Goal: Task Accomplishment & Management: Complete application form

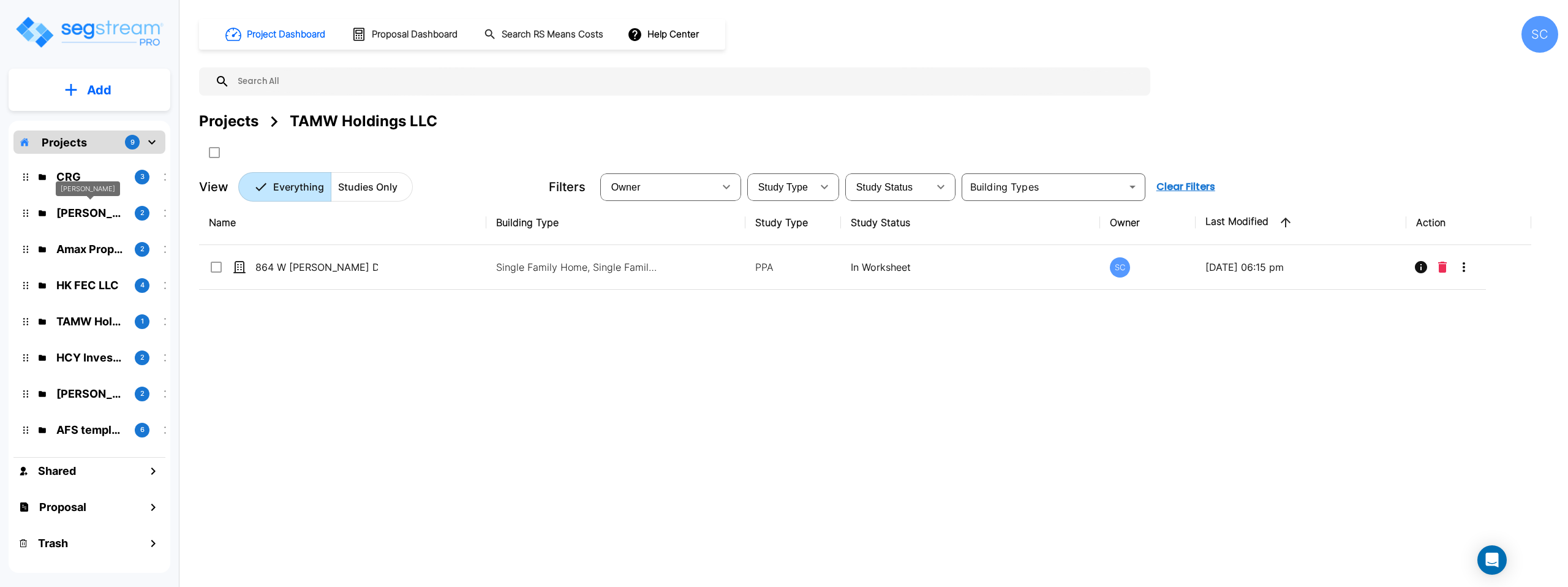
click at [110, 211] on p "[PERSON_NAME]" at bounding box center [90, 213] width 69 height 17
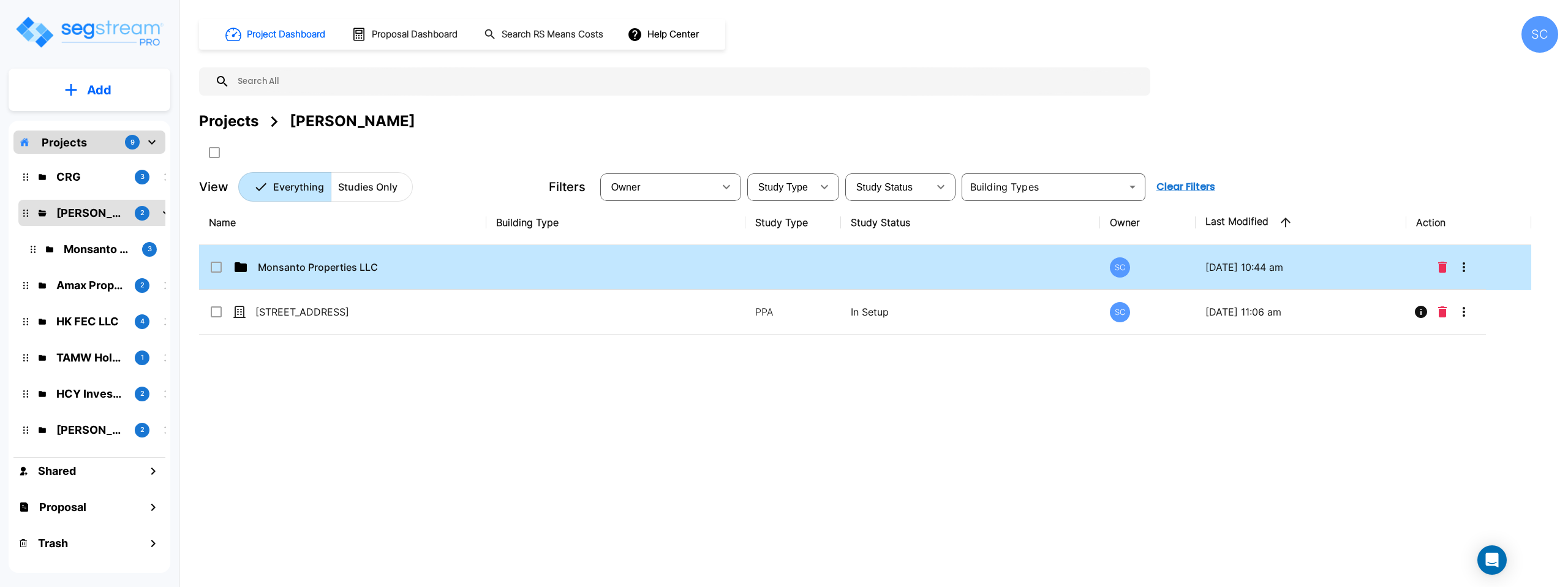
click at [375, 262] on p "Monsanto Properties LLC" at bounding box center [319, 267] width 122 height 15
checkbox input "true"
click at [375, 262] on p "Monsanto Properties LLC" at bounding box center [319, 267] width 122 height 15
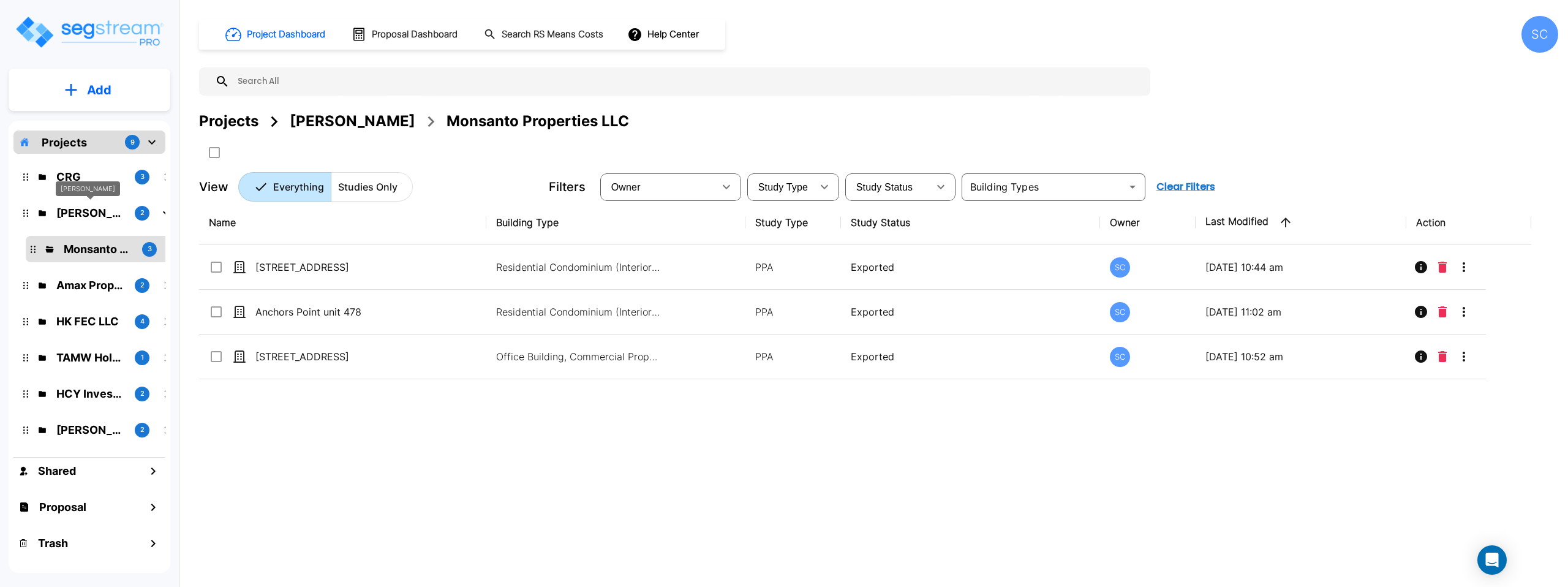
click at [95, 211] on p "[PERSON_NAME]" at bounding box center [90, 213] width 69 height 17
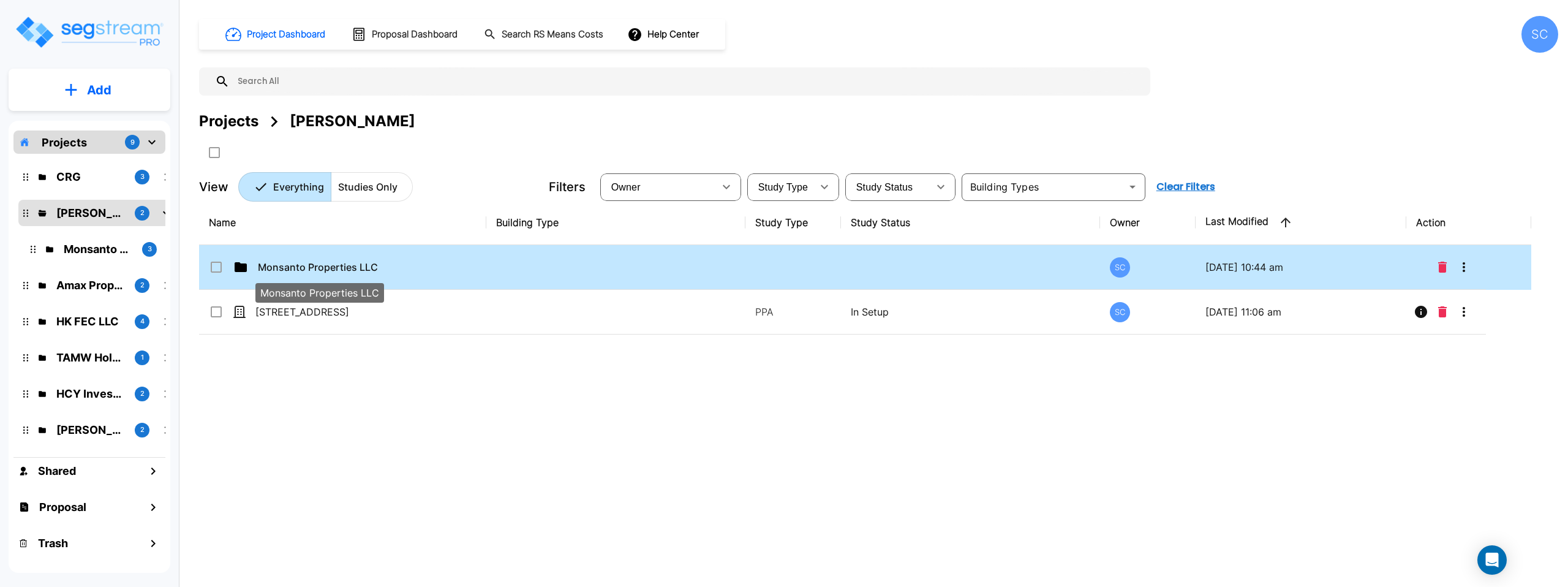
click at [312, 265] on p "Monsanto Properties LLC" at bounding box center [319, 267] width 122 height 15
checkbox input "true"
click at [312, 265] on p "Monsanto Properties LLC" at bounding box center [319, 267] width 122 height 15
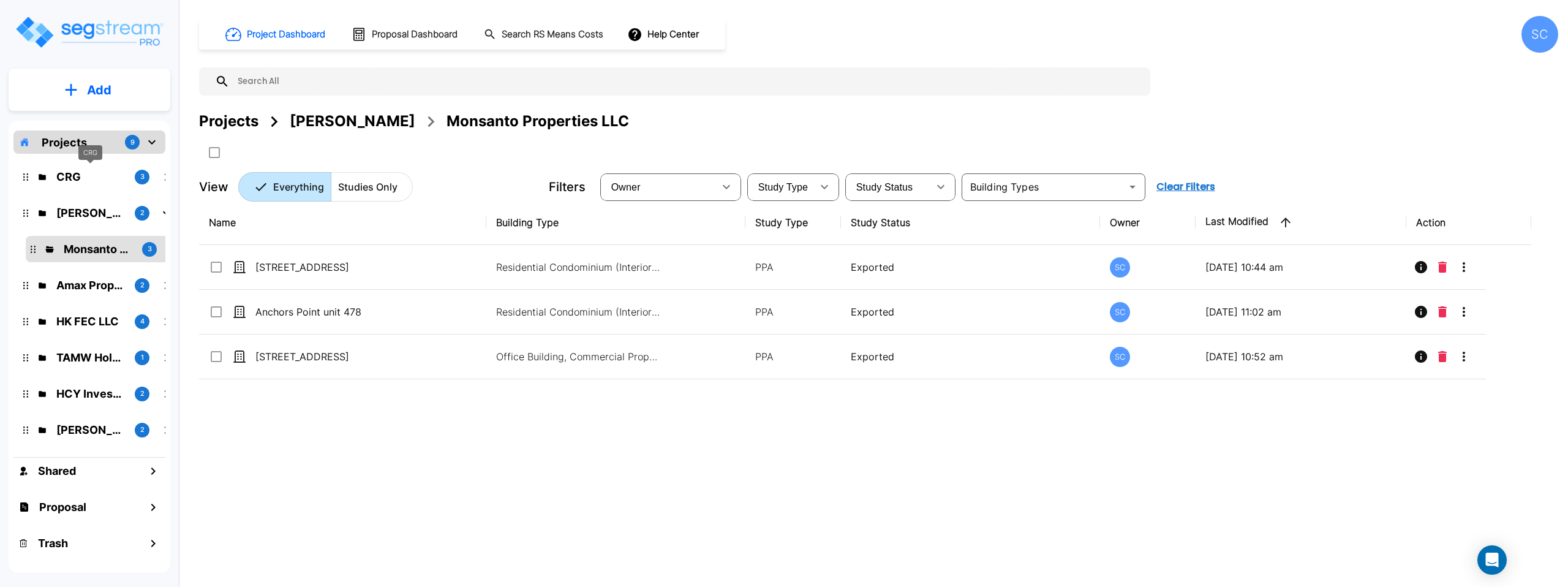
click at [96, 181] on p "CRG" at bounding box center [90, 177] width 69 height 17
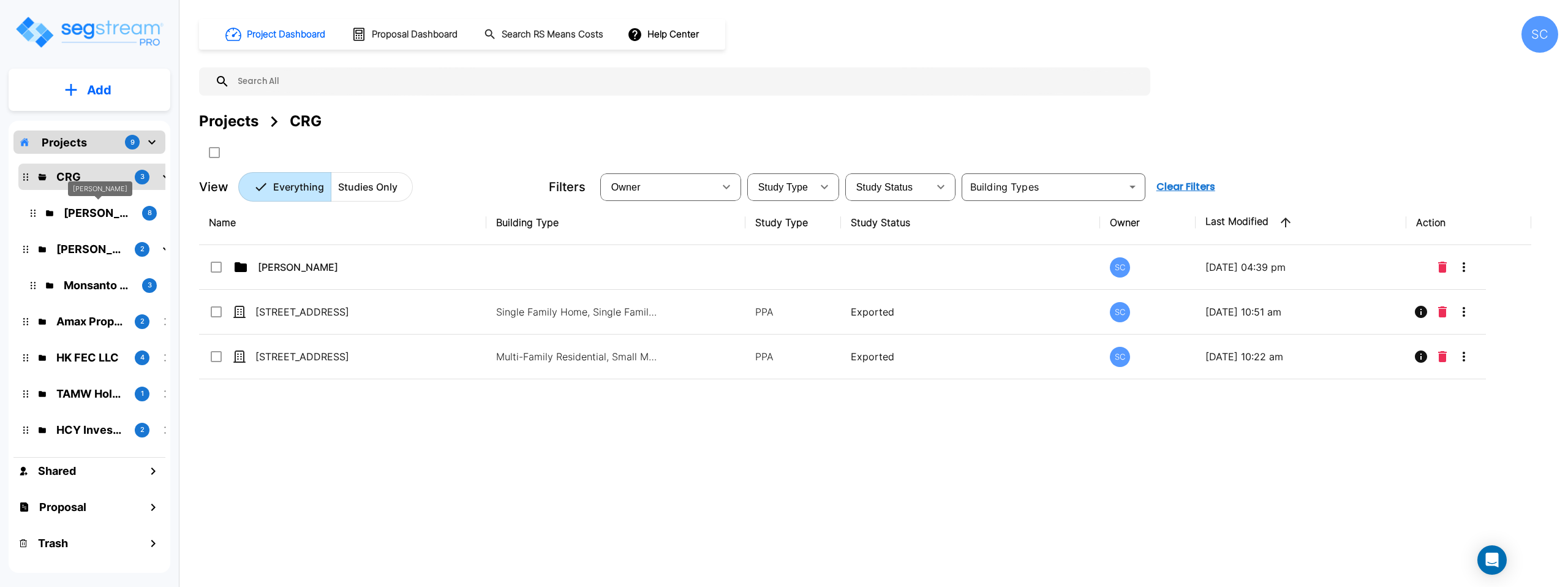
drag, startPoint x: 286, startPoint y: 270, endPoint x: 72, endPoint y: 211, distance: 222.0
click at [66, 209] on div "Add Projects 9 CRG 3 Jordan Johnson 8 Brandon Monsanto 2 Monsanto Properties LL…" at bounding box center [784, 293] width 1568 height 587
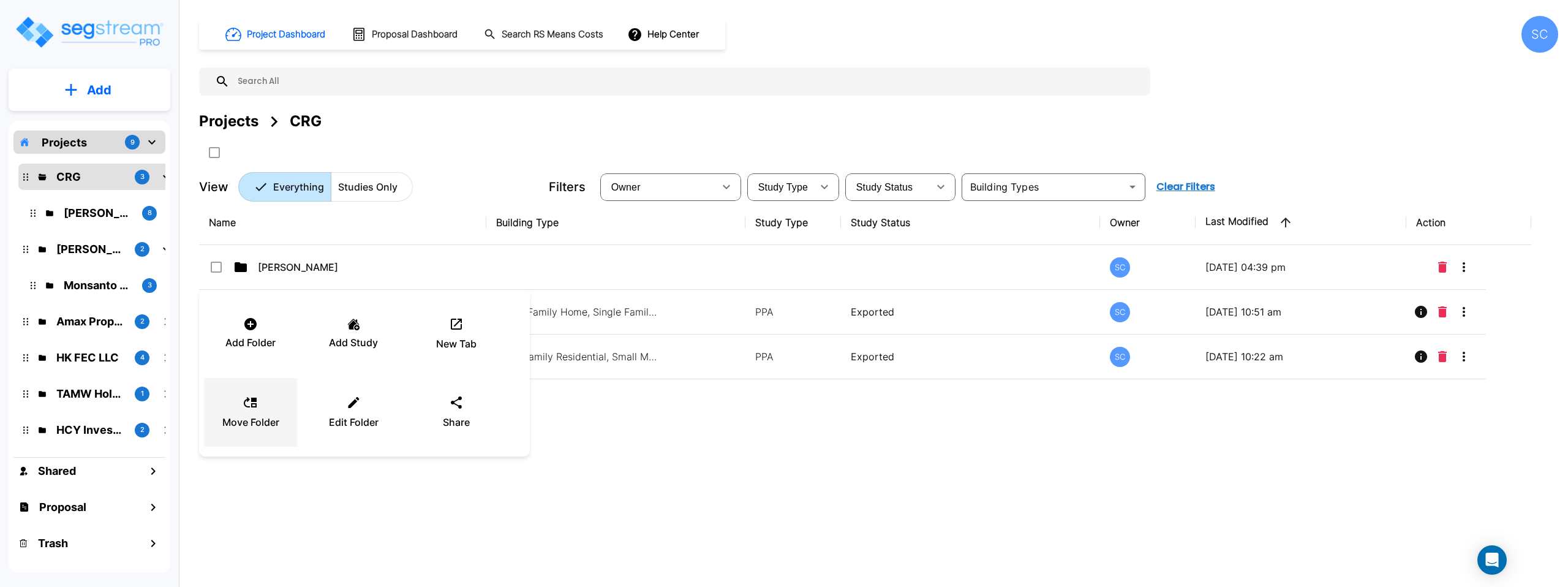
click at [252, 405] on icon at bounding box center [249, 402] width 13 height 10
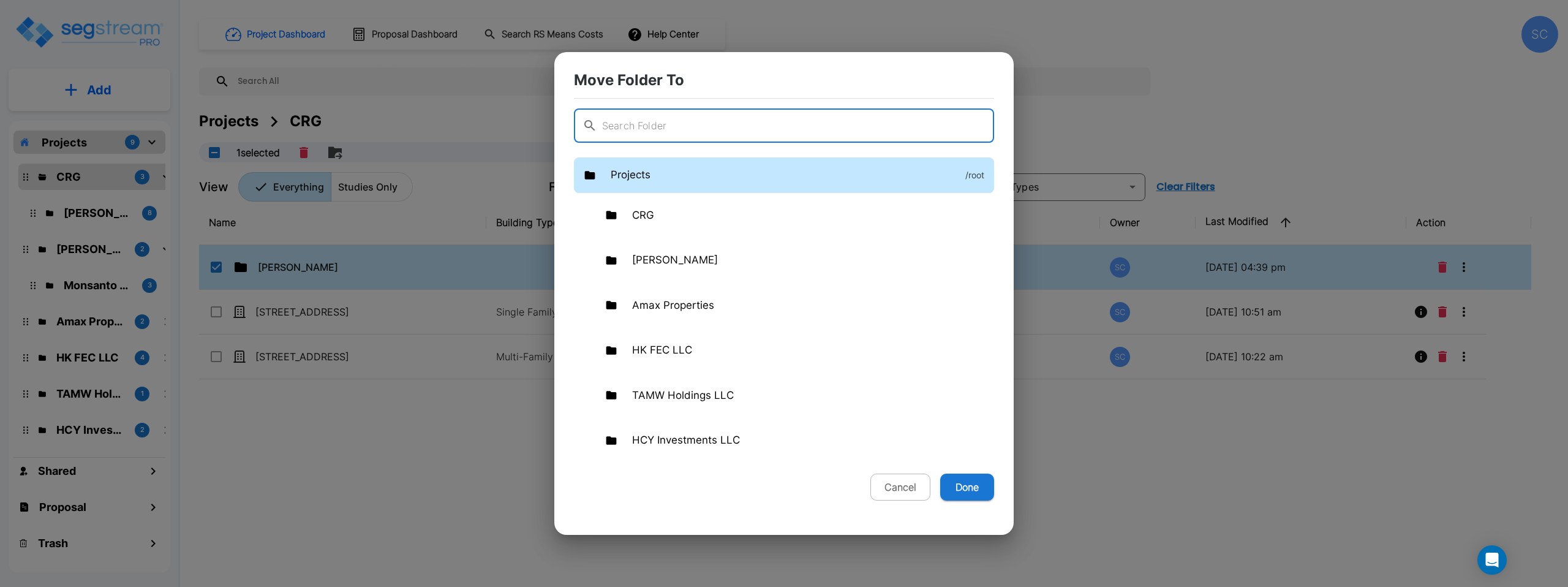
click at [691, 172] on div "Projects /root" at bounding box center [784, 175] width 420 height 35
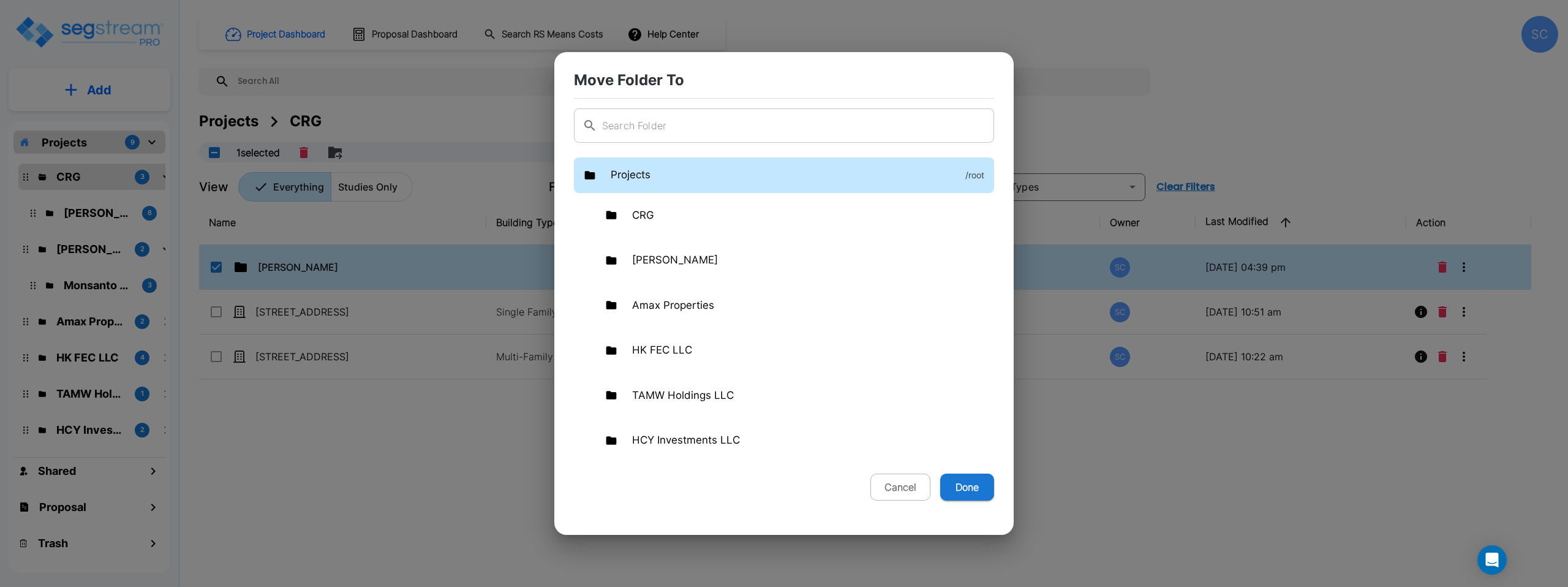
drag, startPoint x: 974, startPoint y: 486, endPoint x: 973, endPoint y: 492, distance: 6.1
click at [878, 487] on button "Done" at bounding box center [967, 487] width 54 height 27
checkbox input "false"
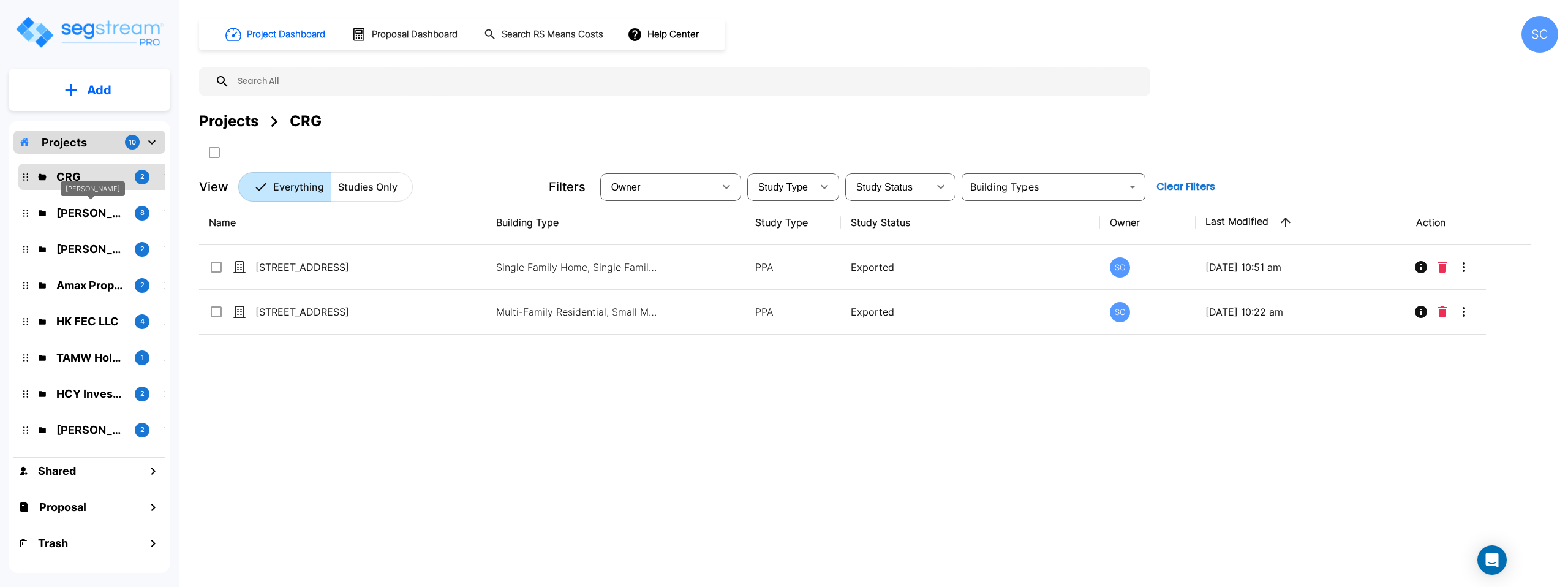
click at [98, 213] on p "Jordan Johnson" at bounding box center [90, 213] width 69 height 17
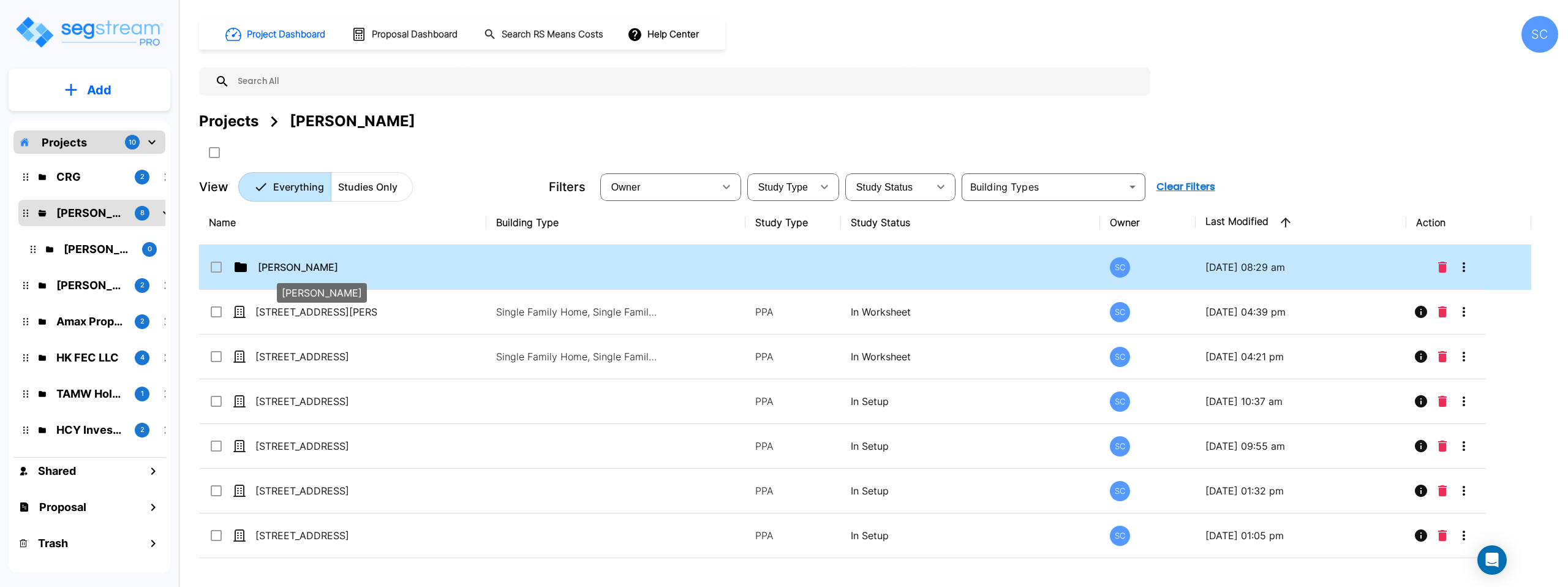
click at [352, 270] on p "Jordan Johnson" at bounding box center [319, 267] width 122 height 15
checkbox input "true"
click at [352, 270] on p "[PERSON_NAME]" at bounding box center [319, 267] width 122 height 15
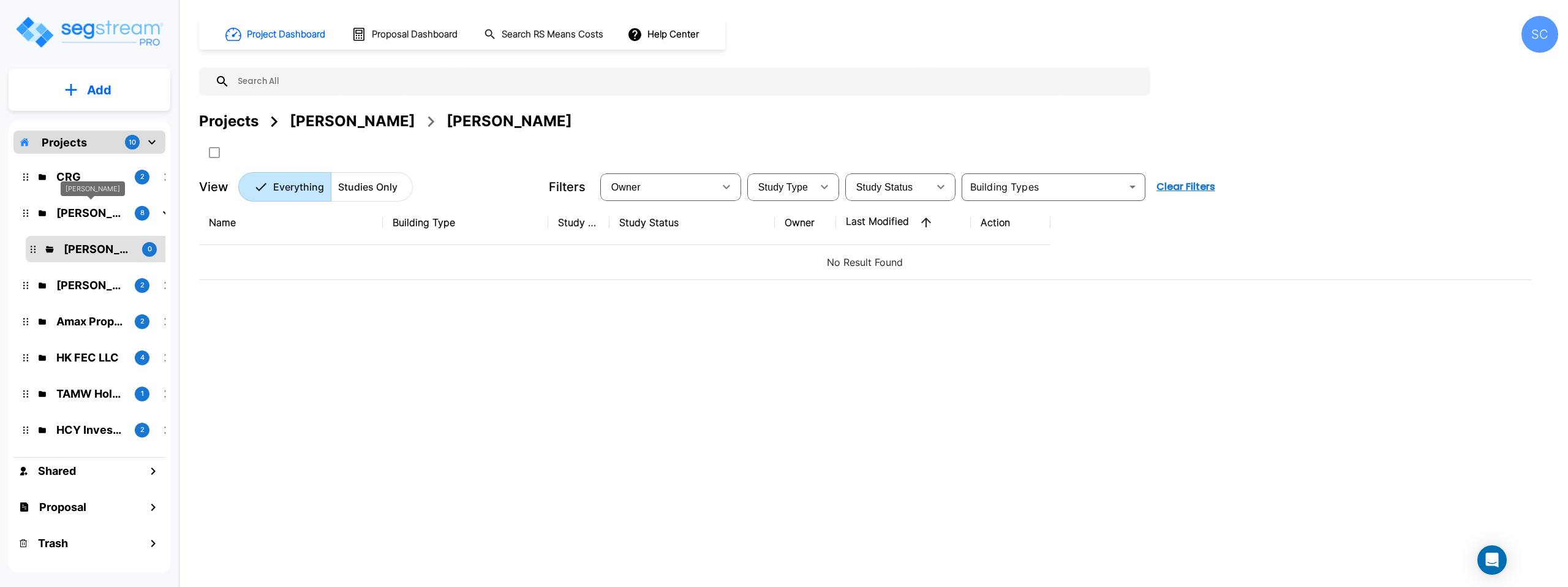
click at [79, 211] on p "Jordan Johnson" at bounding box center [90, 213] width 69 height 17
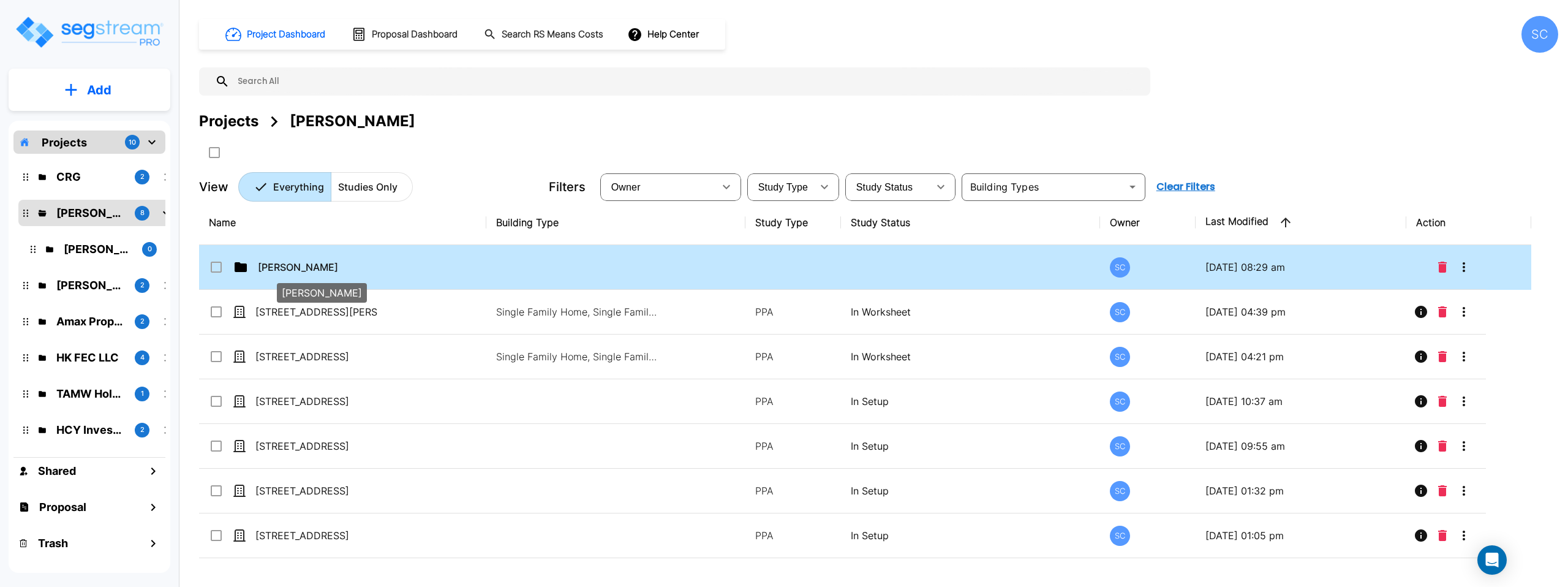
click at [291, 262] on p "Jordan Johnson" at bounding box center [319, 267] width 122 height 15
checkbox input "true"
click at [291, 262] on p "Jordan Johnson" at bounding box center [319, 267] width 122 height 15
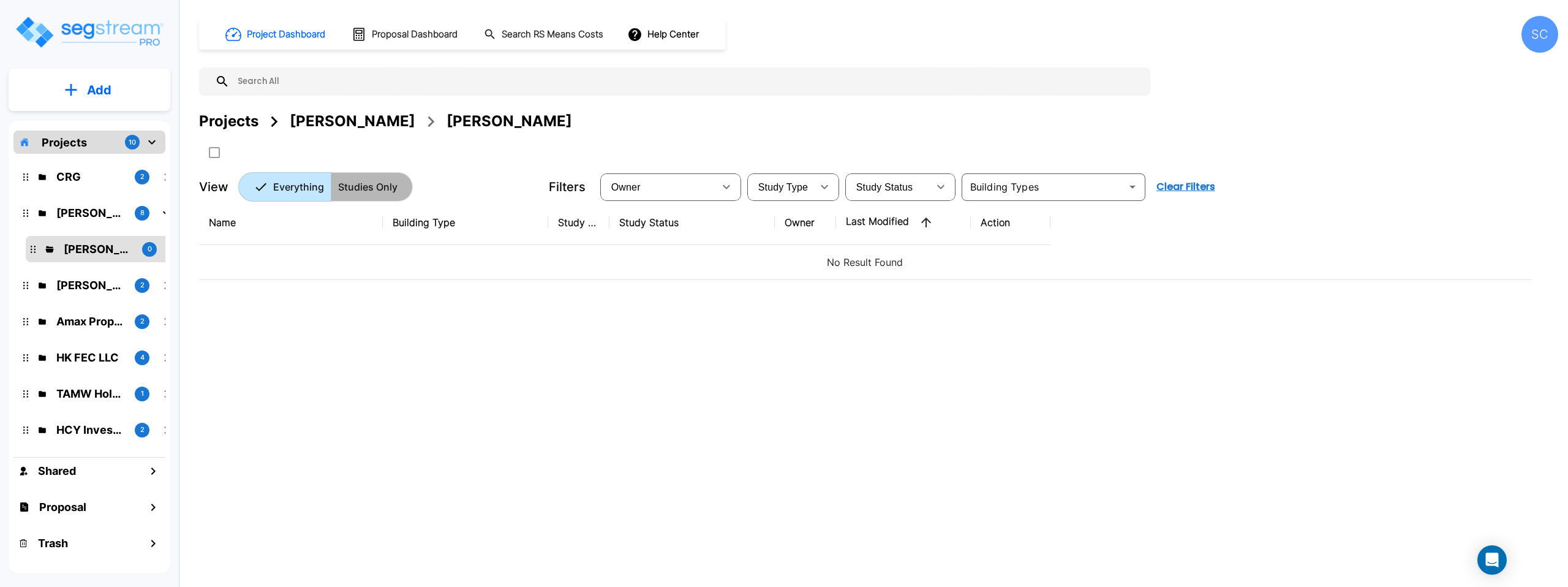
click at [369, 185] on p "Studies Only" at bounding box center [368, 187] width 59 height 15
click at [285, 183] on p "Everything" at bounding box center [279, 187] width 51 height 15
click at [109, 215] on p "Jordan Johnson" at bounding box center [90, 213] width 69 height 17
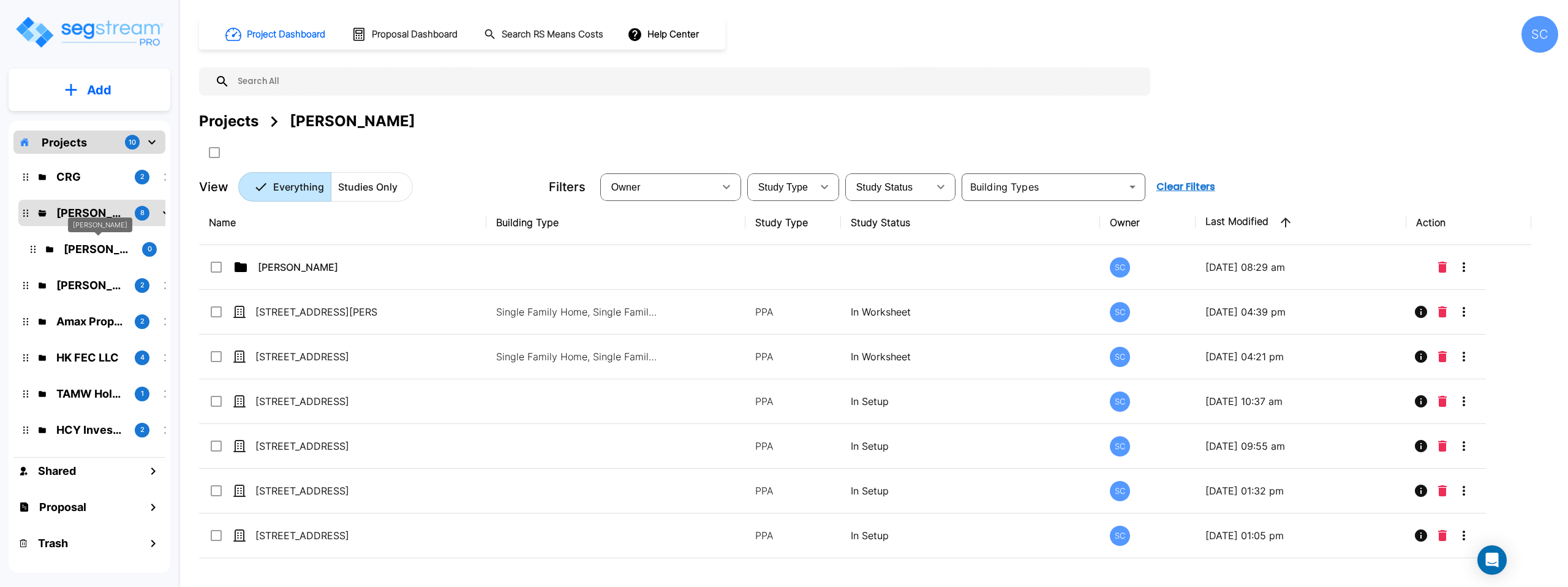
click at [104, 247] on p "Jordan Johnson" at bounding box center [98, 250] width 69 height 17
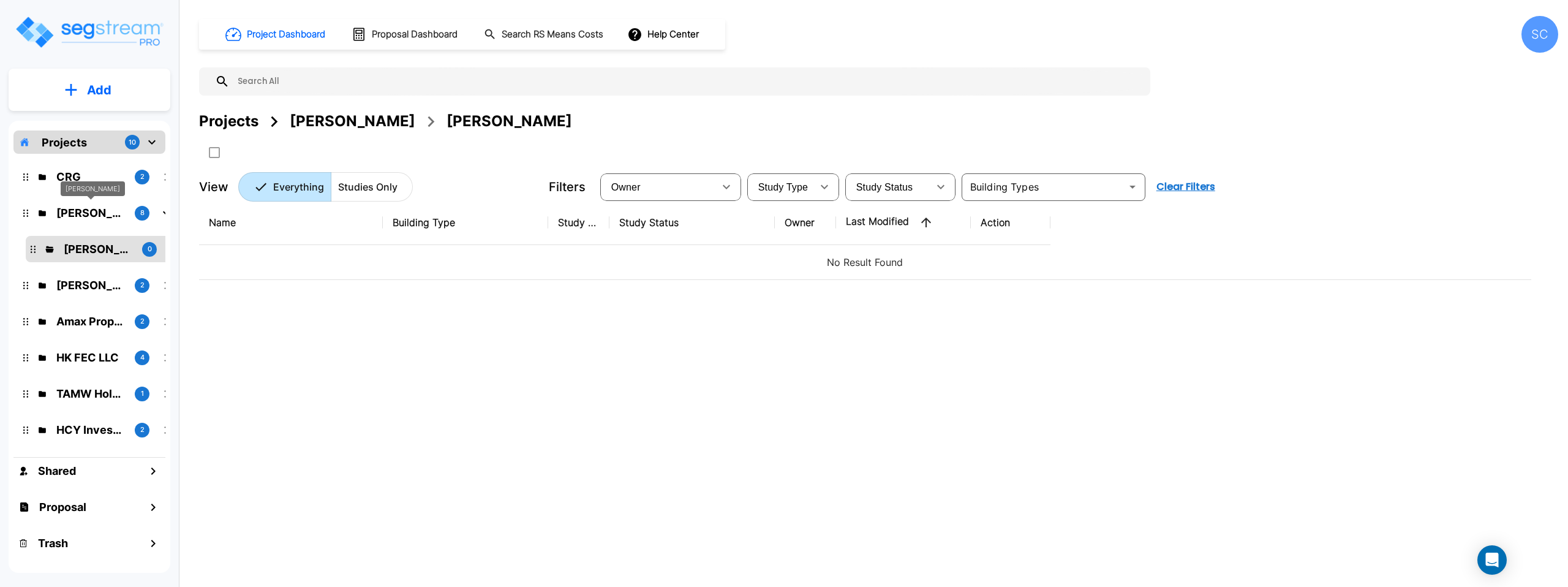
click at [97, 214] on p "Jordan Johnson" at bounding box center [90, 213] width 69 height 17
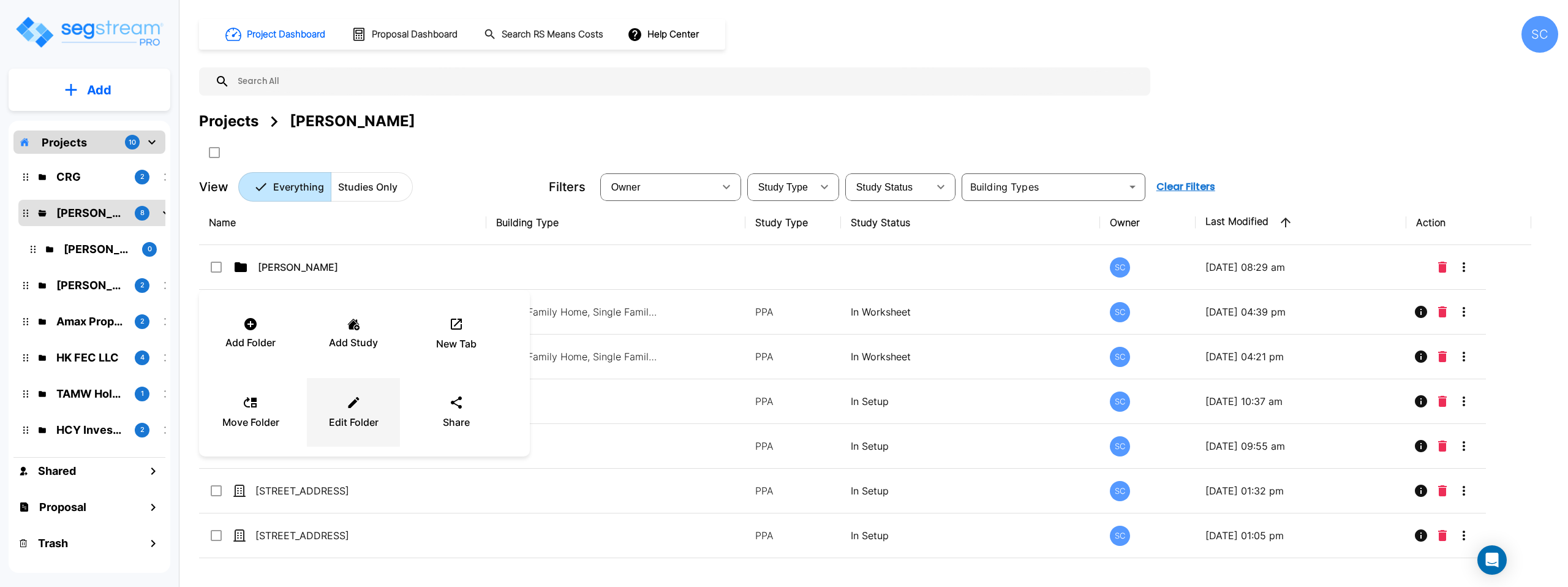
click at [347, 404] on icon at bounding box center [353, 403] width 15 height 15
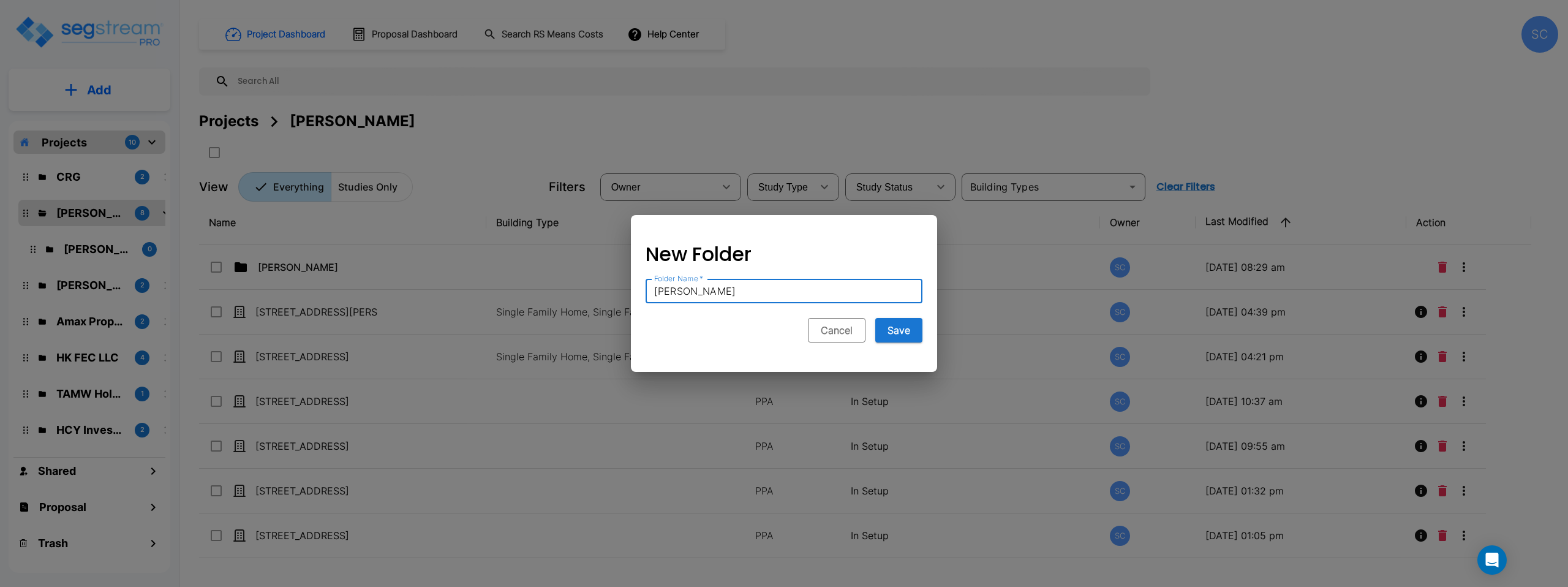
click at [839, 329] on button "Cancel" at bounding box center [836, 330] width 58 height 24
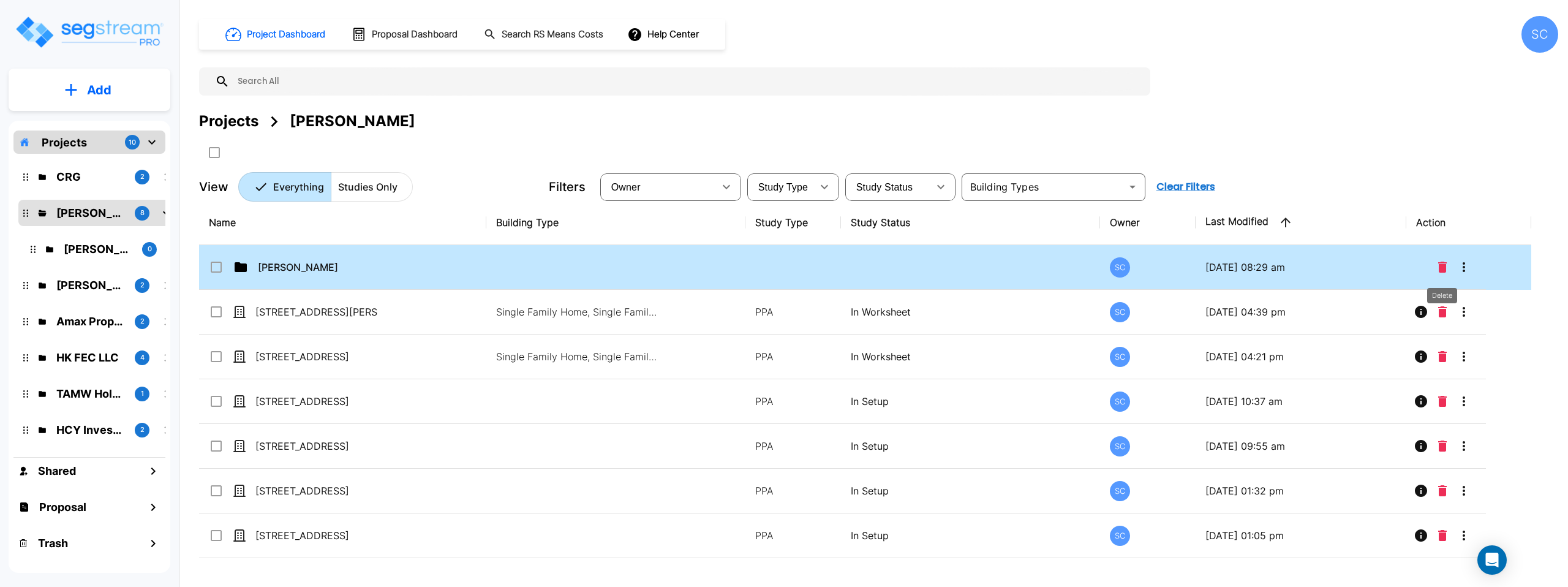
click at [878, 269] on icon "Delete" at bounding box center [1442, 266] width 8 height 11
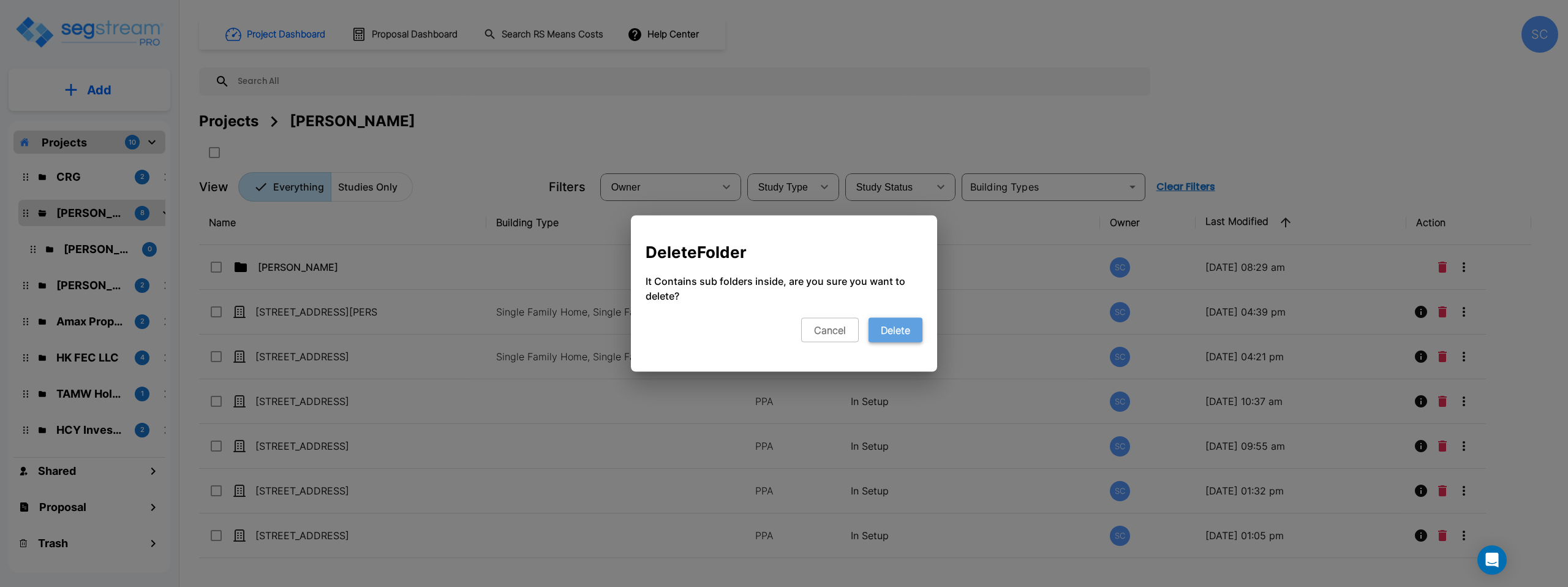
click at [878, 335] on button "Delete" at bounding box center [896, 330] width 54 height 24
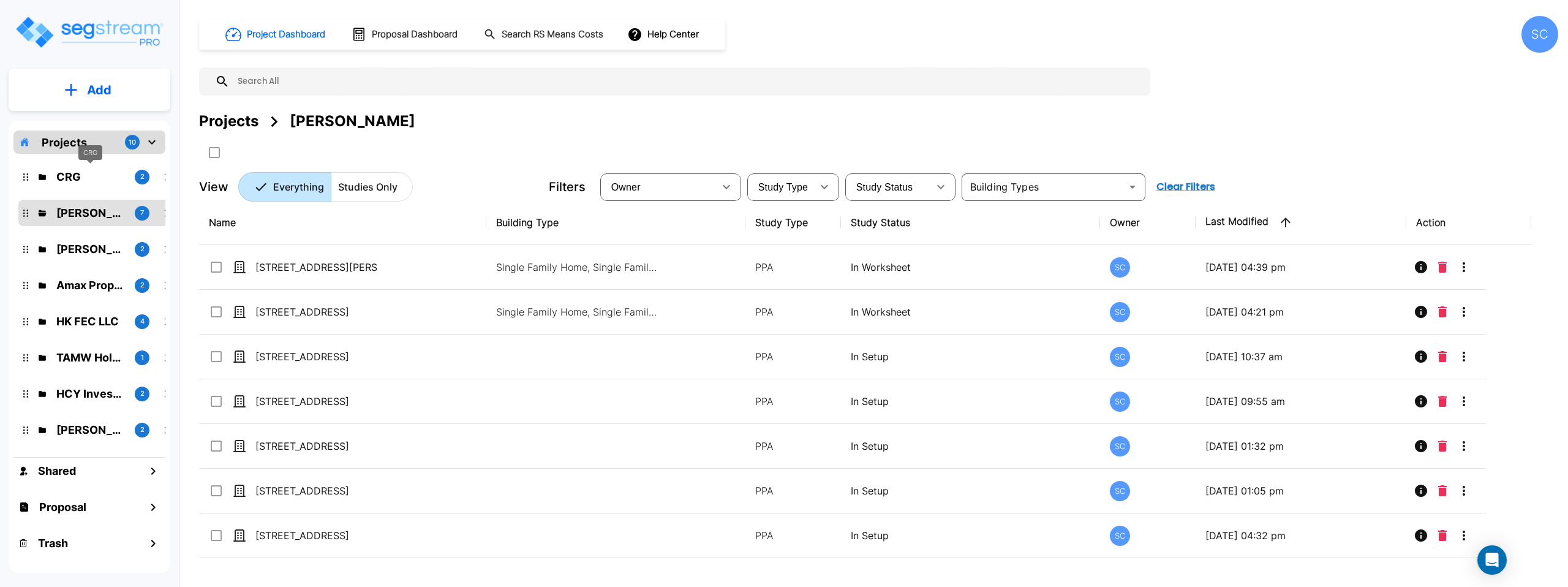
click at [82, 172] on p "CRG" at bounding box center [90, 177] width 69 height 17
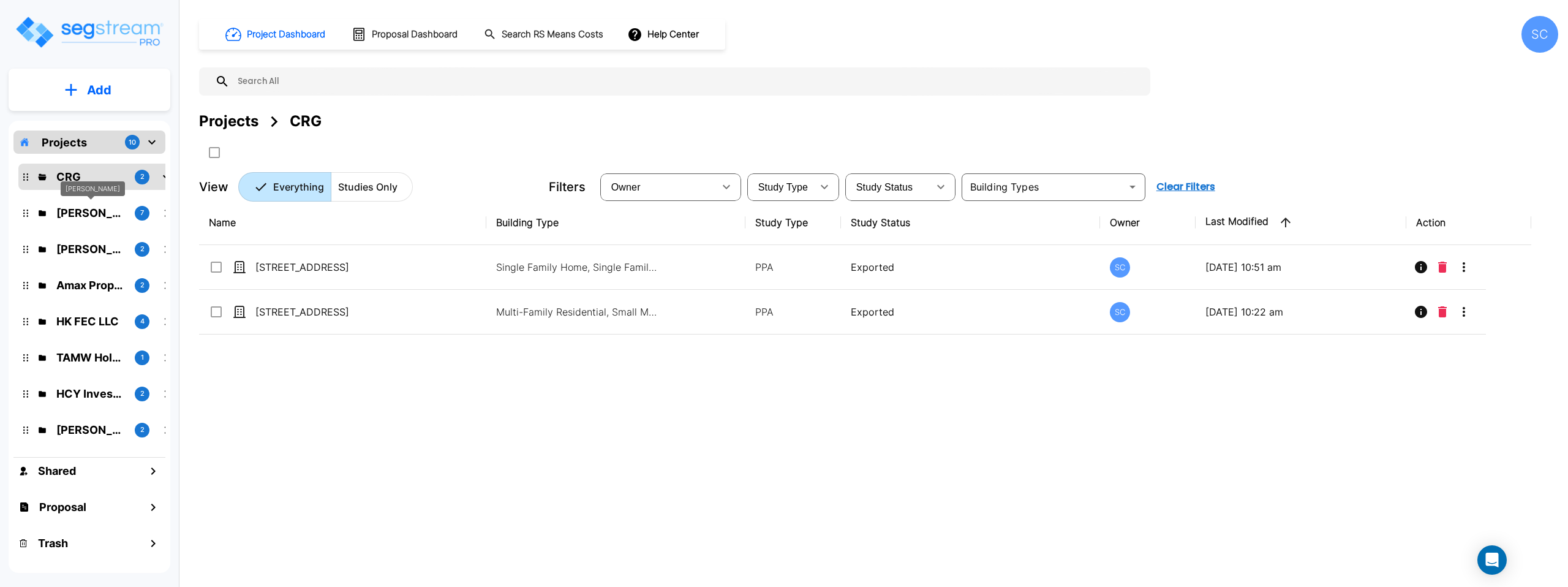
click at [84, 207] on p "Jordan Johnson" at bounding box center [90, 213] width 69 height 17
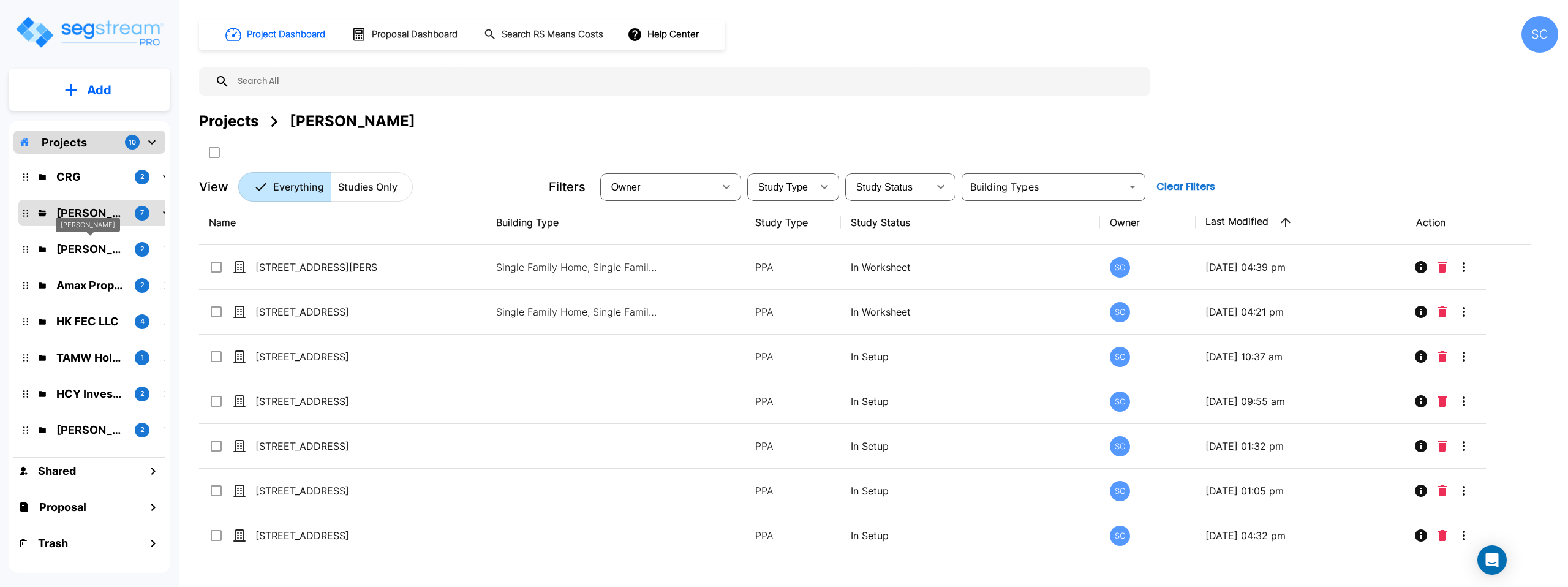
click at [91, 245] on p "Brandon Monsanto" at bounding box center [90, 250] width 69 height 17
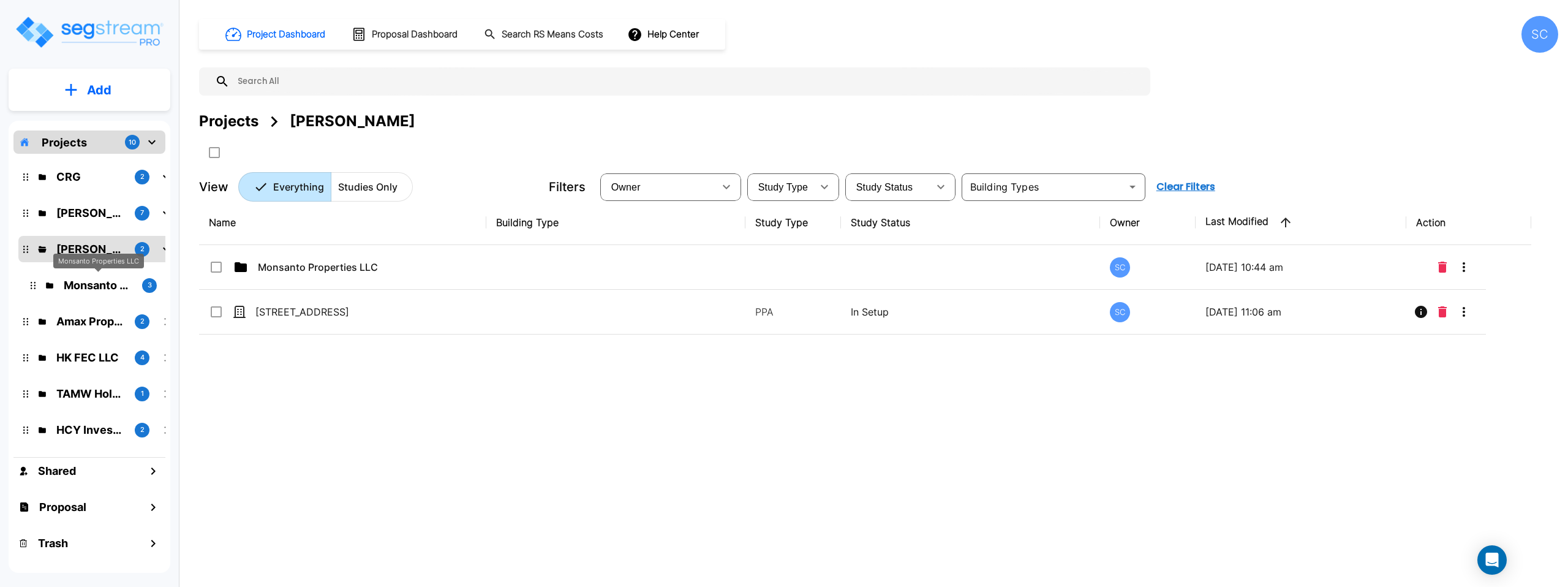
click at [90, 283] on p "Monsanto Properties LLC" at bounding box center [98, 286] width 69 height 17
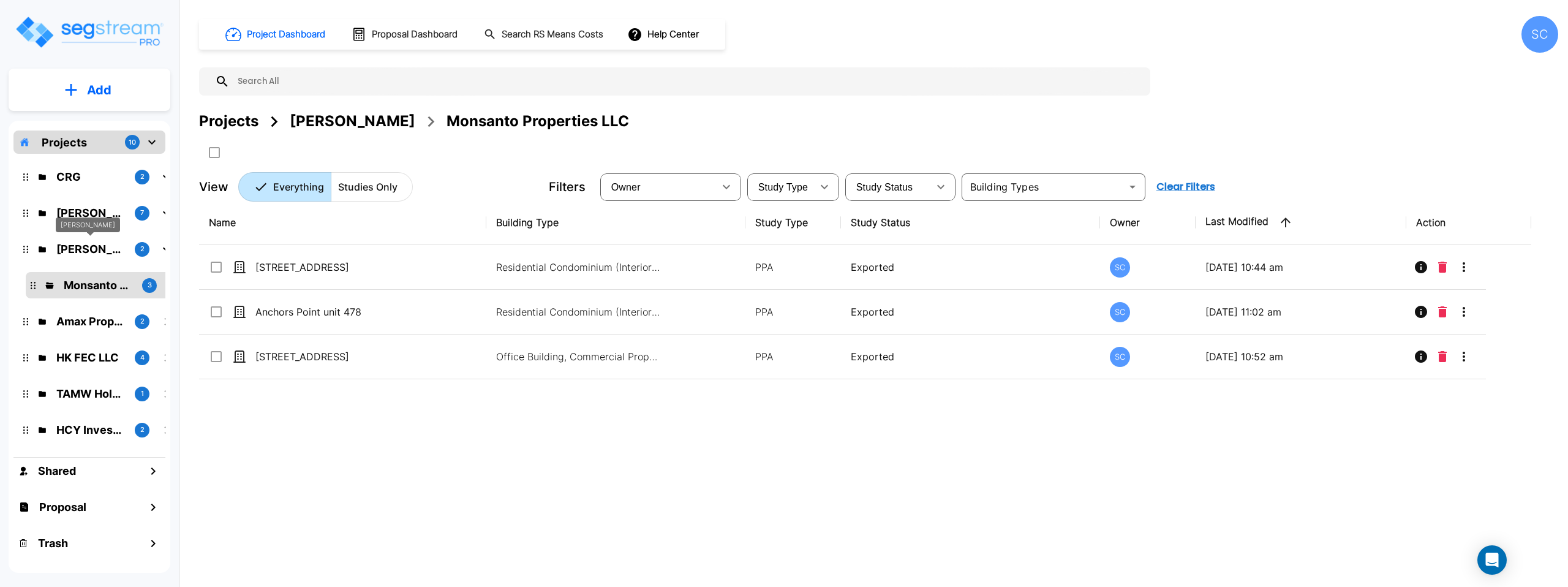
click at [92, 245] on p "[PERSON_NAME]" at bounding box center [90, 250] width 69 height 17
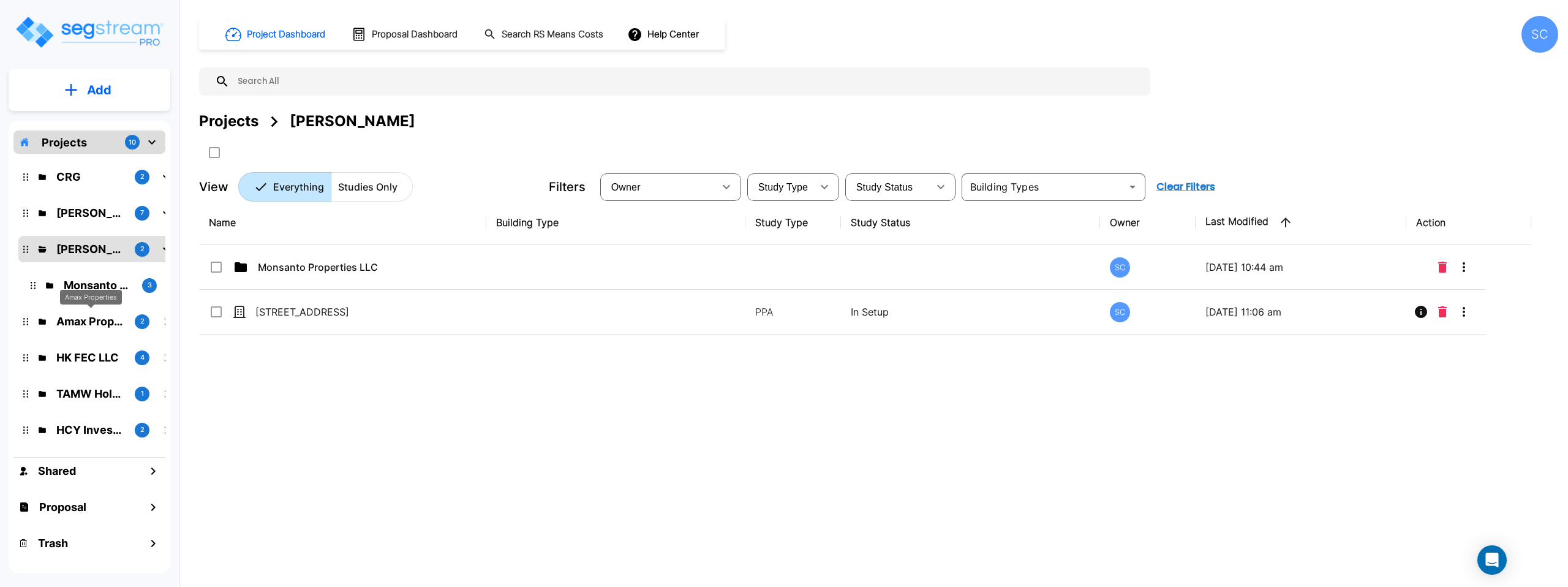
click at [87, 323] on p "Amax Properties" at bounding box center [90, 322] width 69 height 17
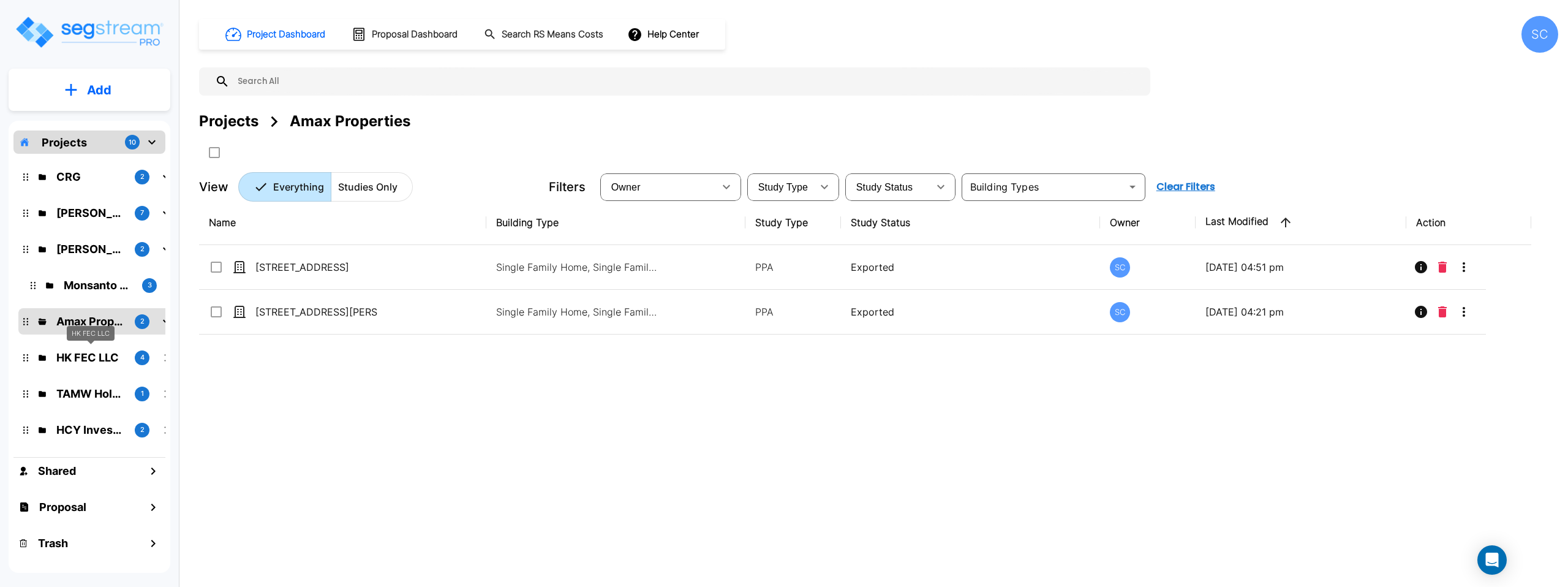
click at [85, 353] on p "HK FEC LLC" at bounding box center [90, 358] width 69 height 17
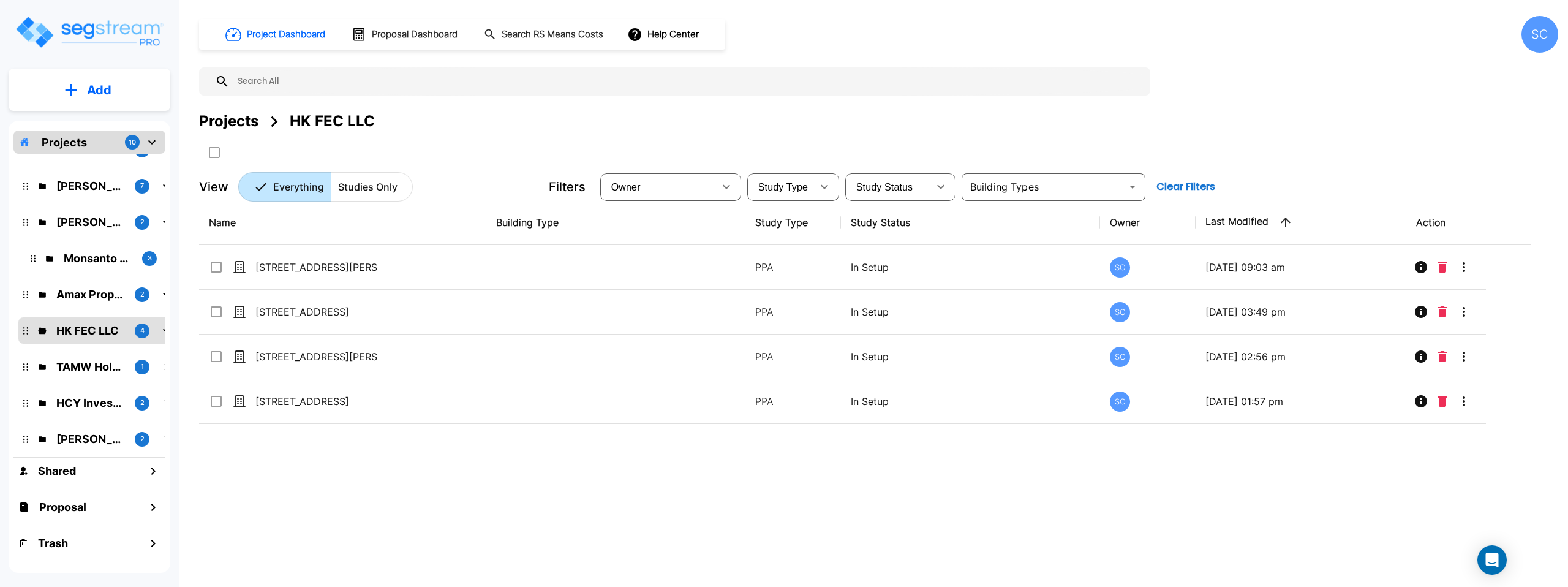
scroll to position [28, 0]
click at [88, 359] on p "TAMW Holdings LLC" at bounding box center [90, 366] width 69 height 17
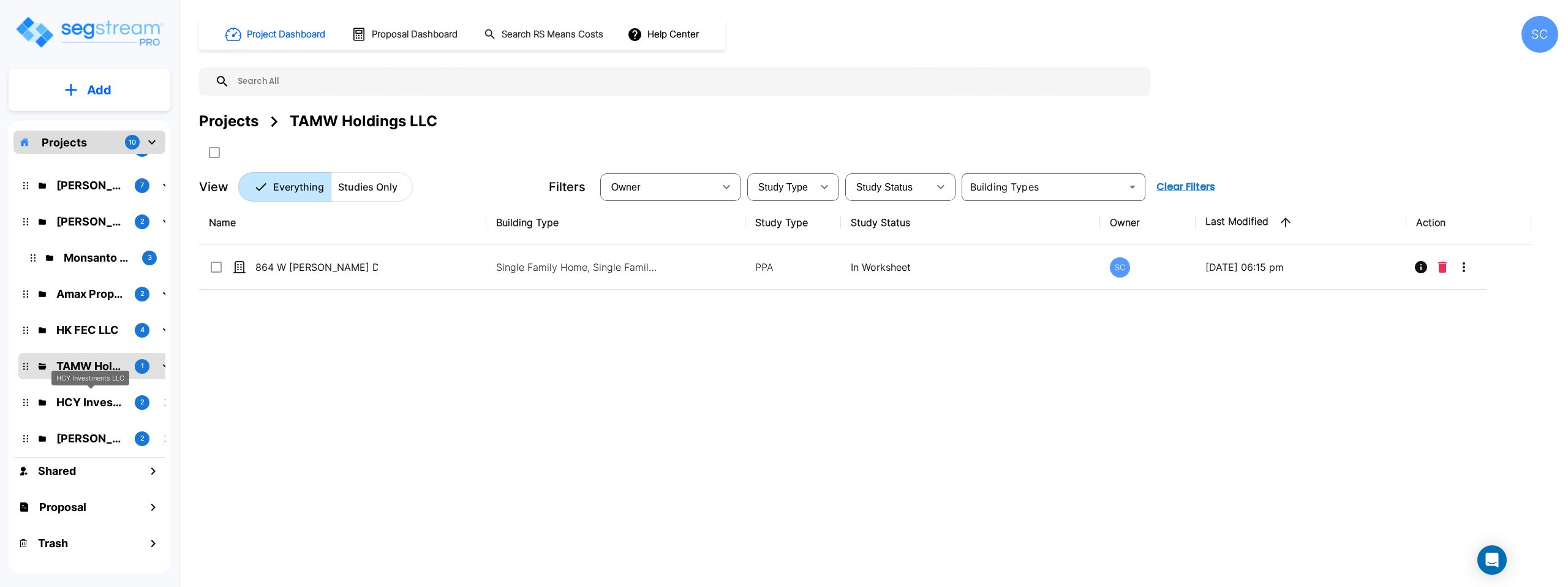
click at [88, 397] on p "HCY Investments LLC" at bounding box center [90, 403] width 69 height 17
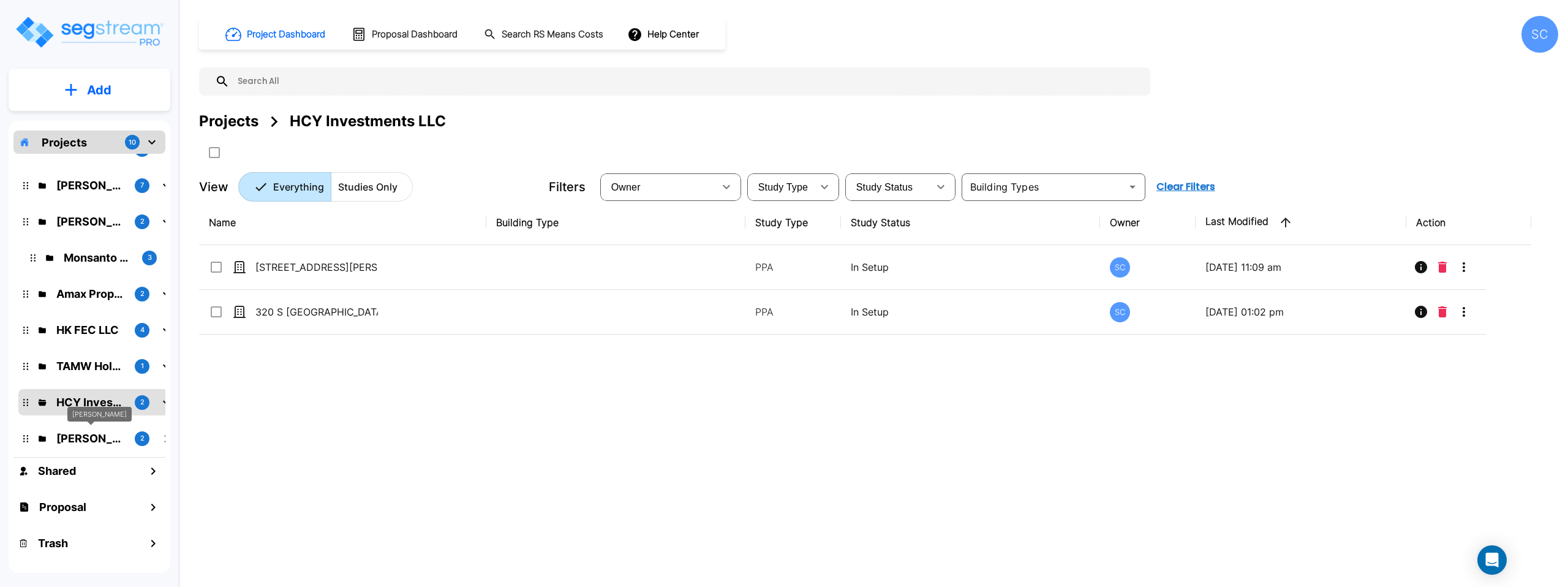
click at [90, 440] on p "Mike Powell" at bounding box center [90, 439] width 69 height 17
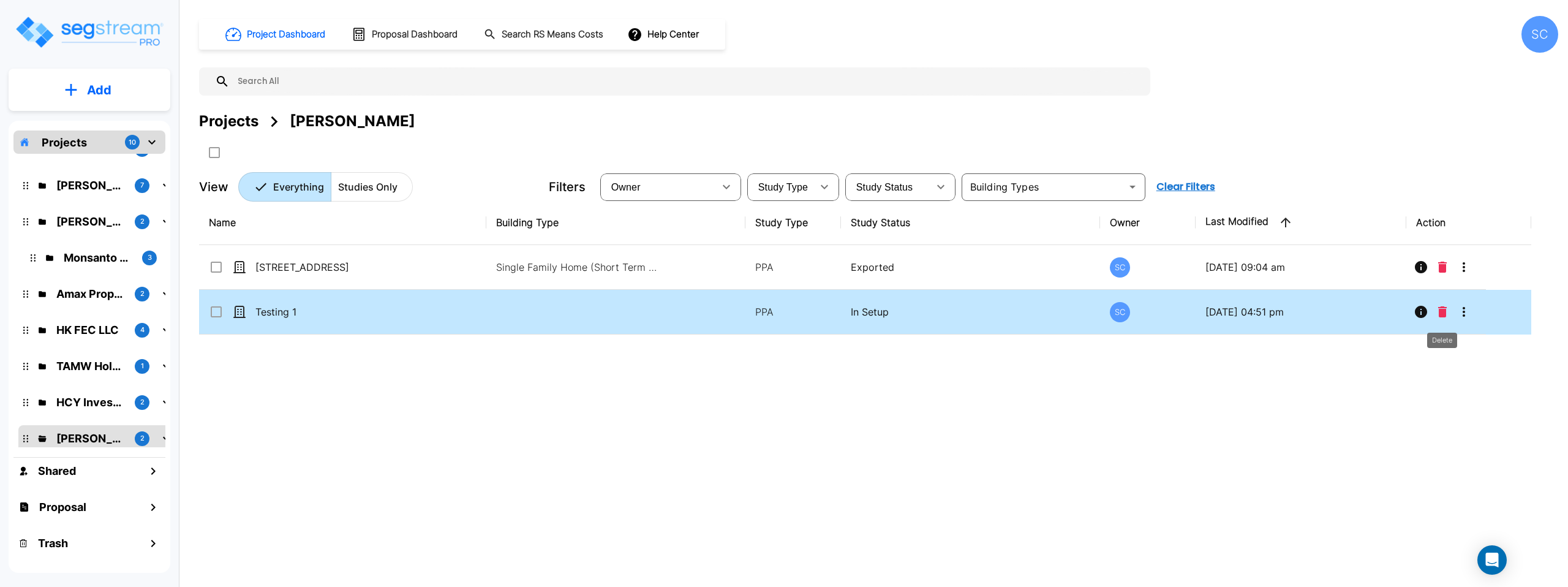
click at [878, 312] on icon "Delete" at bounding box center [1442, 312] width 8 height 11
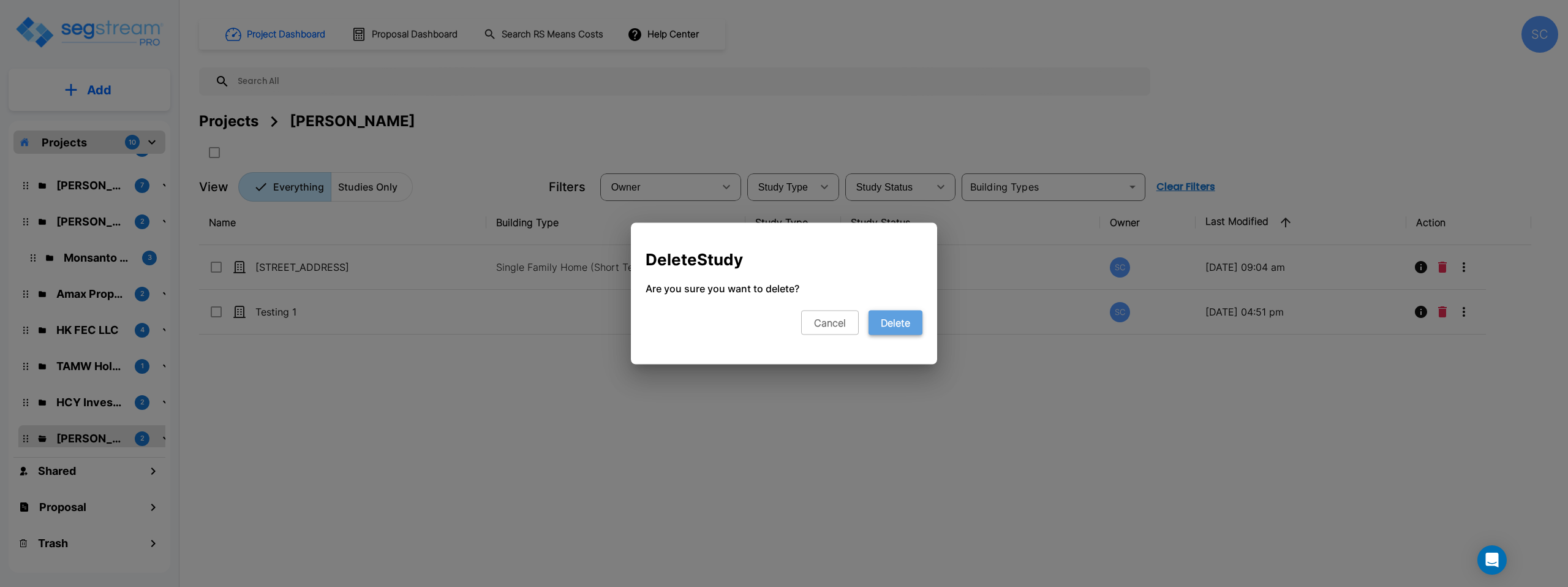
click at [878, 323] on button "Delete" at bounding box center [896, 322] width 54 height 24
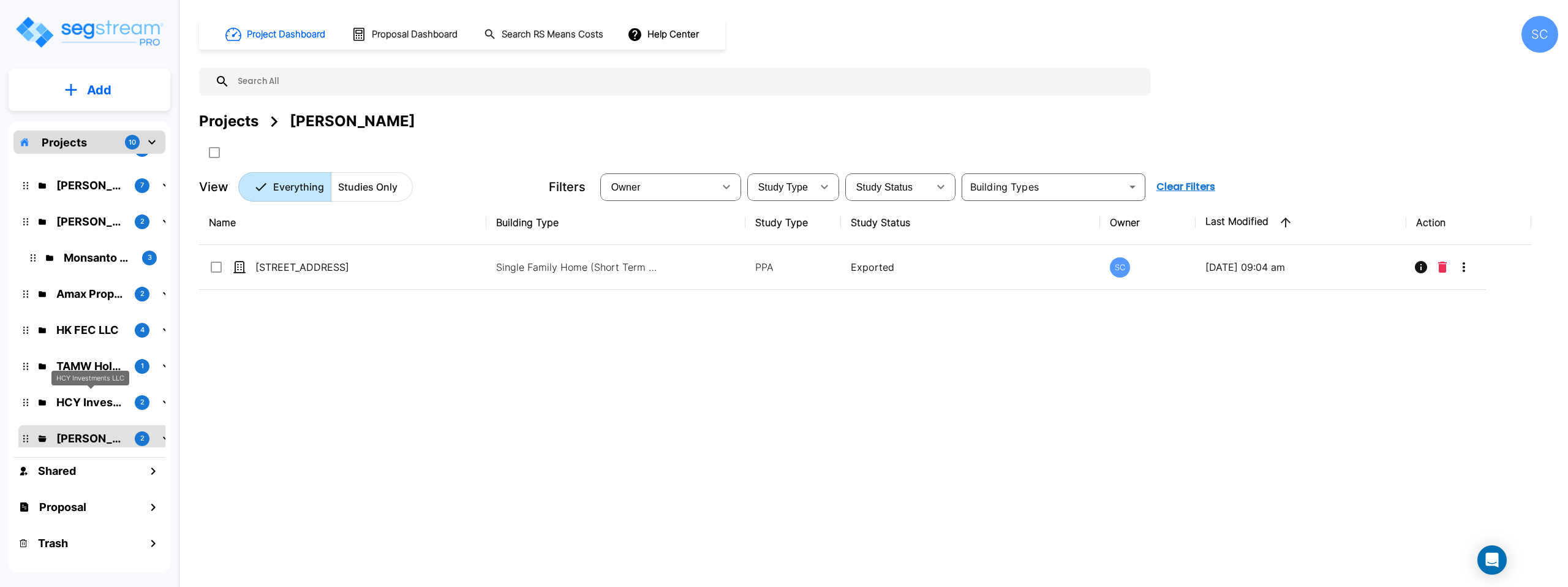
click at [114, 396] on p "HCY Investments LLC" at bounding box center [90, 403] width 69 height 17
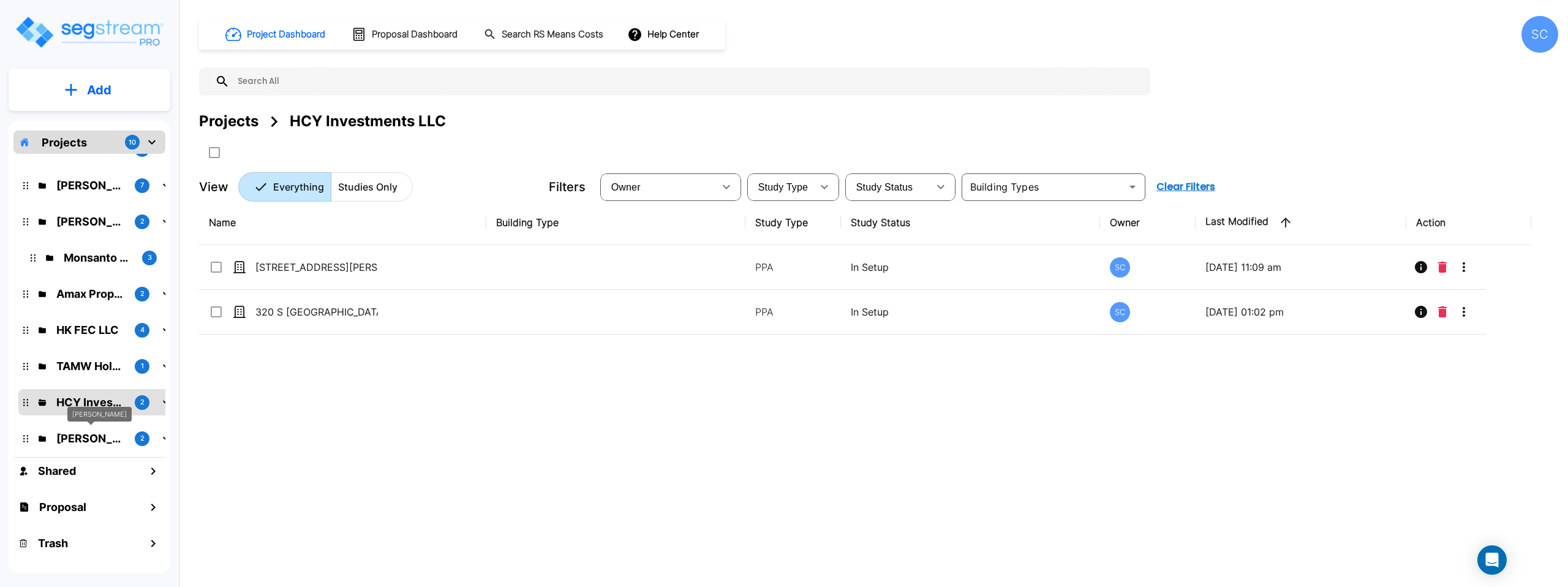
click at [92, 439] on p "Mike Powell" at bounding box center [90, 439] width 69 height 17
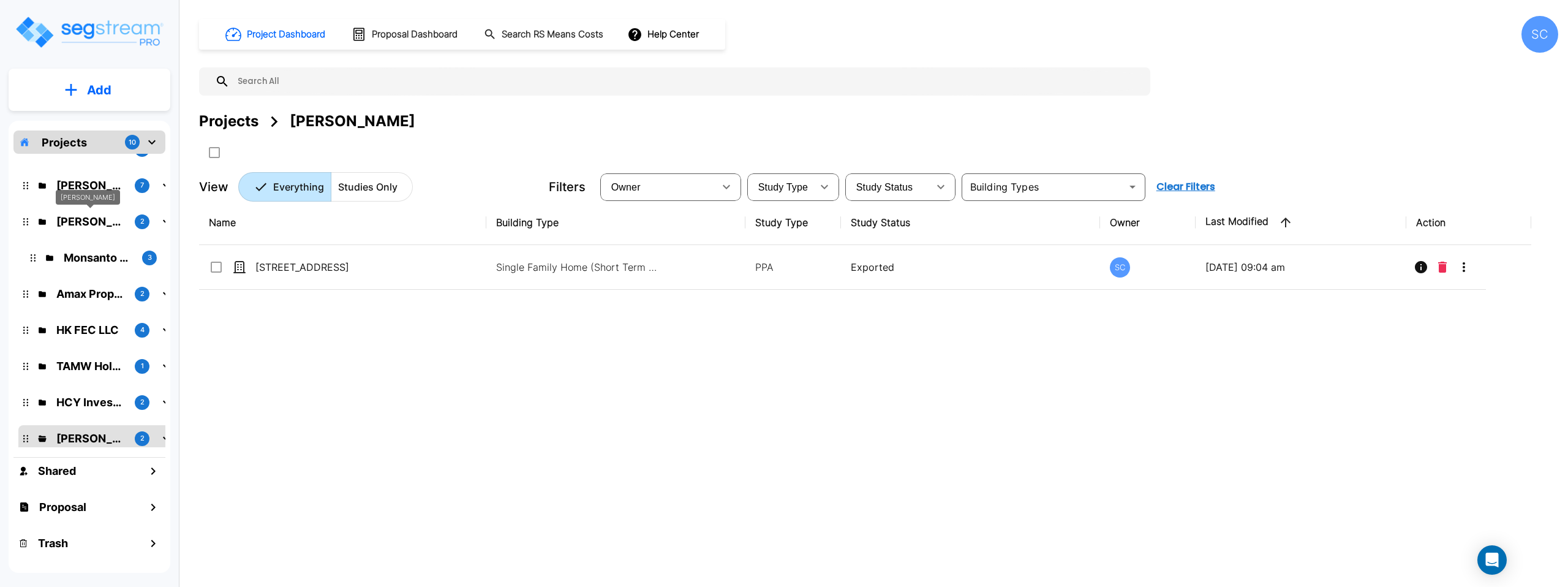
click at [102, 223] on p "[PERSON_NAME]" at bounding box center [90, 222] width 69 height 17
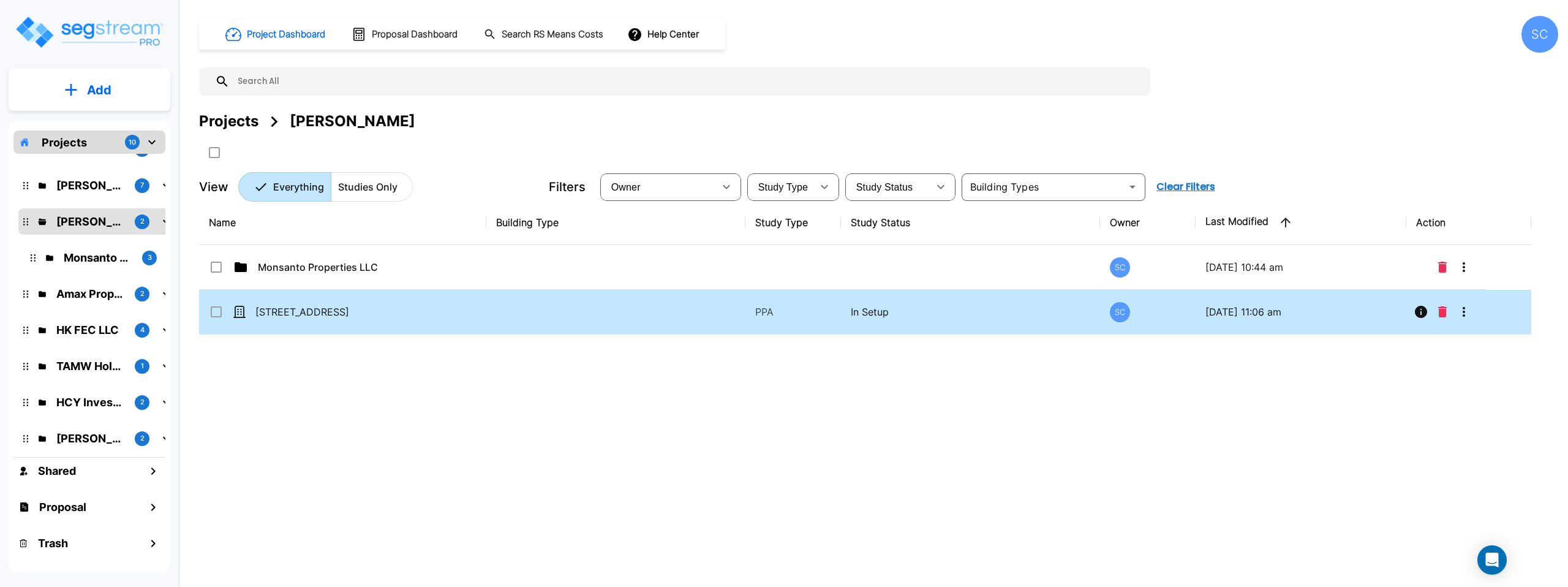
click at [447, 324] on td "[STREET_ADDRESS]" at bounding box center [342, 312] width 287 height 44
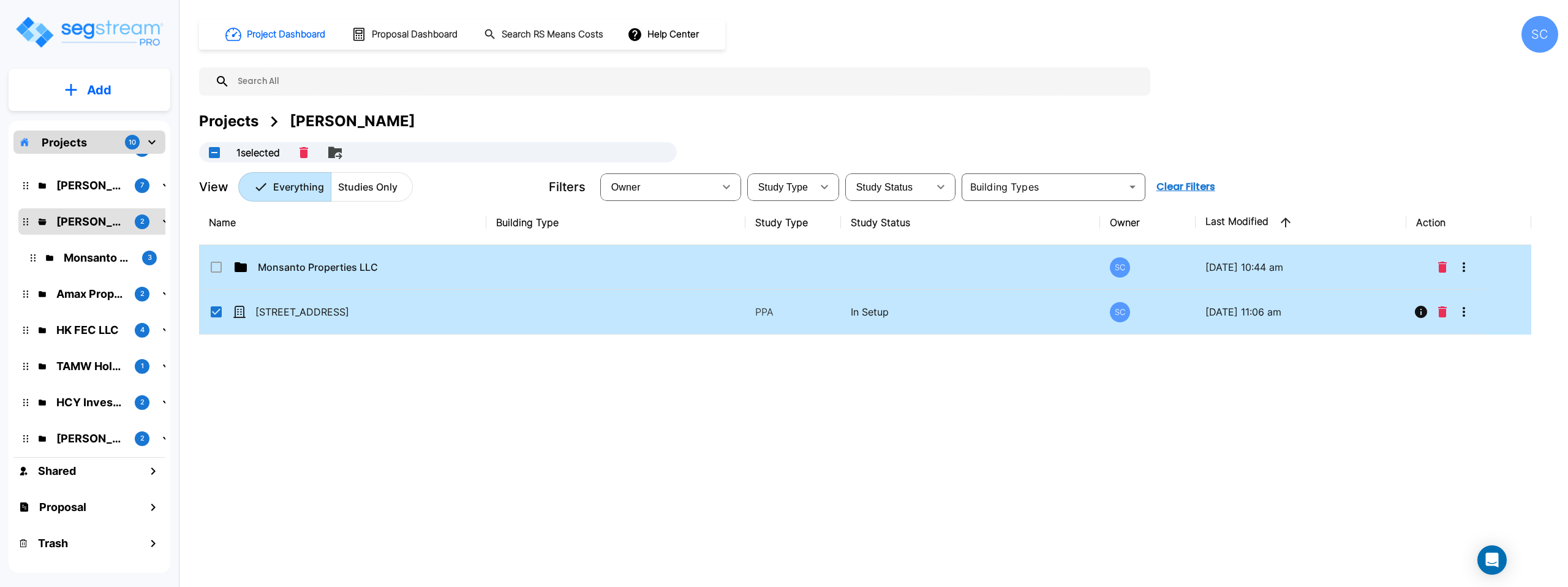
drag, startPoint x: 489, startPoint y: 303, endPoint x: 471, endPoint y: 269, distance: 38.5
click at [471, 269] on tbody "Monsanto Properties LLC SC 09/23/2025 - 10:44 am 371 Anchors Point LN Unit 444-…" at bounding box center [866, 290] width 1333 height 90
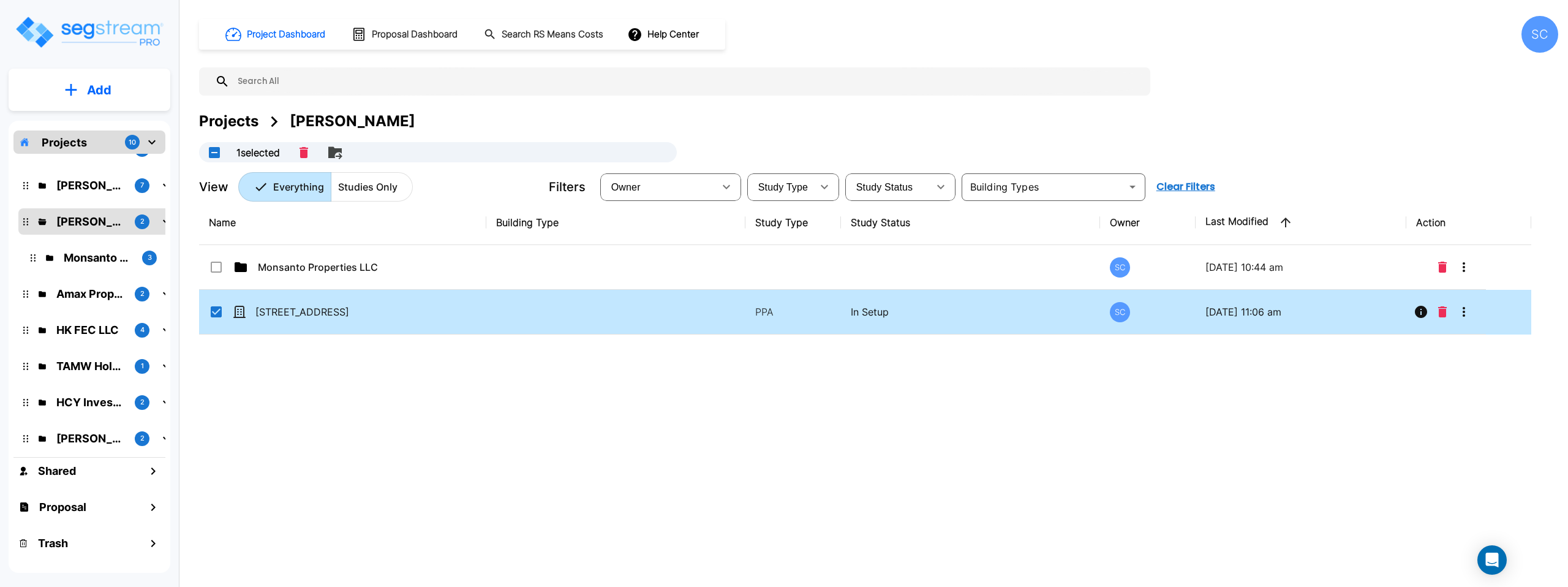
click at [457, 318] on td "[STREET_ADDRESS]" at bounding box center [342, 312] width 287 height 44
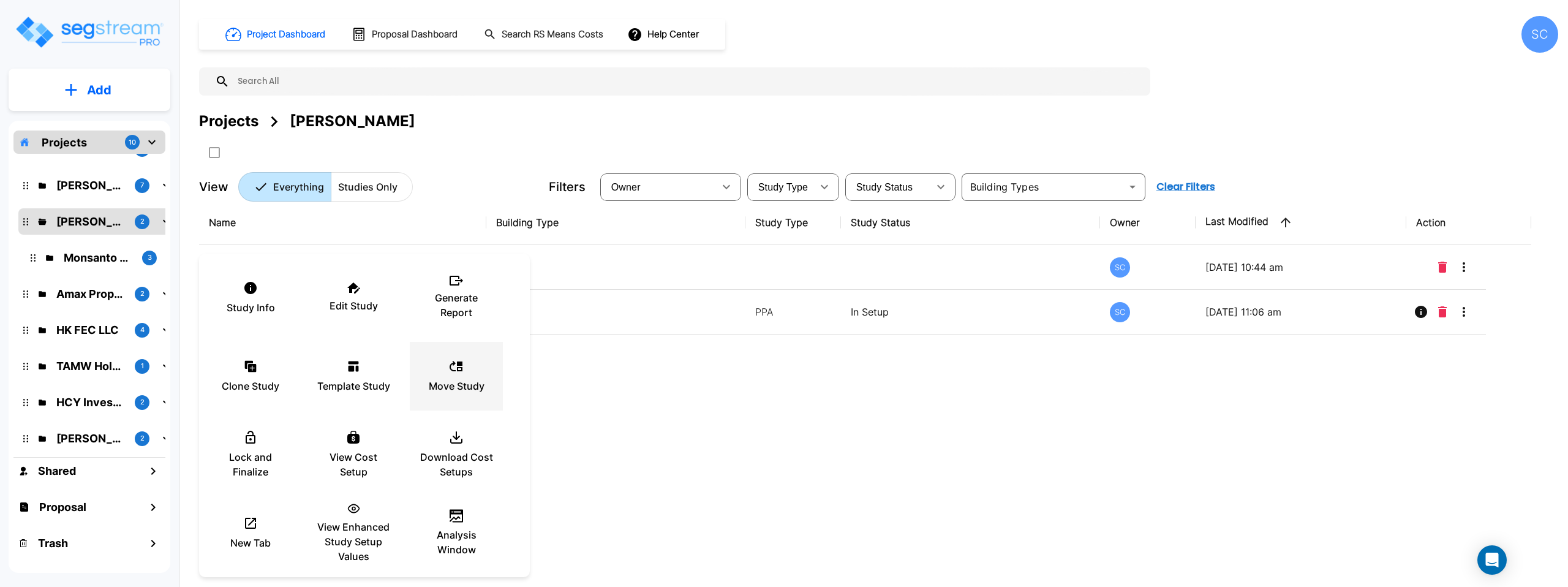
click at [454, 382] on p "Move Study" at bounding box center [456, 386] width 56 height 15
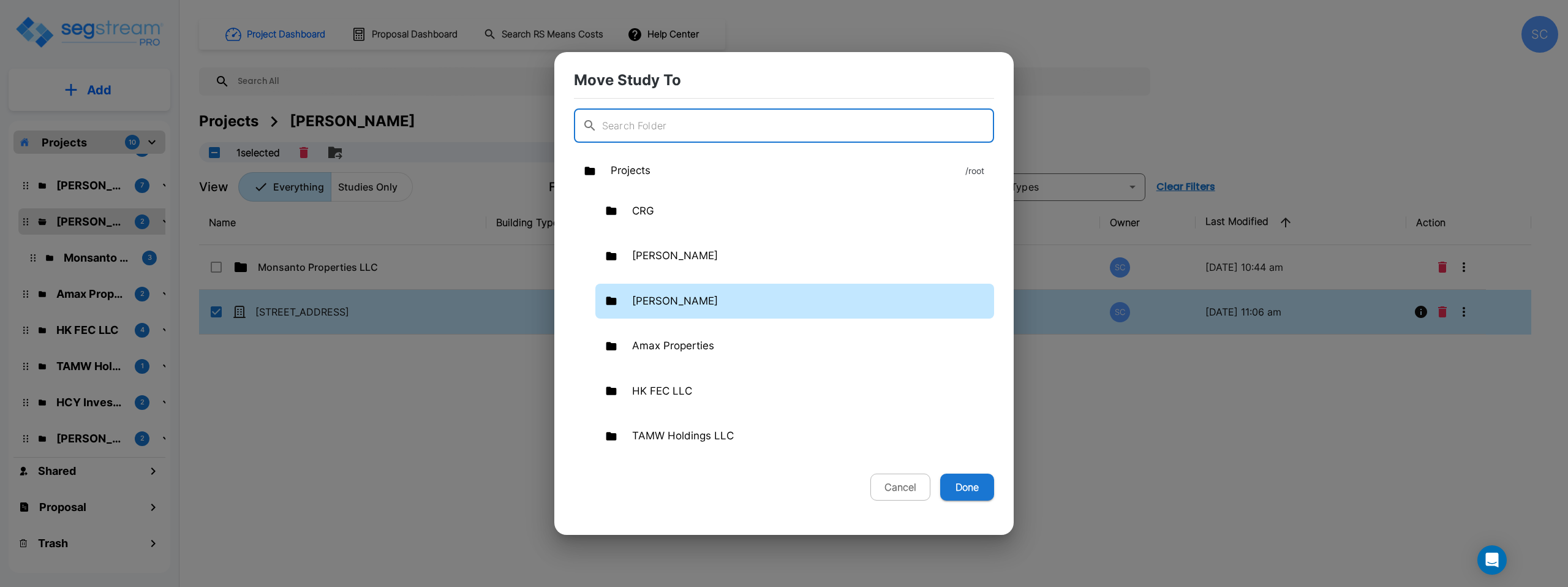
scroll to position [5, 0]
click at [714, 301] on p "[PERSON_NAME]" at bounding box center [675, 301] width 85 height 16
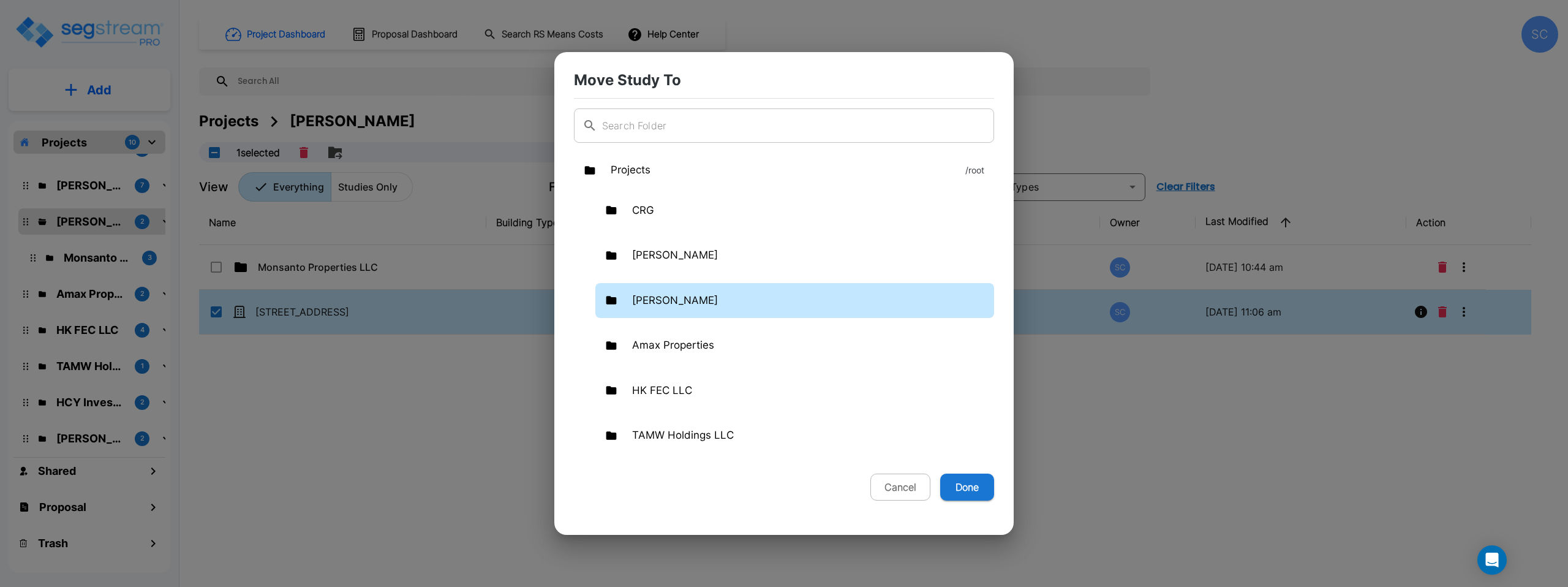
click at [714, 301] on p "[PERSON_NAME]" at bounding box center [675, 301] width 85 height 16
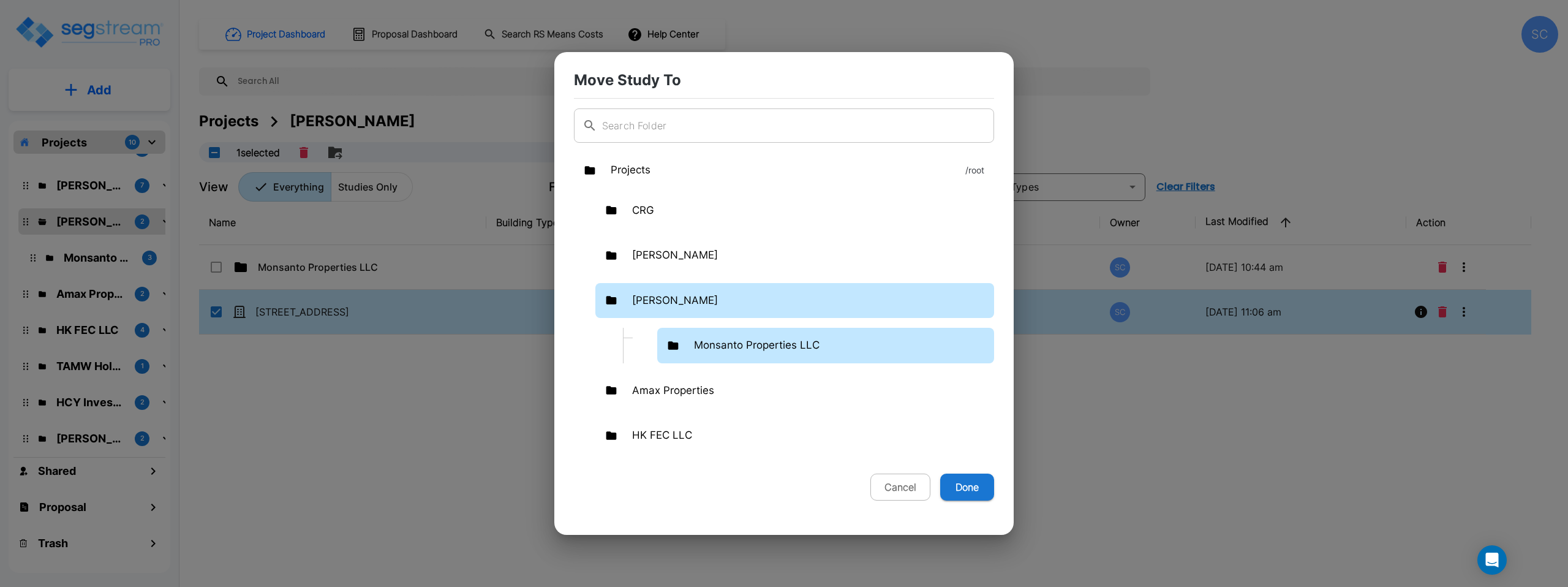
click at [731, 346] on p "Monsanto Properties LLC" at bounding box center [757, 345] width 126 height 16
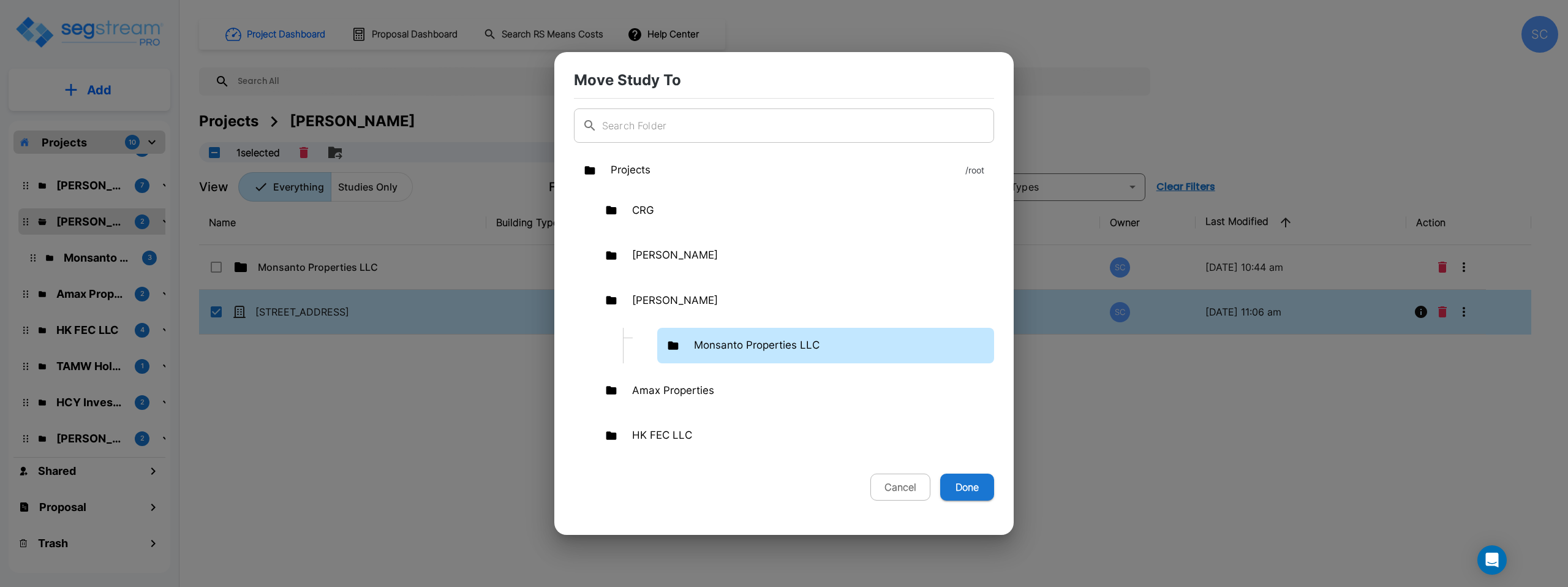
click at [878, 488] on button "Done" at bounding box center [967, 487] width 54 height 27
checkbox input "false"
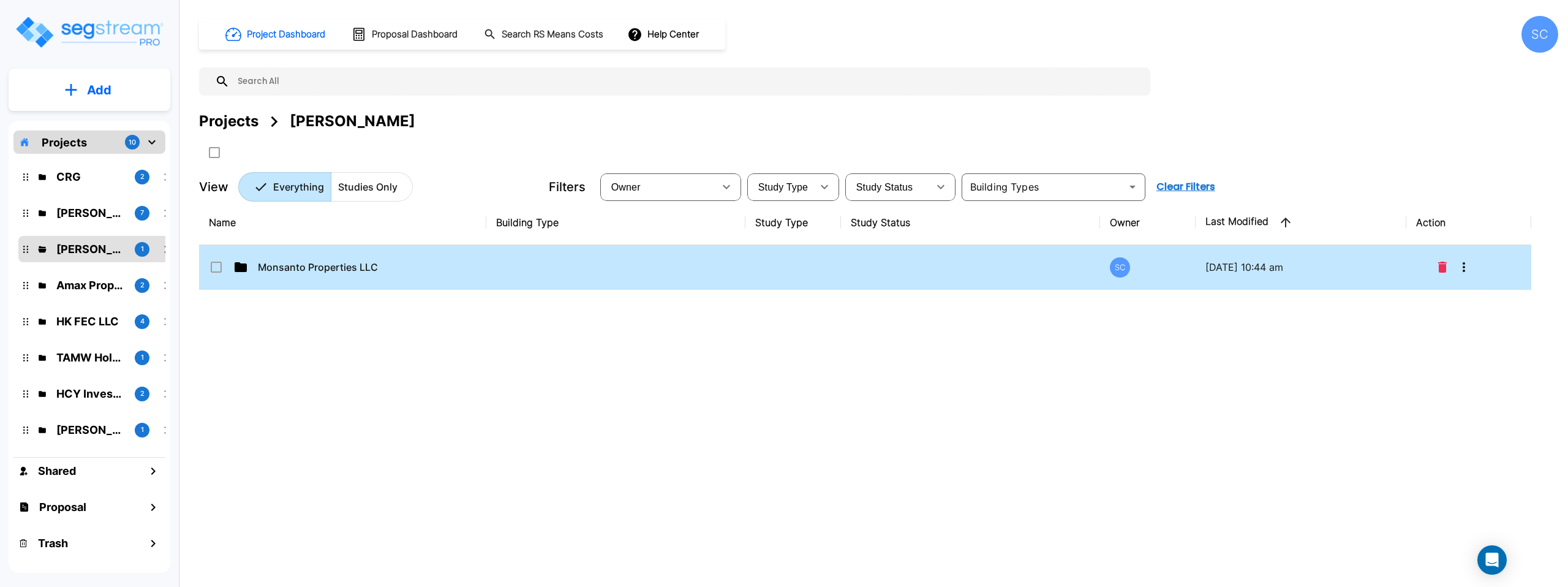
click at [589, 270] on td at bounding box center [615, 267] width 259 height 44
checkbox input "true"
click at [589, 270] on td at bounding box center [615, 267] width 259 height 44
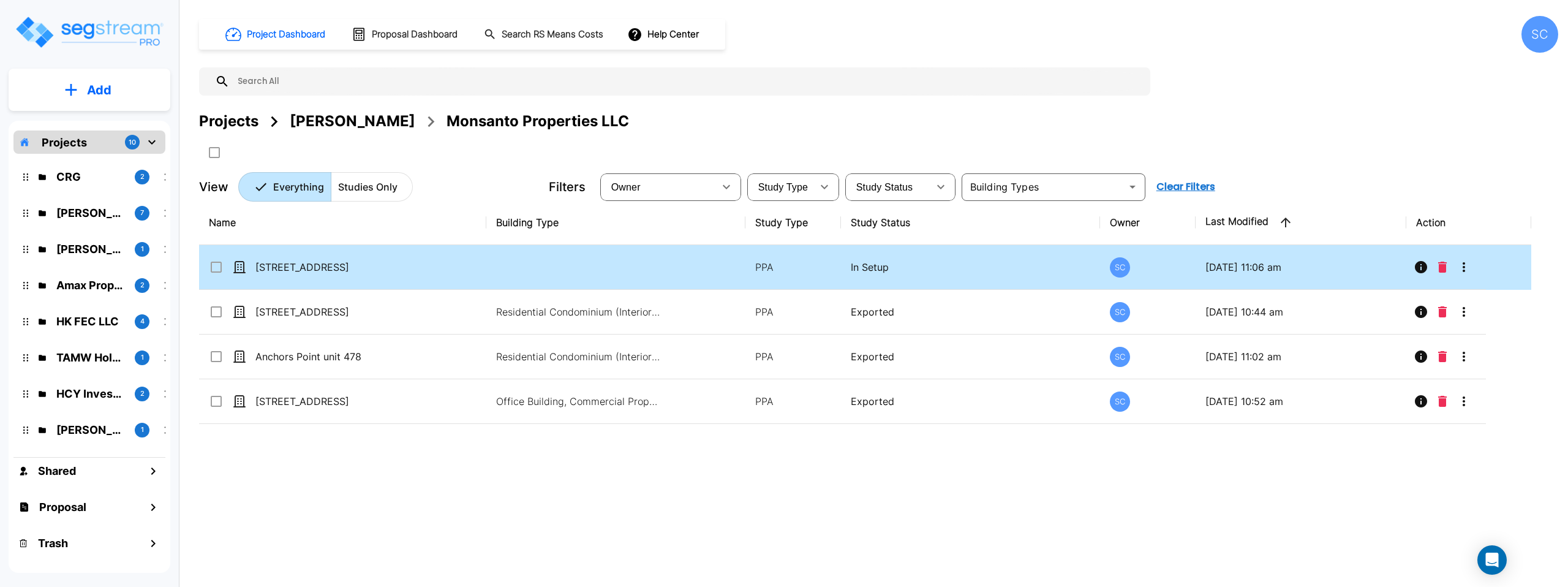
click at [474, 266] on td "[STREET_ADDRESS]" at bounding box center [342, 267] width 287 height 44
checkbox input "true"
click at [474, 265] on td "[STREET_ADDRESS]" at bounding box center [342, 267] width 287 height 44
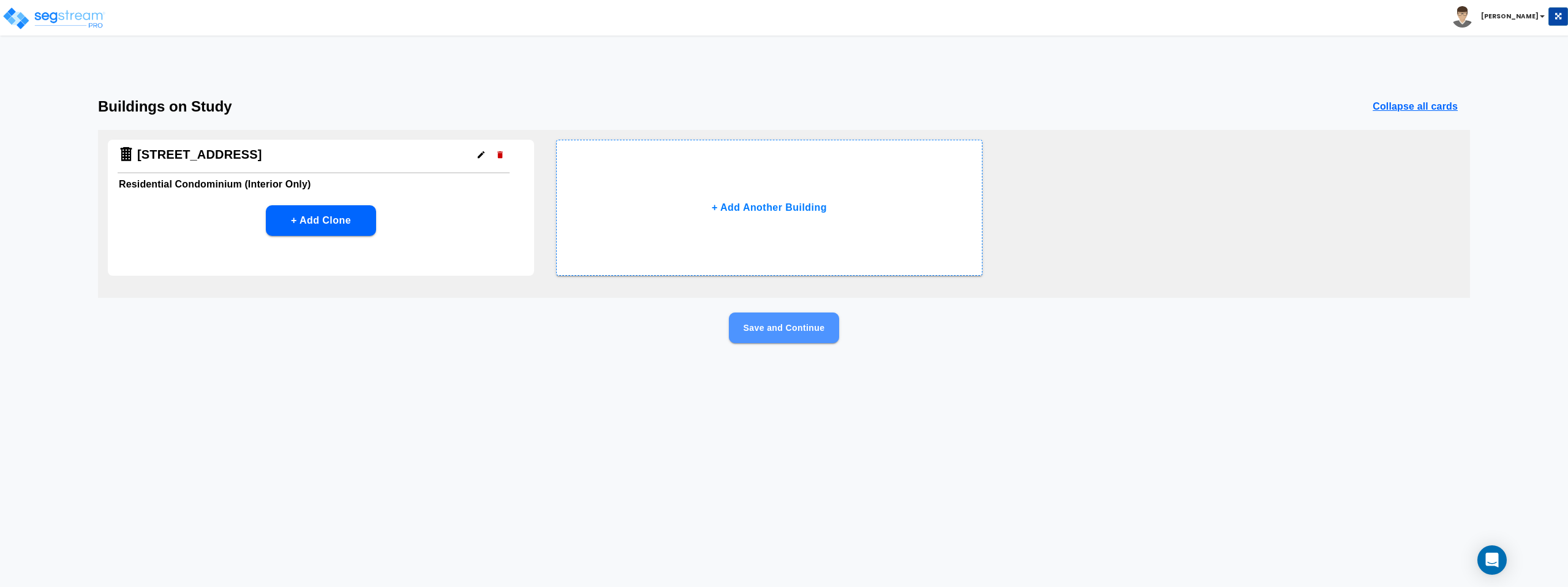
click at [774, 324] on button "Save and Continue" at bounding box center [784, 327] width 111 height 31
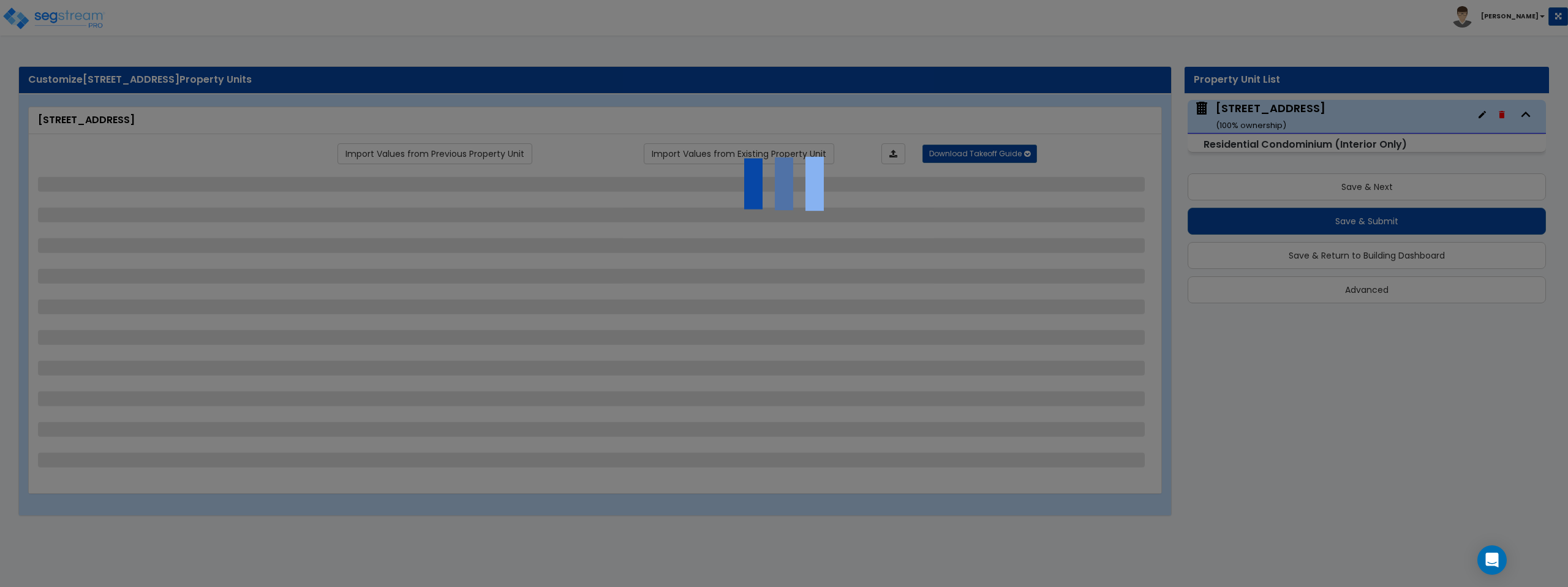
select select "1"
select select "2"
select select "3"
select select "5"
select select "1"
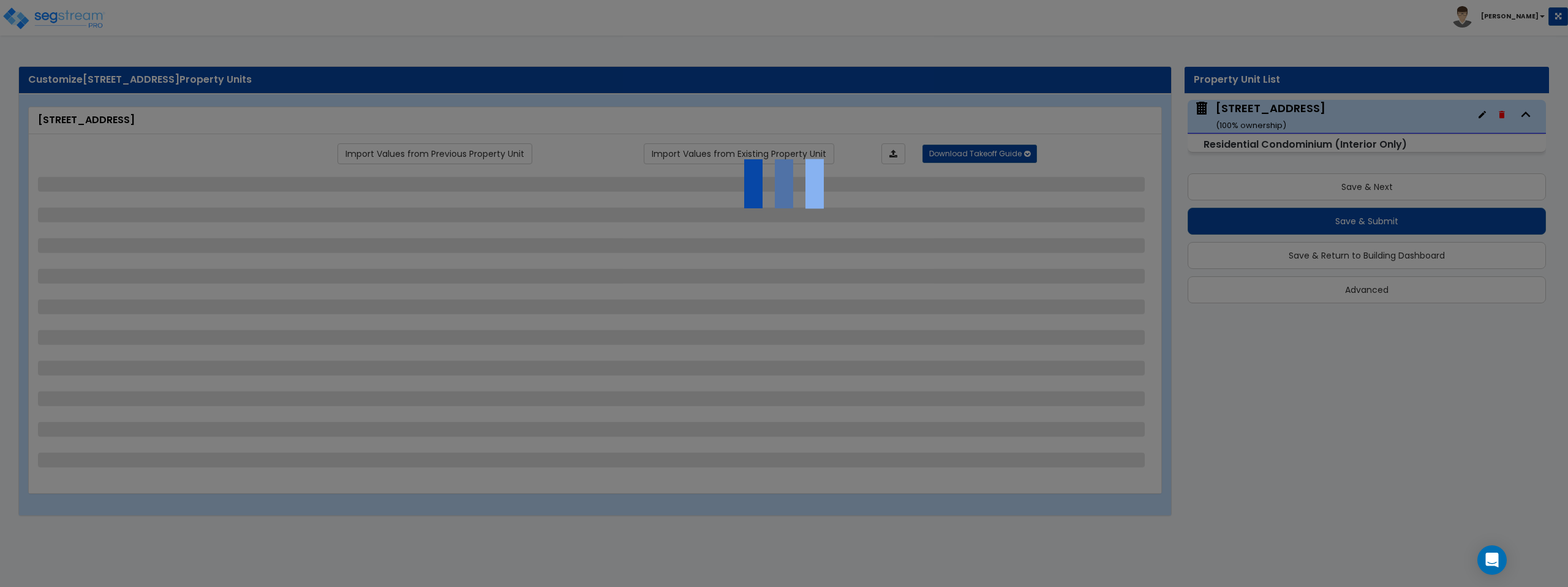
select select "1"
select select "2"
select select "3"
select select "5"
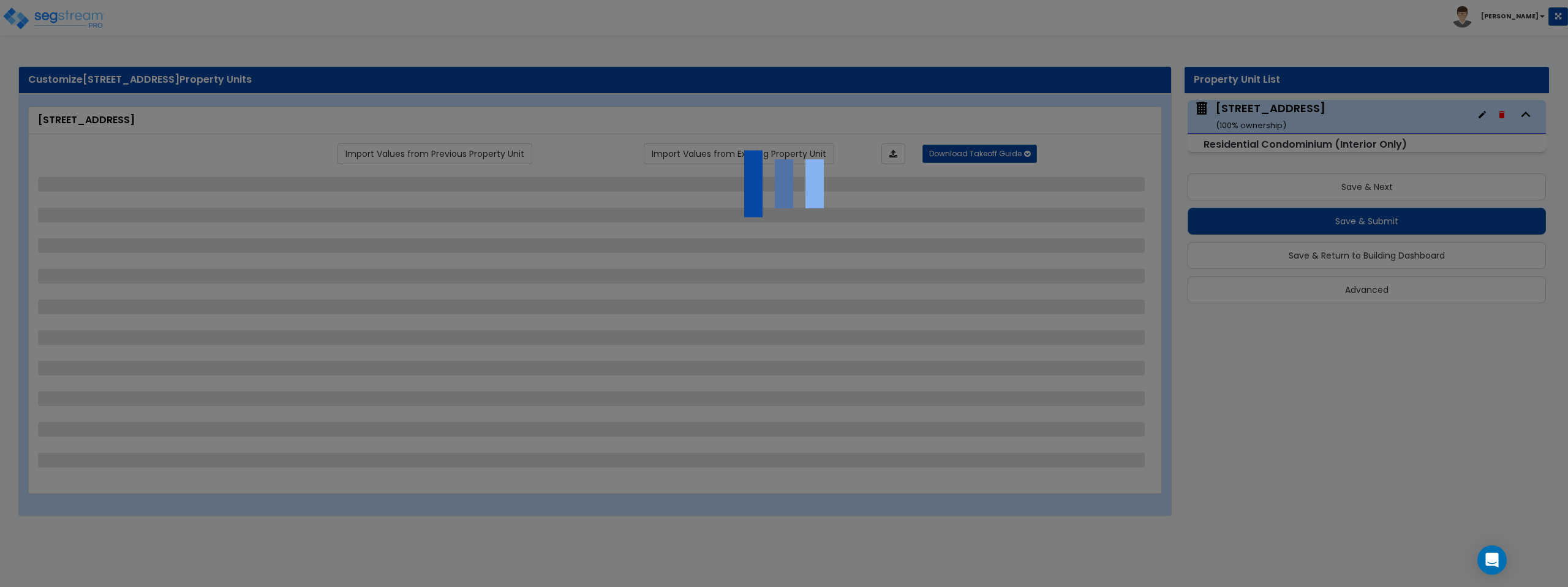
select select "2"
select select "1"
select select "5"
select select "3"
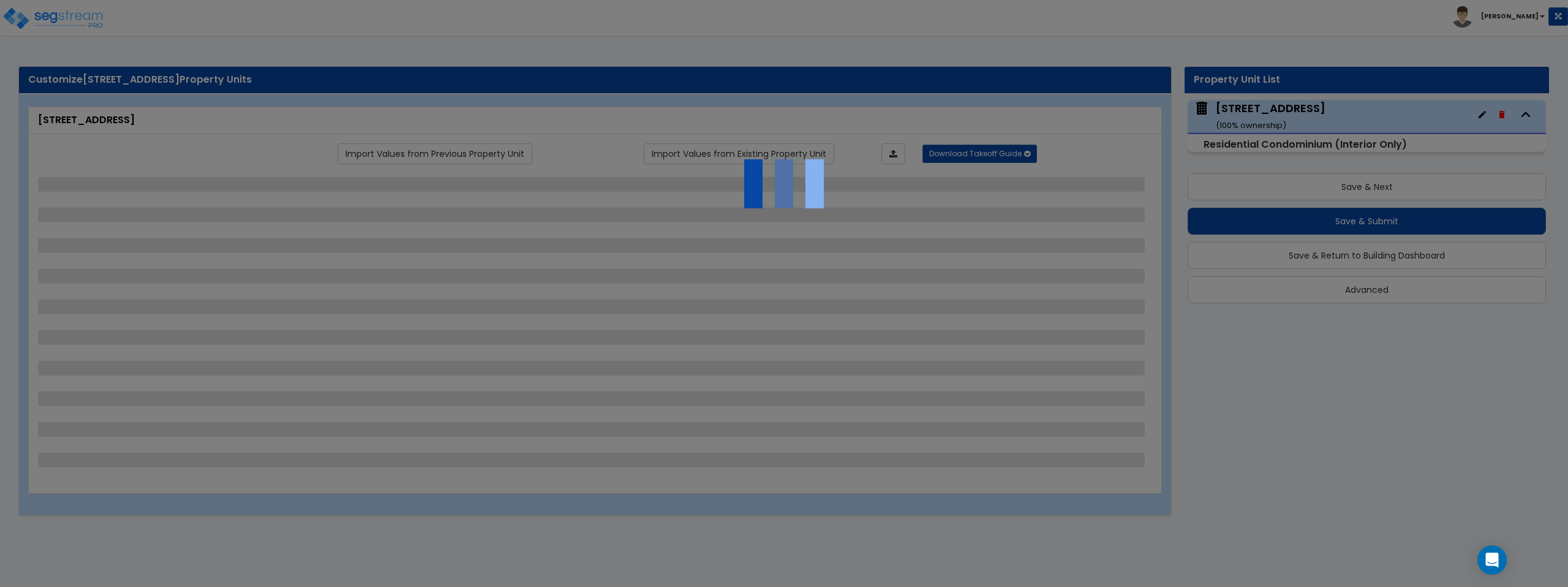
select select "4"
select select "6"
select select "4"
select select "1"
select select "2"
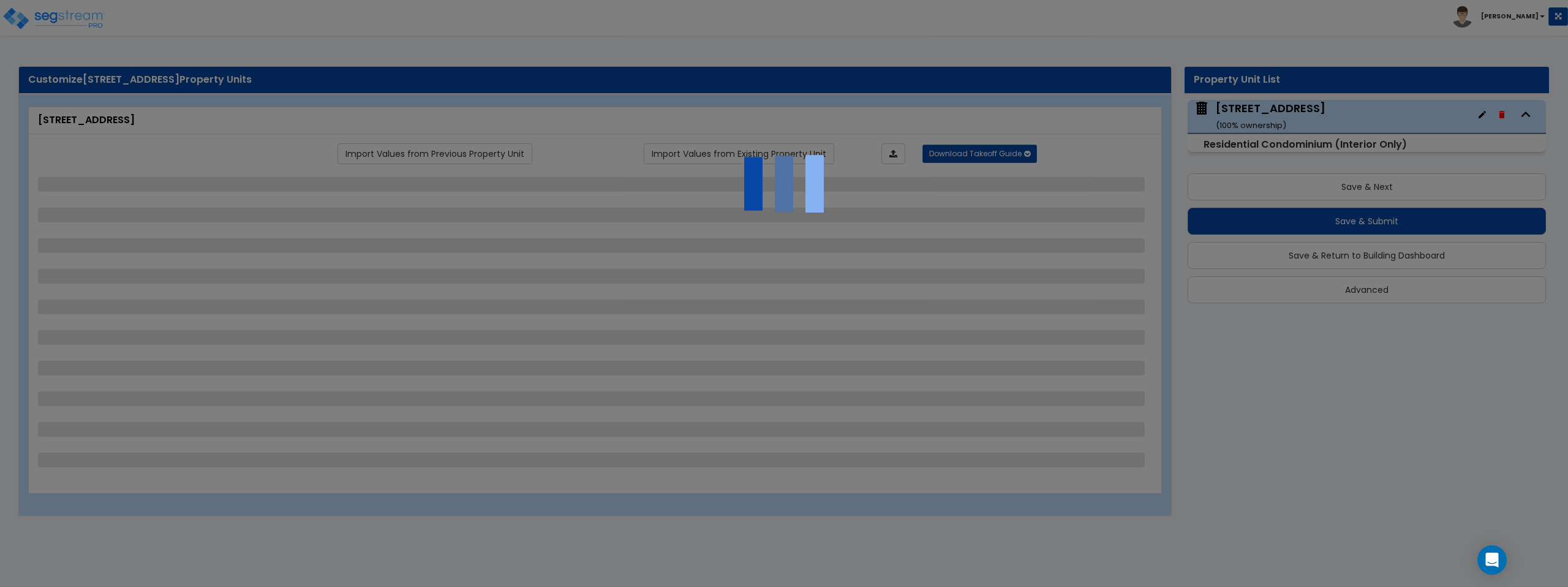
select select "5"
select select "1"
select select "5"
select select "2"
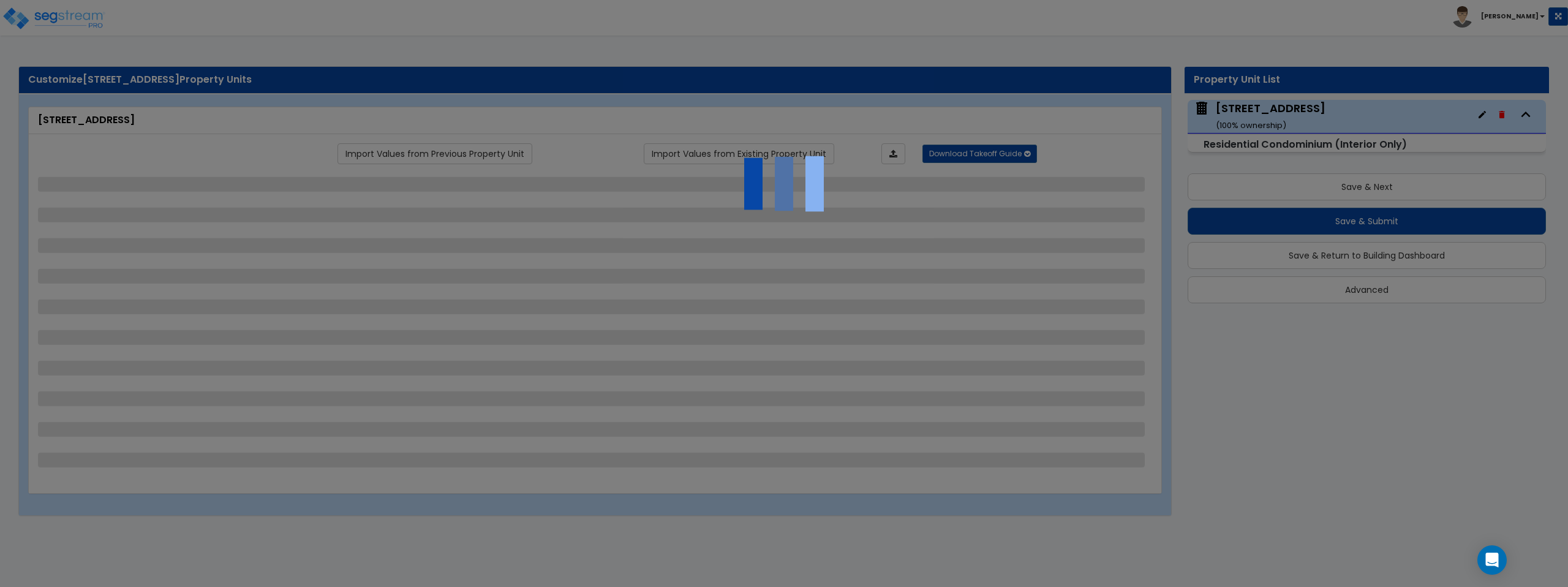
select select "2"
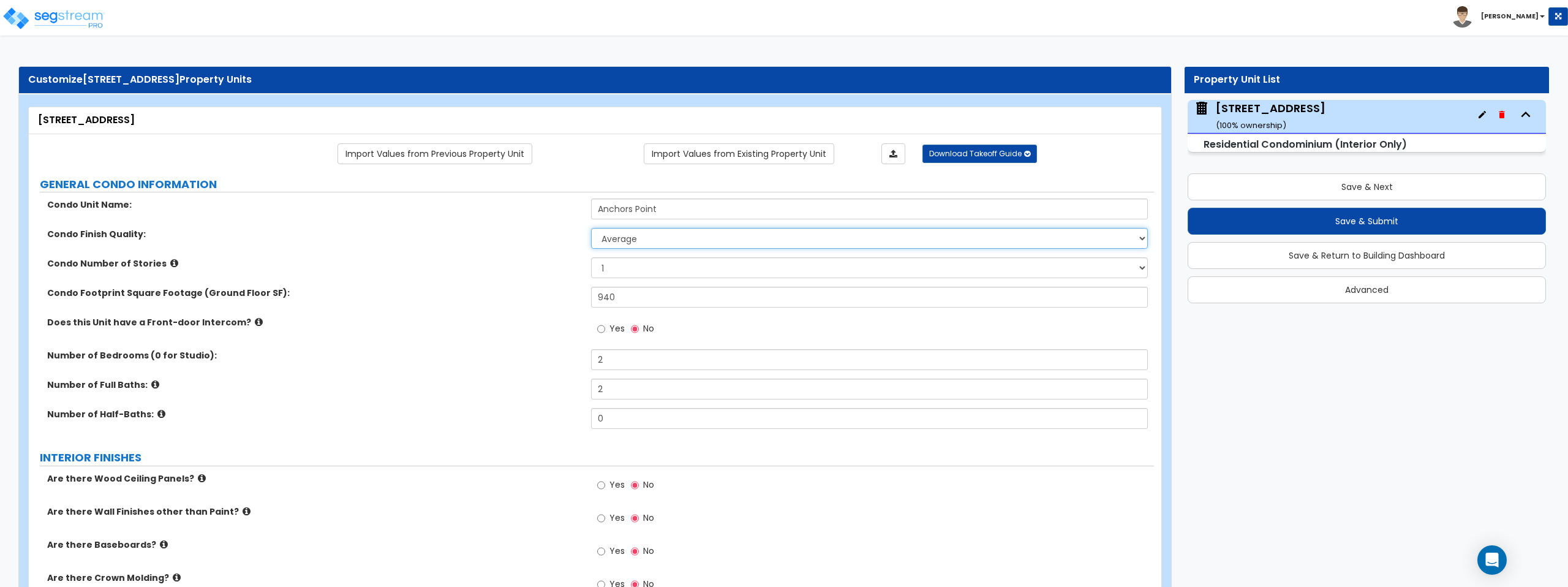
click at [649, 239] on select "Low Average High" at bounding box center [869, 238] width 556 height 21
select select "2"
click at [591, 228] on select "Low Average High" at bounding box center [869, 238] width 556 height 21
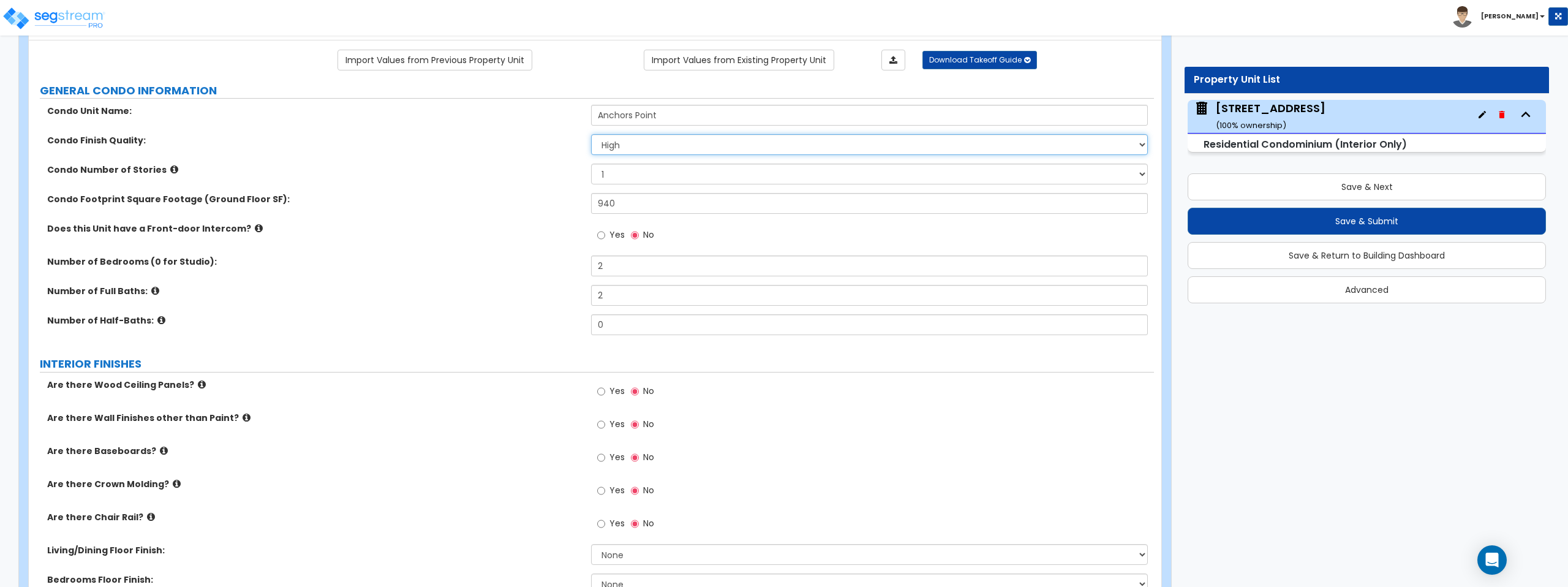
scroll to position [100, 0]
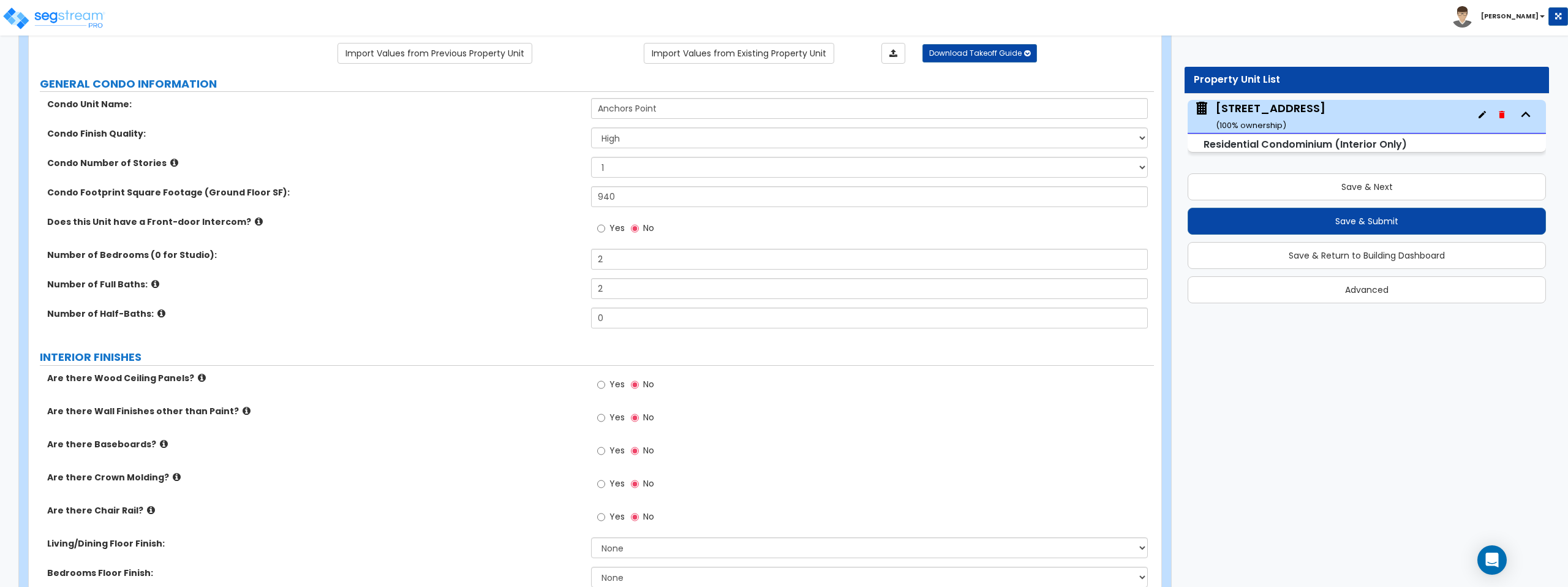
click at [160, 445] on icon at bounding box center [164, 444] width 8 height 9
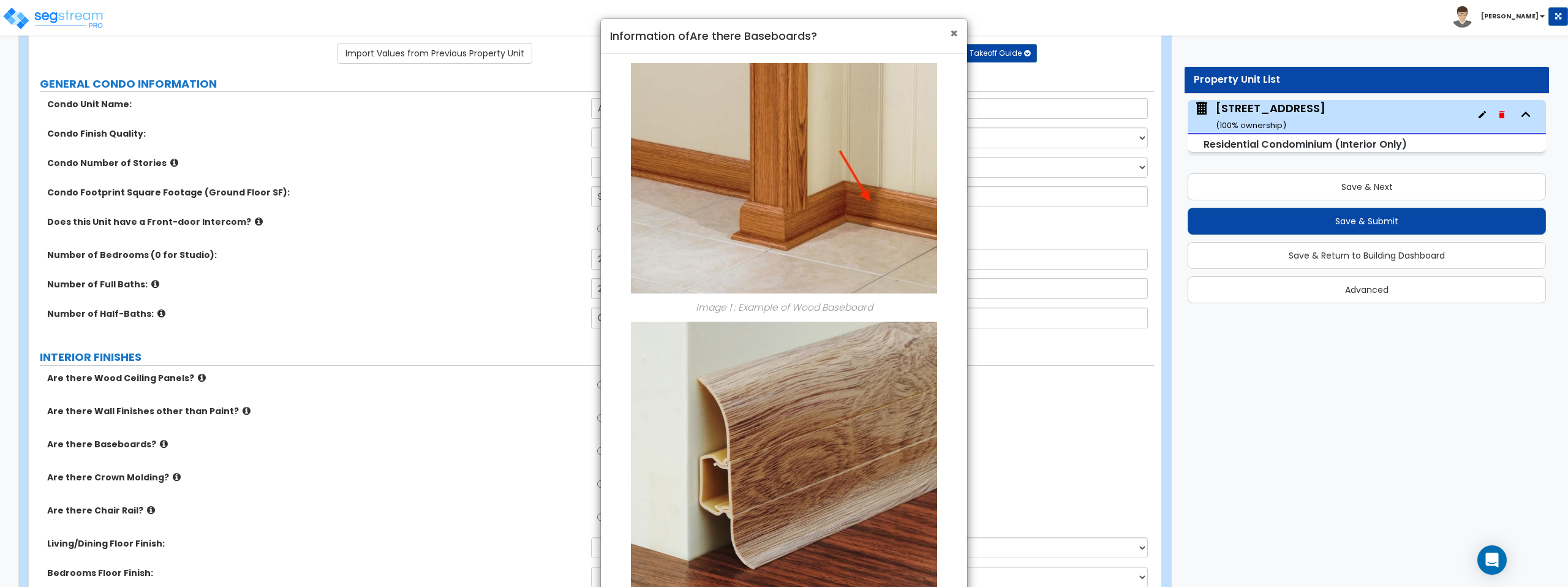
click at [954, 33] on span "×" at bounding box center [954, 33] width 8 height 18
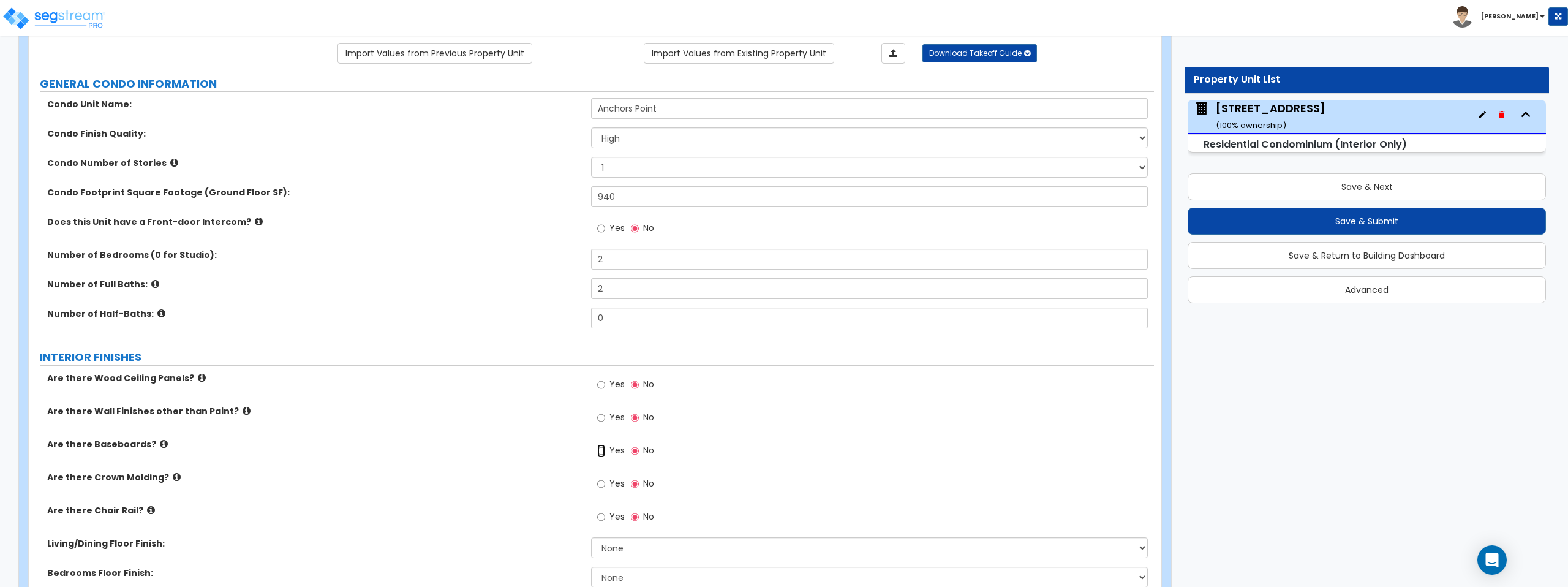
click at [601, 449] on input "Yes" at bounding box center [601, 451] width 8 height 13
radio input "true"
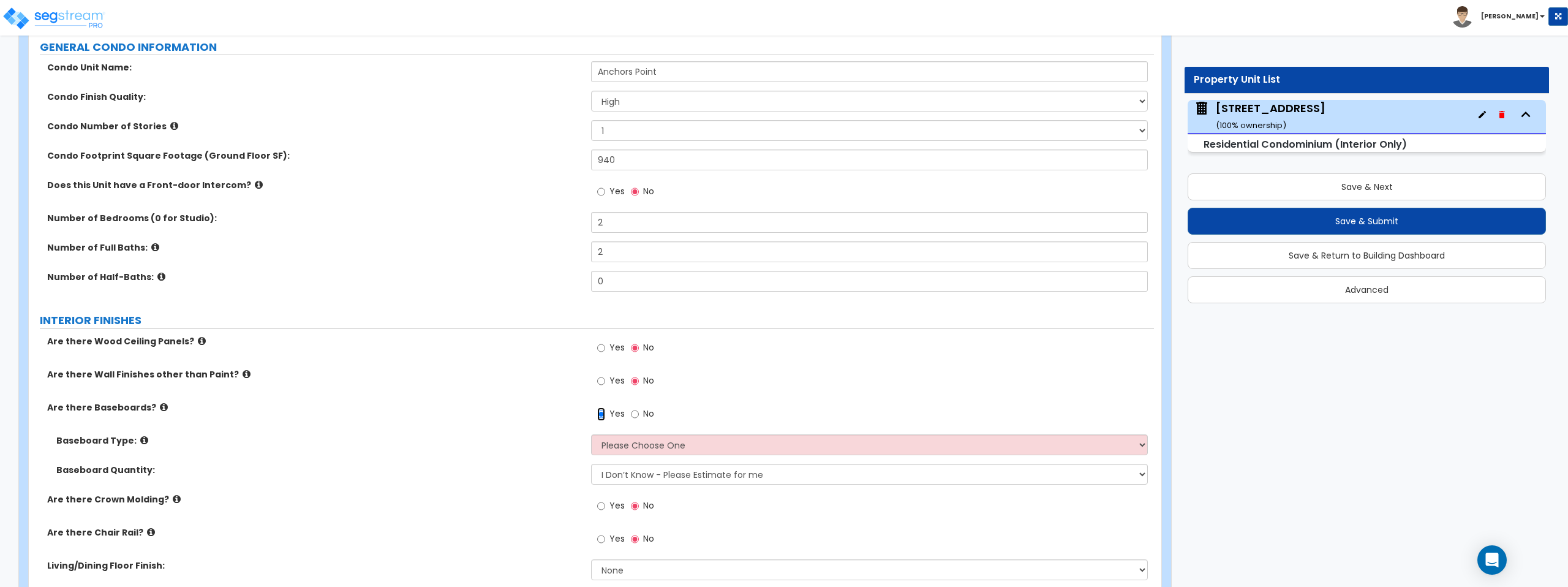
scroll to position [148, 0]
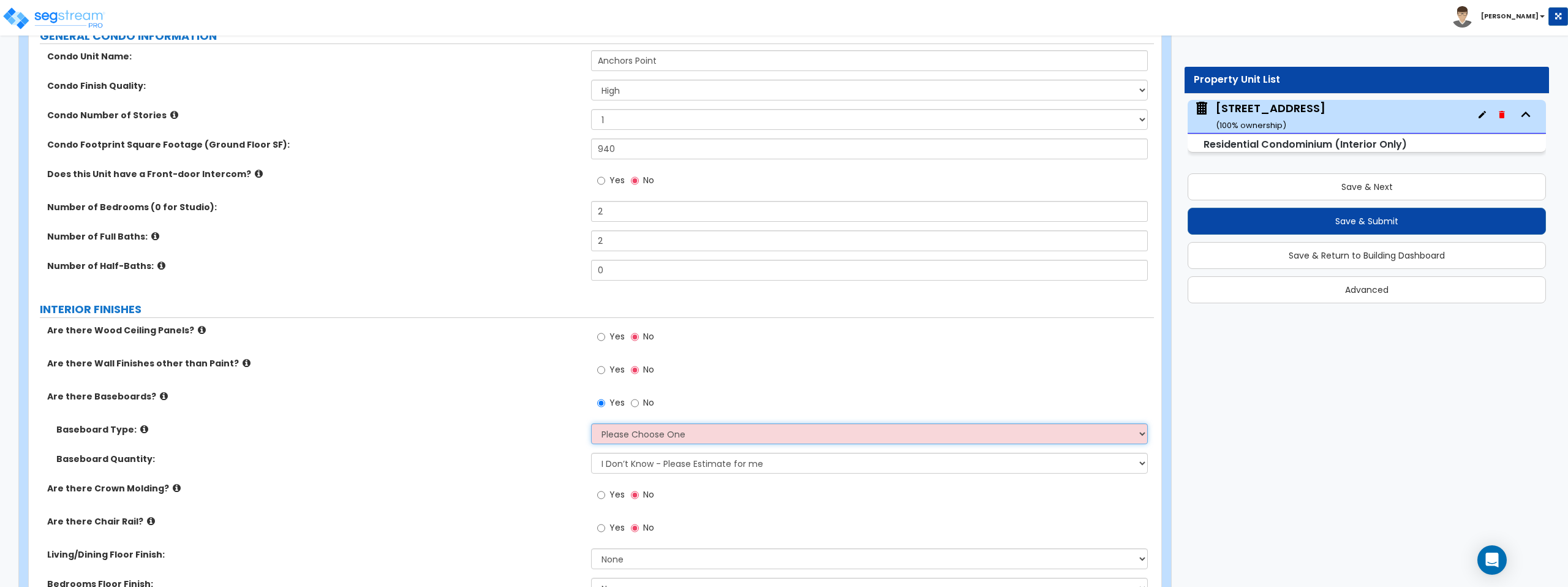
click at [646, 432] on select "Please Choose One Wood Vinyl Carpet Tile" at bounding box center [869, 434] width 556 height 21
select select "1"
click at [591, 424] on select "Please Choose One Wood Vinyl Carpet Tile" at bounding box center [869, 434] width 556 height 21
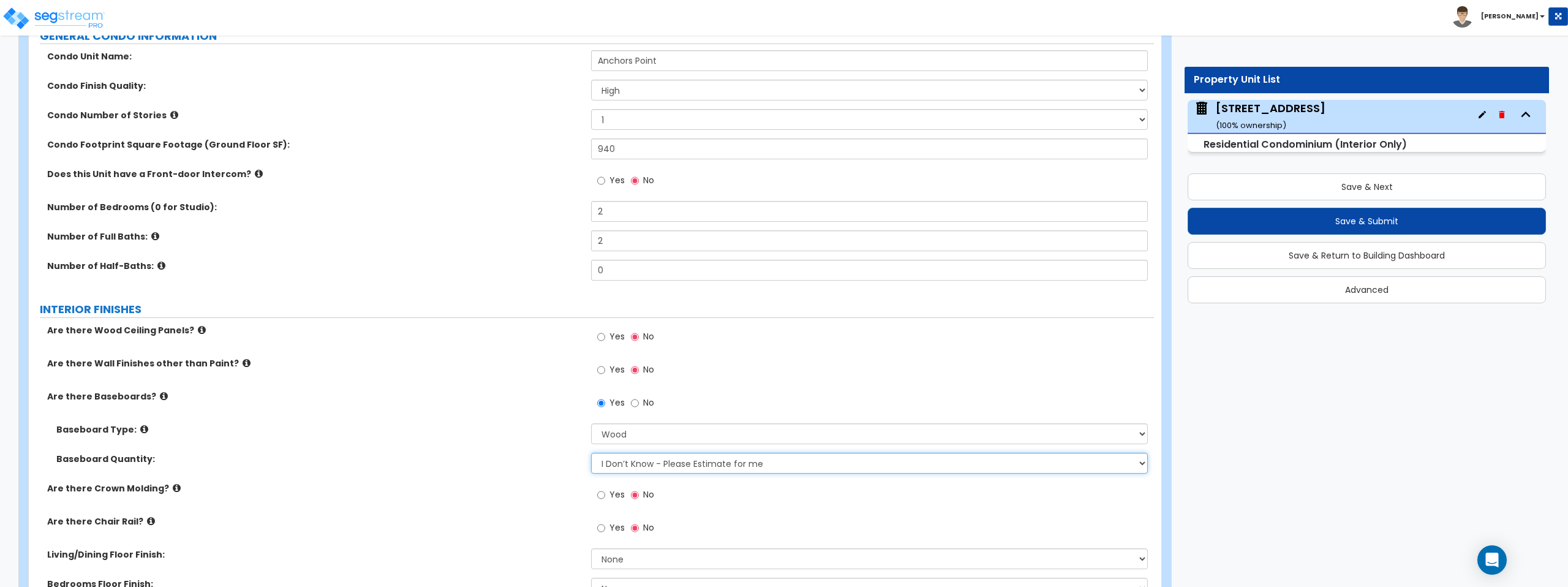
click at [652, 465] on select "I Don’t Know - Please Estimate for me I want to Enter the Linear Footage" at bounding box center [869, 463] width 556 height 21
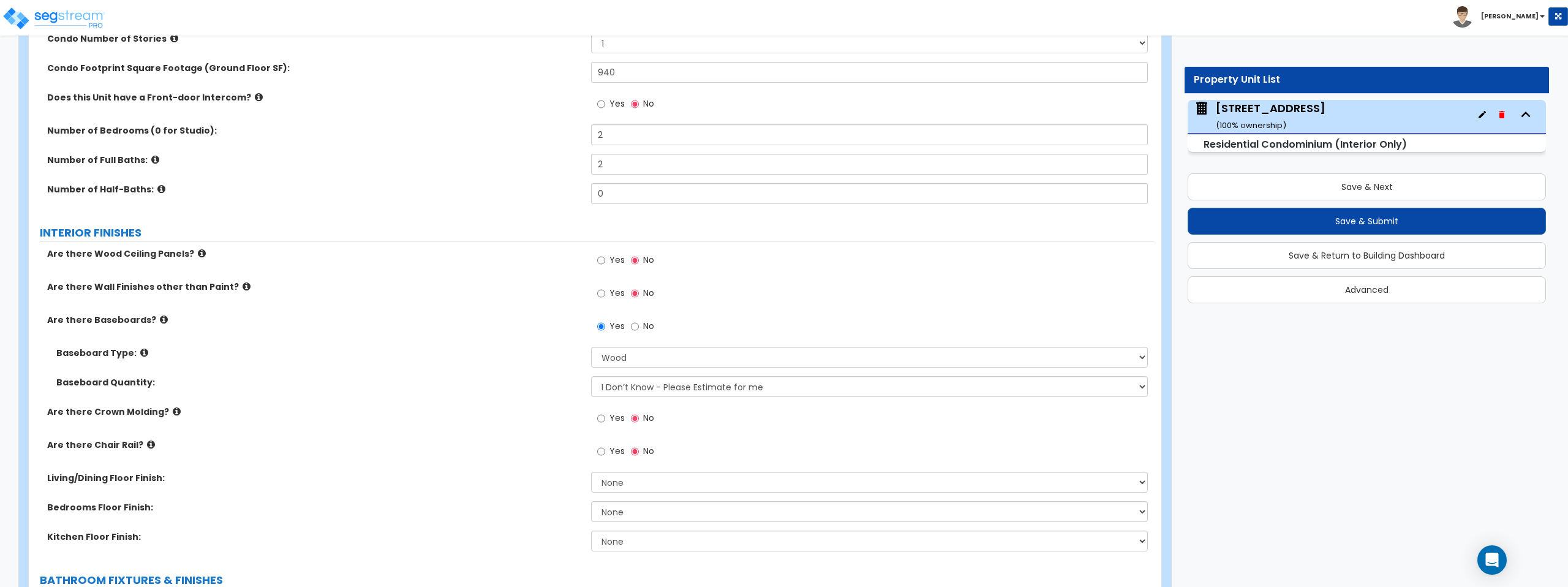
scroll to position [239, 0]
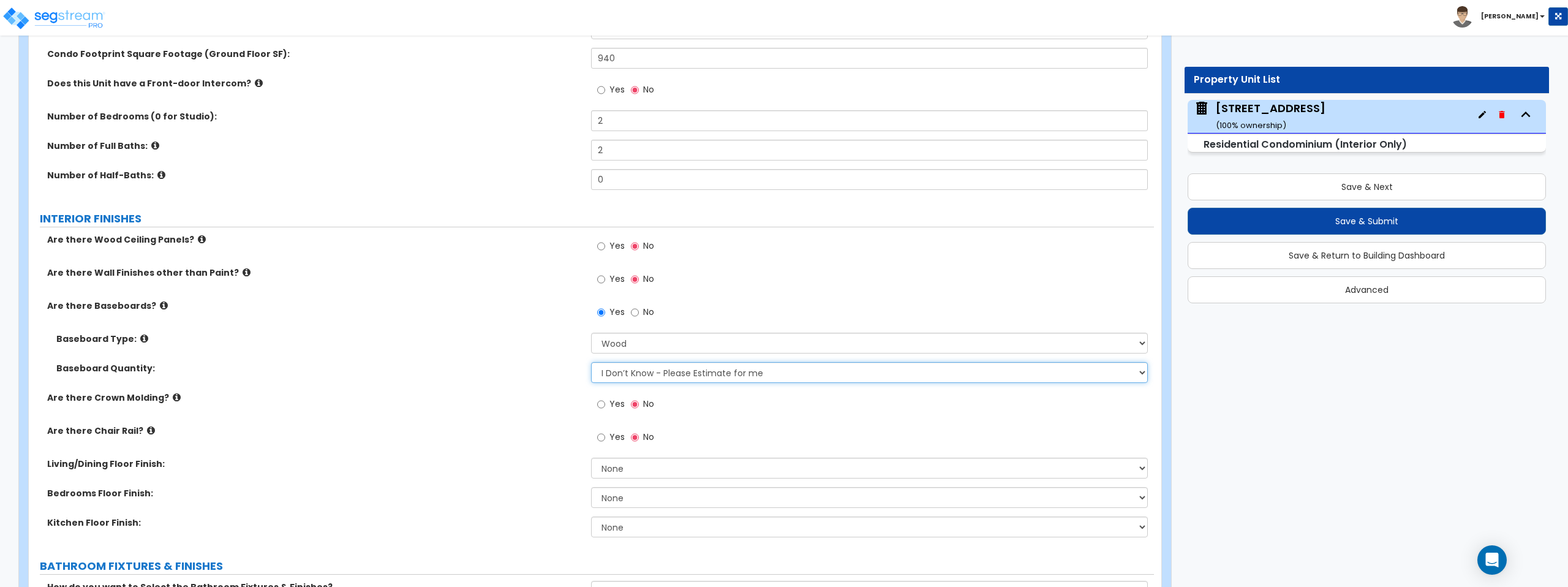
click at [696, 374] on select "I Don’t Know - Please Estimate for me I want to Enter the Linear Footage" at bounding box center [869, 372] width 556 height 21
select select "1"
click at [591, 362] on select "I Don’t Know - Please Estimate for me I want to Enter the Linear Footage" at bounding box center [869, 372] width 556 height 21
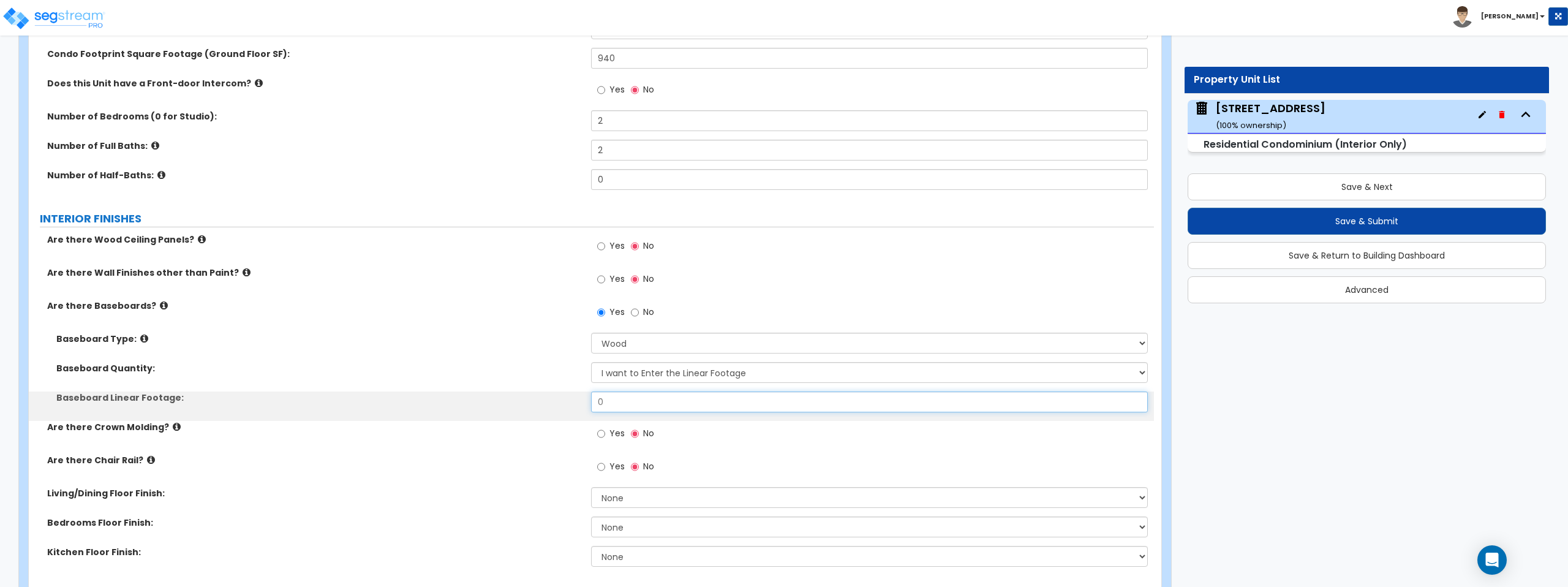
click at [689, 401] on input "0" at bounding box center [869, 402] width 556 height 21
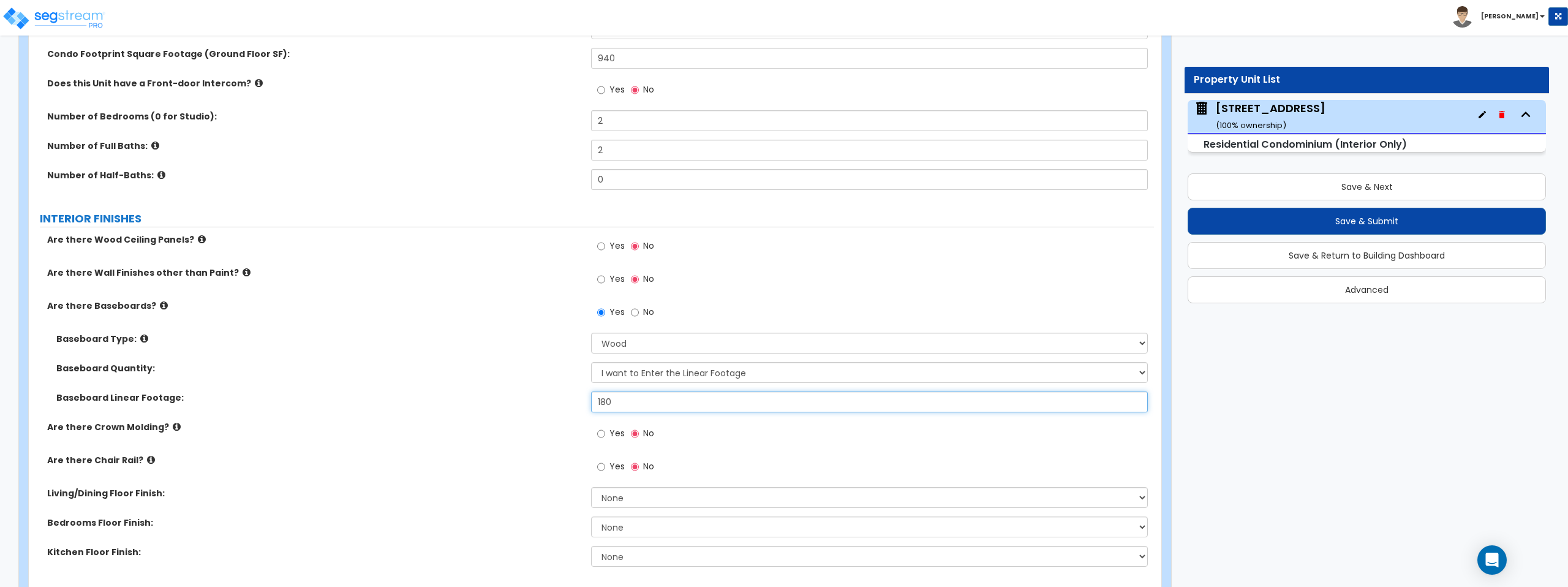
type input "180"
click at [402, 420] on div "Baseboard Linear Footage: 180" at bounding box center [591, 406] width 1125 height 29
click at [172, 429] on icon at bounding box center [177, 426] width 8 height 9
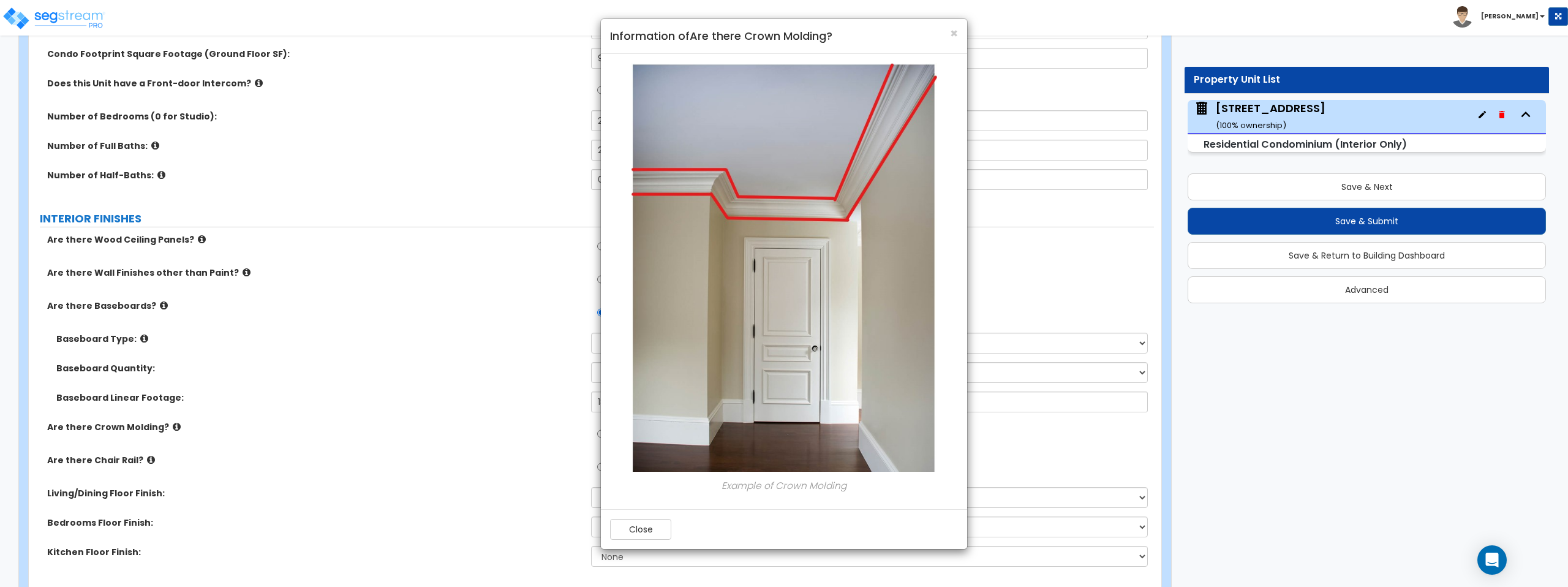
click at [168, 429] on div "× Information of Are there Crown Molding? Example of Crown Molding Close" at bounding box center [784, 293] width 1568 height 587
click at [963, 34] on div "× Information of Are there Crown Molding?" at bounding box center [784, 37] width 367 height 35
click at [956, 33] on span "×" at bounding box center [954, 33] width 8 height 18
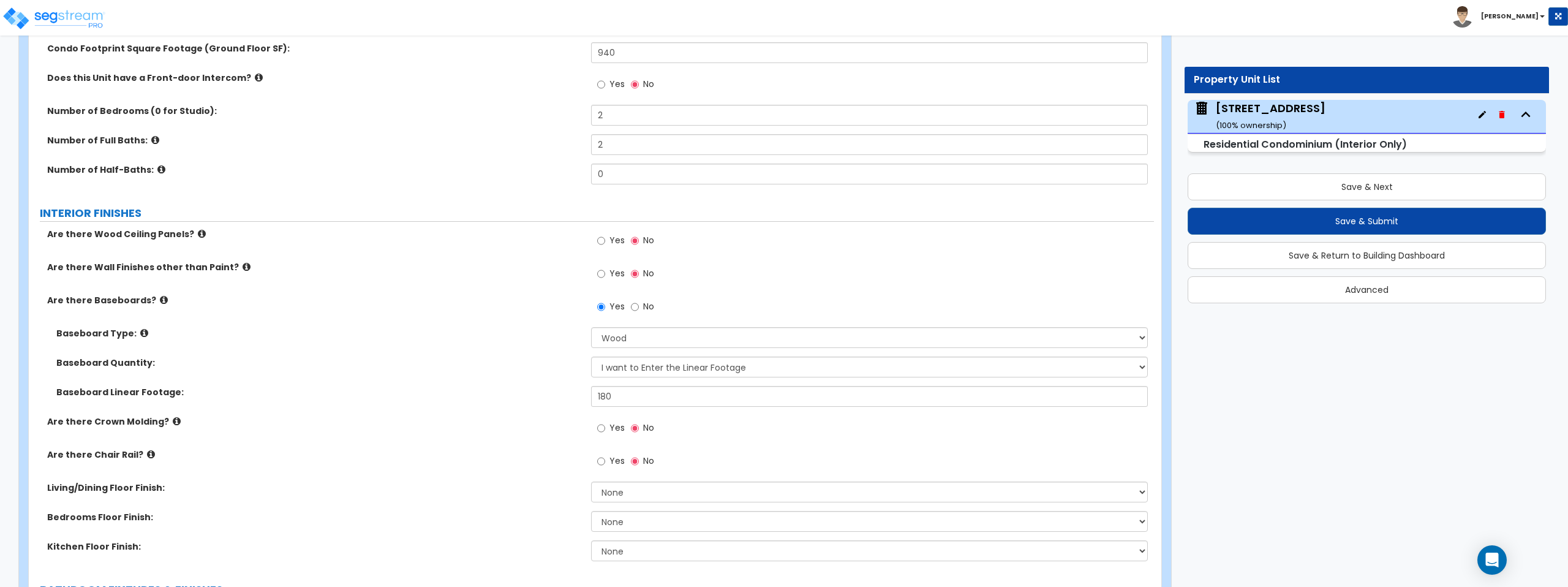
scroll to position [246, 0]
click at [147, 456] on icon at bounding box center [152, 452] width 8 height 9
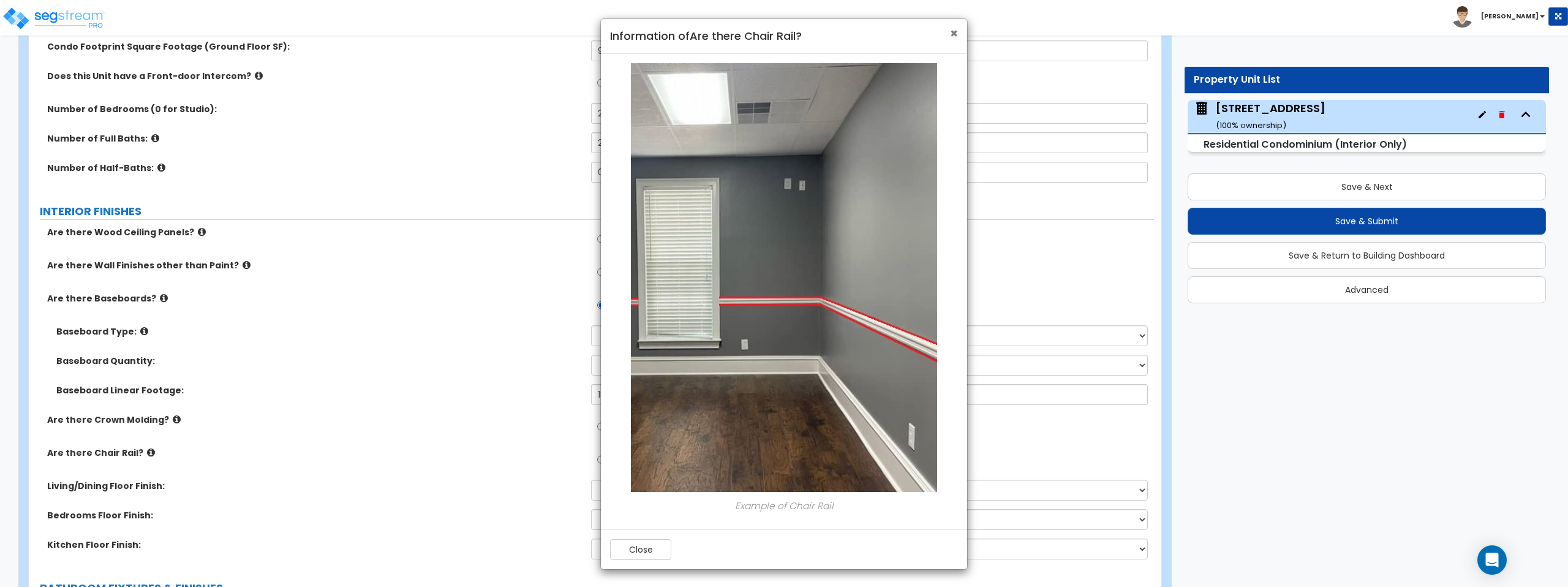
click at [954, 33] on span "×" at bounding box center [954, 33] width 8 height 18
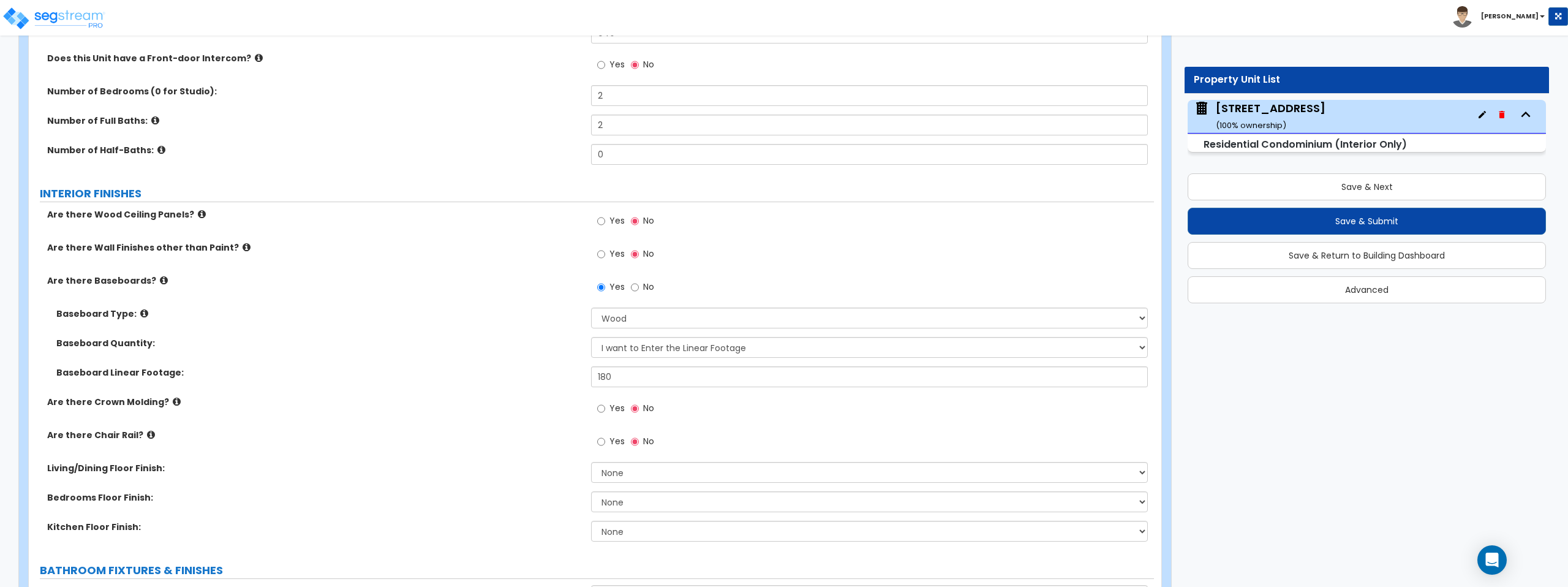
scroll to position [305, 0]
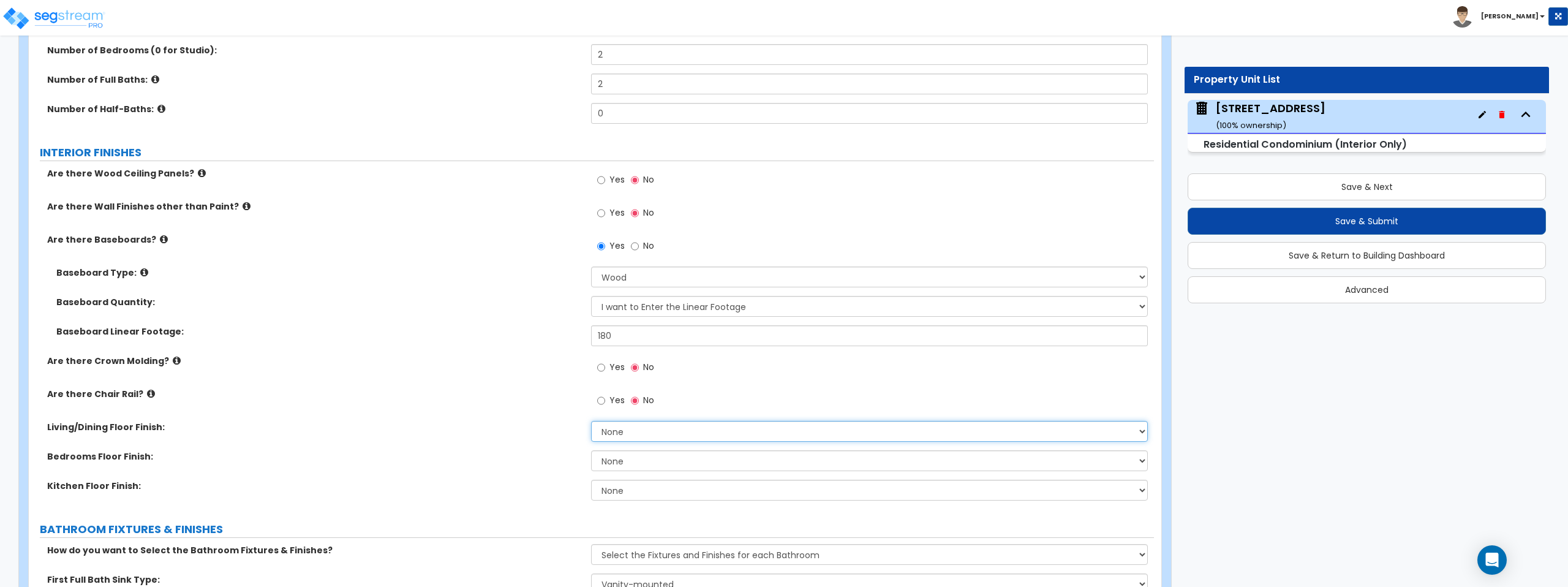
click at [668, 437] on select "None Tile Flooring Hardwood Flooring Resilient Laminate Flooring VCT Flooring S…" at bounding box center [869, 431] width 556 height 21
click at [591, 421] on select "None Tile Flooring Hardwood Flooring Resilient Laminate Flooring VCT Flooring S…" at bounding box center [869, 431] width 556 height 21
click at [640, 434] on select "None Tile Flooring Hardwood Flooring Resilient Laminate Flooring VCT Flooring S…" at bounding box center [869, 431] width 556 height 21
click at [591, 421] on select "None Tile Flooring Hardwood Flooring Resilient Laminate Flooring VCT Flooring S…" at bounding box center [869, 431] width 556 height 21
click at [652, 460] on select "None Tile Flooring Hardwood Flooring Resilient Laminate Flooring VCT Flooring S…" at bounding box center [869, 461] width 556 height 21
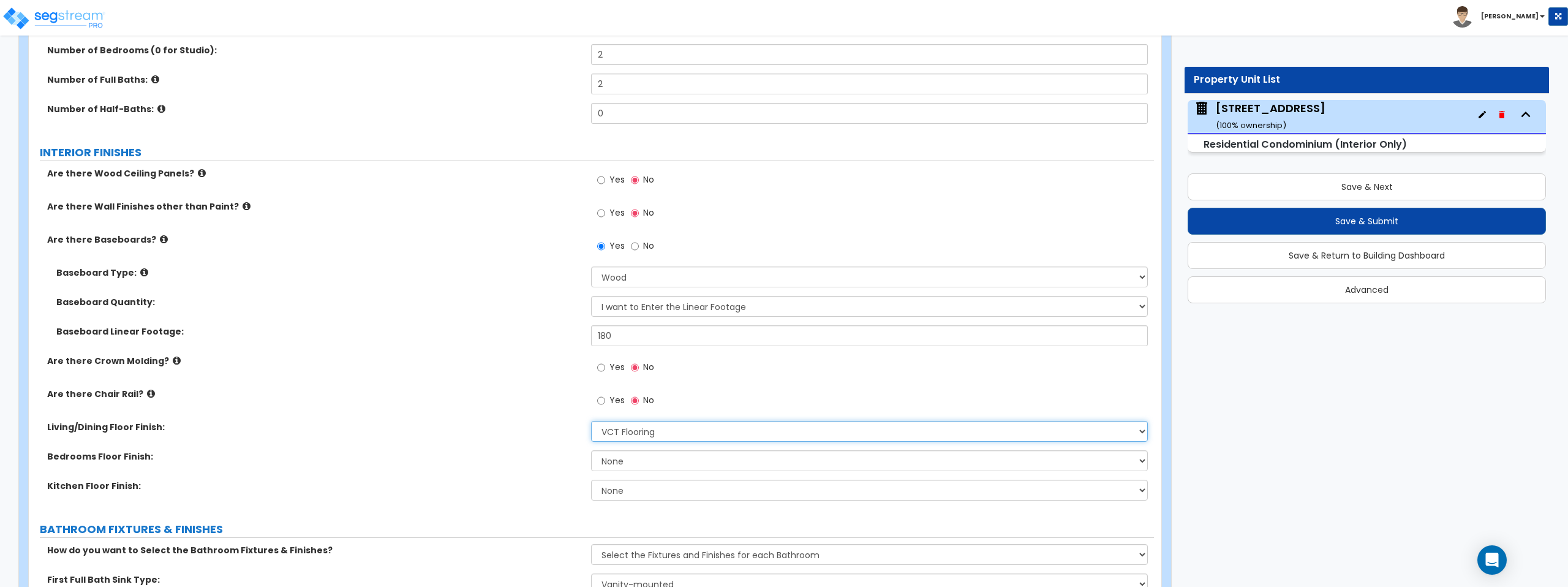
click at [709, 433] on select "None Tile Flooring Hardwood Flooring Resilient Laminate Flooring VCT Flooring S…" at bounding box center [869, 431] width 556 height 21
select select "2"
click at [591, 421] on select "None Tile Flooring Hardwood Flooring Resilient Laminate Flooring VCT Flooring S…" at bounding box center [869, 431] width 556 height 21
click at [691, 454] on select "None Tile Flooring Hardwood Flooring Resilient Laminate Flooring VCT Flooring S…" at bounding box center [869, 461] width 556 height 21
select select "2"
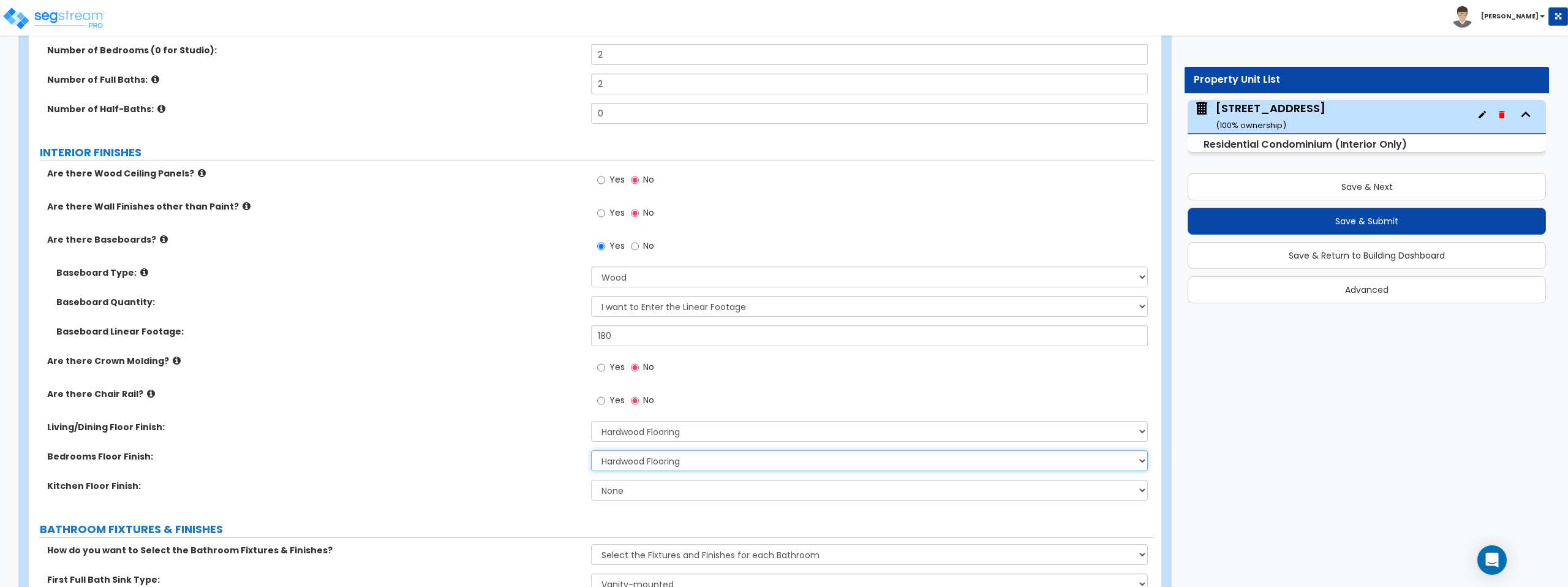
click at [591, 451] on select "None Tile Flooring Hardwood Flooring Resilient Laminate Flooring VCT Flooring S…" at bounding box center [869, 461] width 556 height 21
click at [684, 491] on select "None Tile Flooring Hardwood Flooring Resilient Laminate Flooring VCT Flooring S…" at bounding box center [869, 490] width 556 height 21
select select "1"
click at [591, 480] on select "None Tile Flooring Hardwood Flooring Resilient Laminate Flooring VCT Flooring S…" at bounding box center [869, 490] width 556 height 21
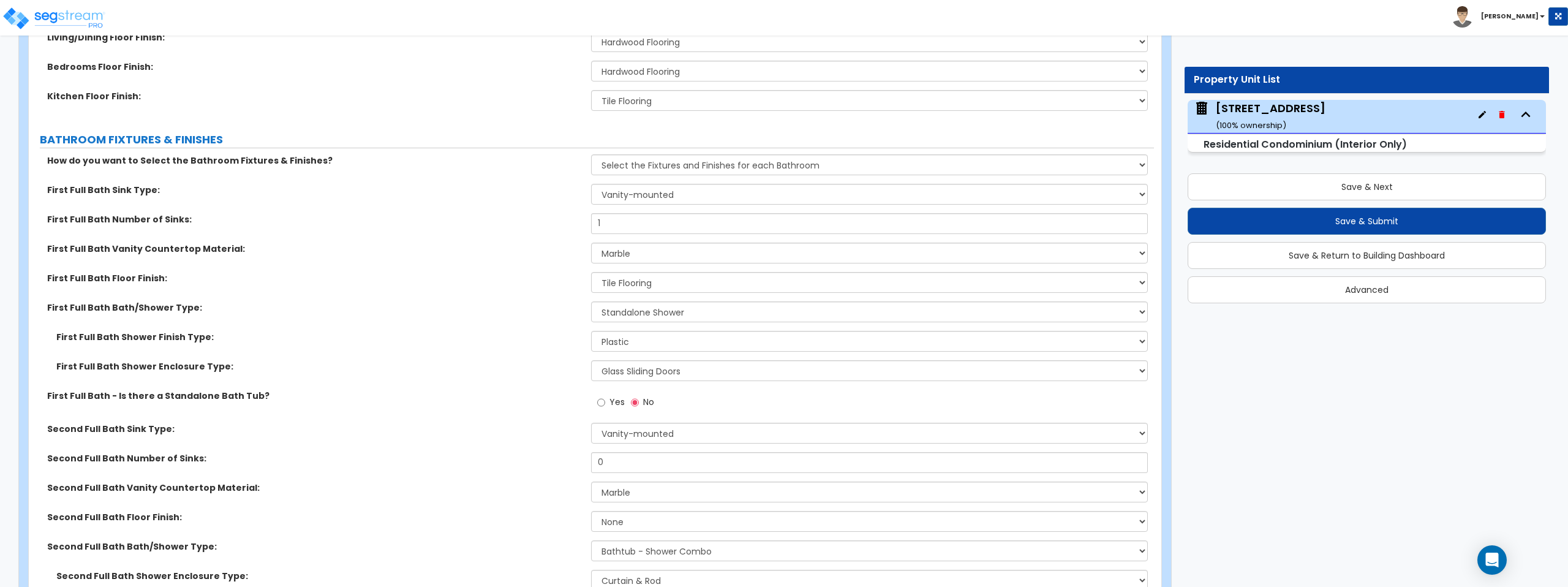
scroll to position [696, 0]
click at [686, 433] on select "Wall-mounted Pedestal-mounted Vanity-mounted" at bounding box center [869, 432] width 556 height 21
click at [591, 422] on select "Wall-mounted Pedestal-mounted Vanity-mounted" at bounding box center [869, 432] width 556 height 21
click at [673, 463] on input "0" at bounding box center [869, 461] width 556 height 21
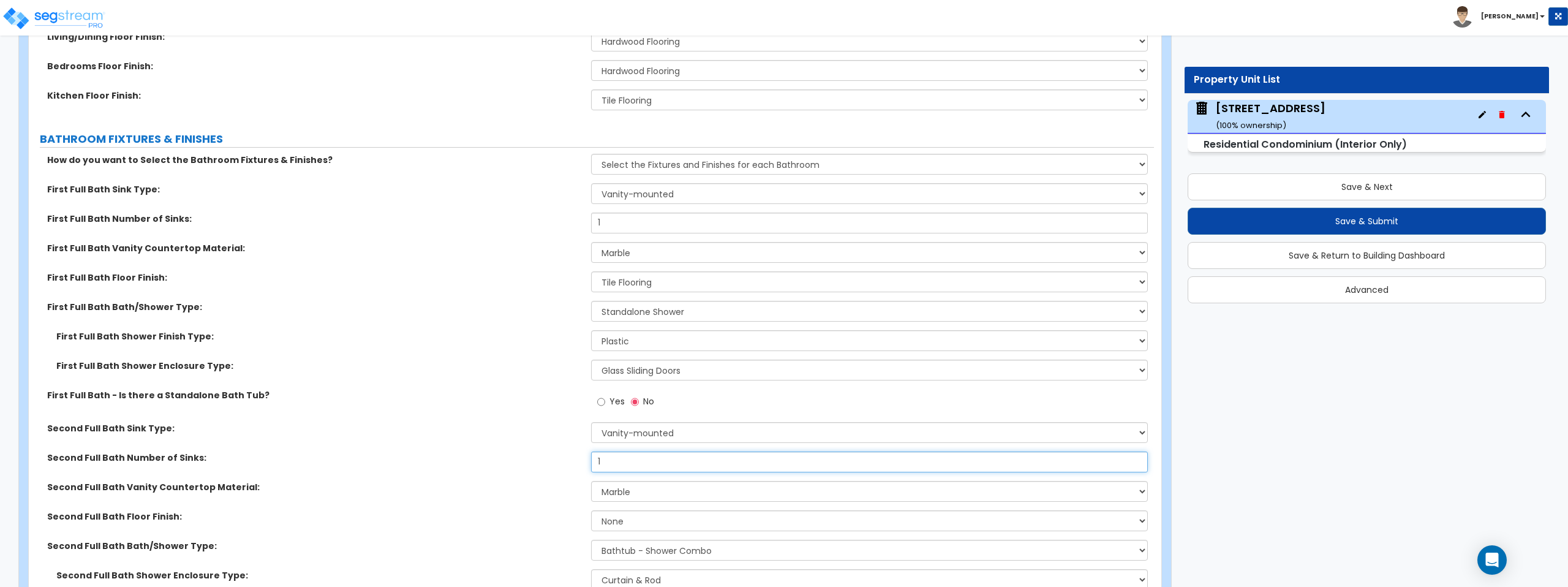
type input "1"
click at [499, 452] on label "Second Full Bath Number of Sinks:" at bounding box center [314, 457] width 535 height 13
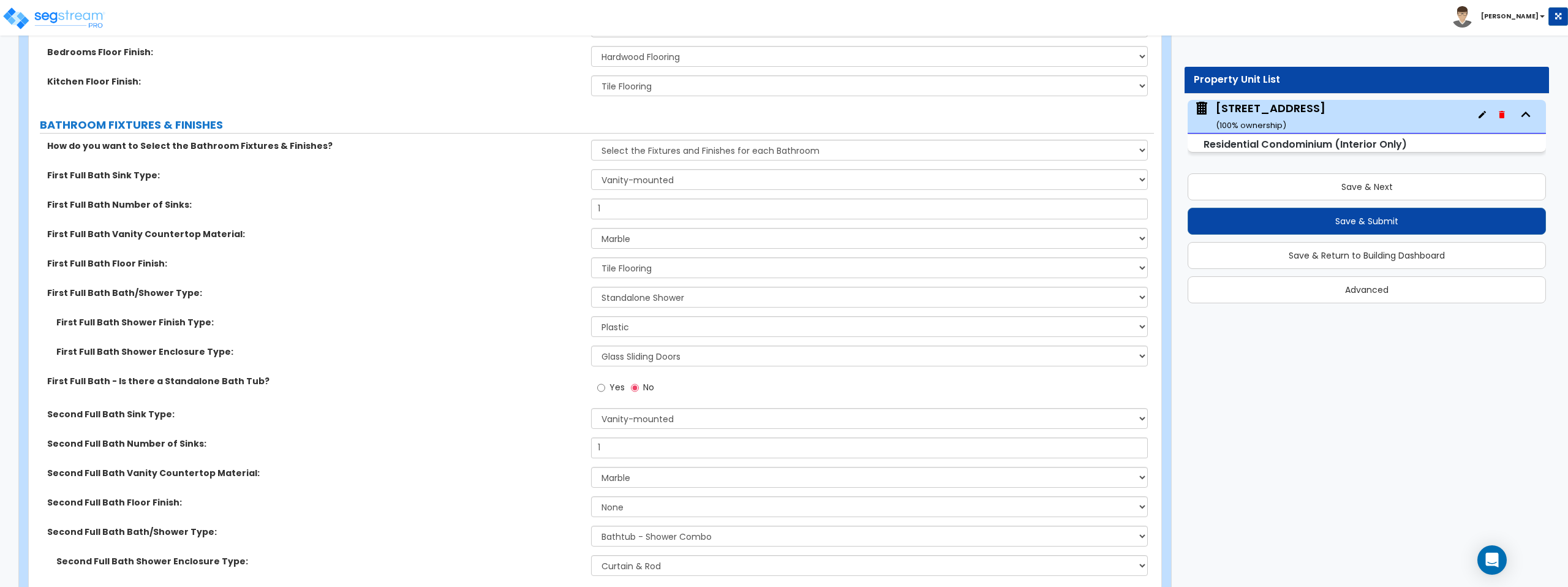
scroll to position [710, 0]
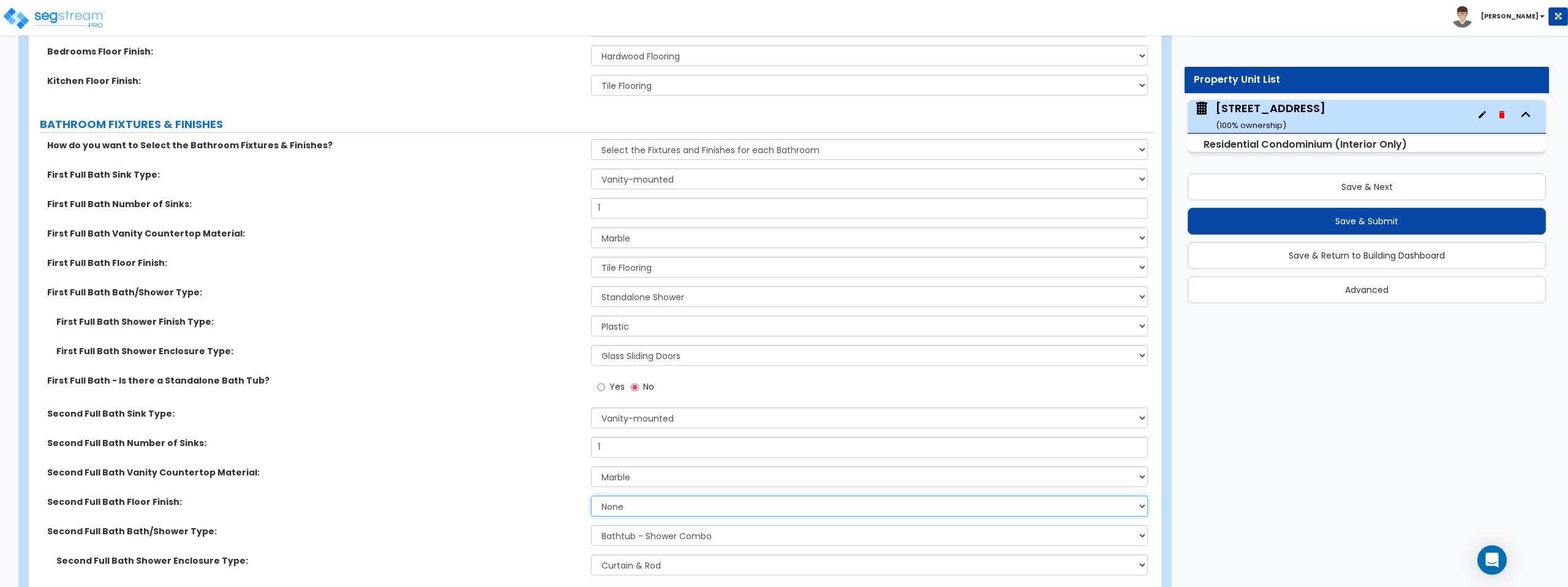
click at [666, 509] on select "None Tile Flooring Hardwood Flooring Resilient Laminate Flooring VCT Flooring S…" at bounding box center [869, 506] width 556 height 21
select select "1"
click at [591, 496] on select "None Tile Flooring Hardwood Flooring Resilient Laminate Flooring VCT Flooring S…" at bounding box center [869, 506] width 556 height 21
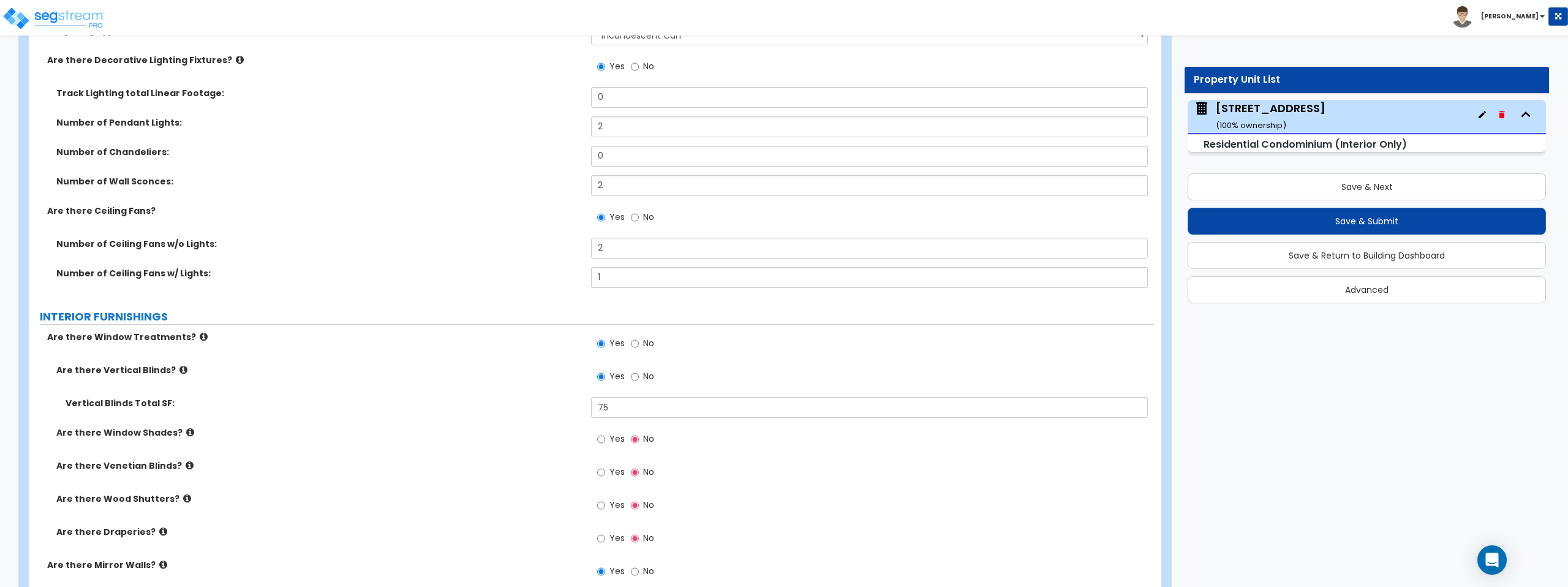
scroll to position [1351, 0]
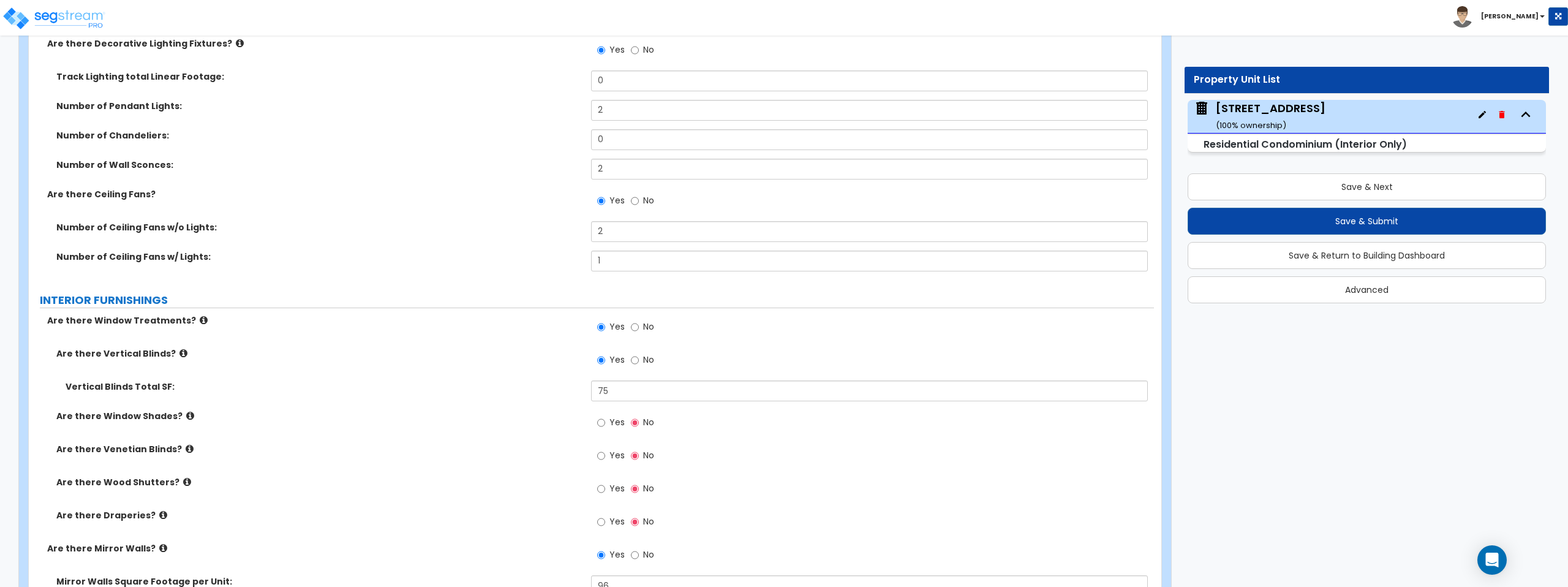
click at [159, 515] on icon at bounding box center [163, 515] width 8 height 9
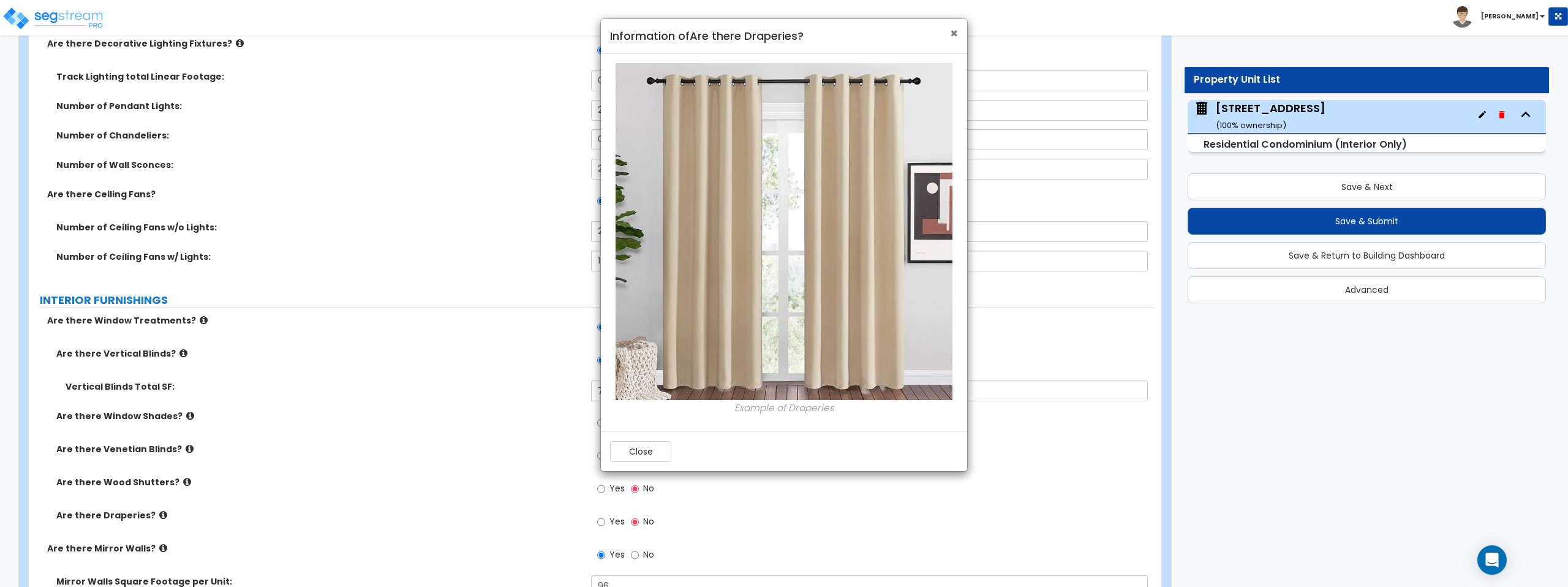
click at [954, 38] on span "×" at bounding box center [954, 33] width 8 height 18
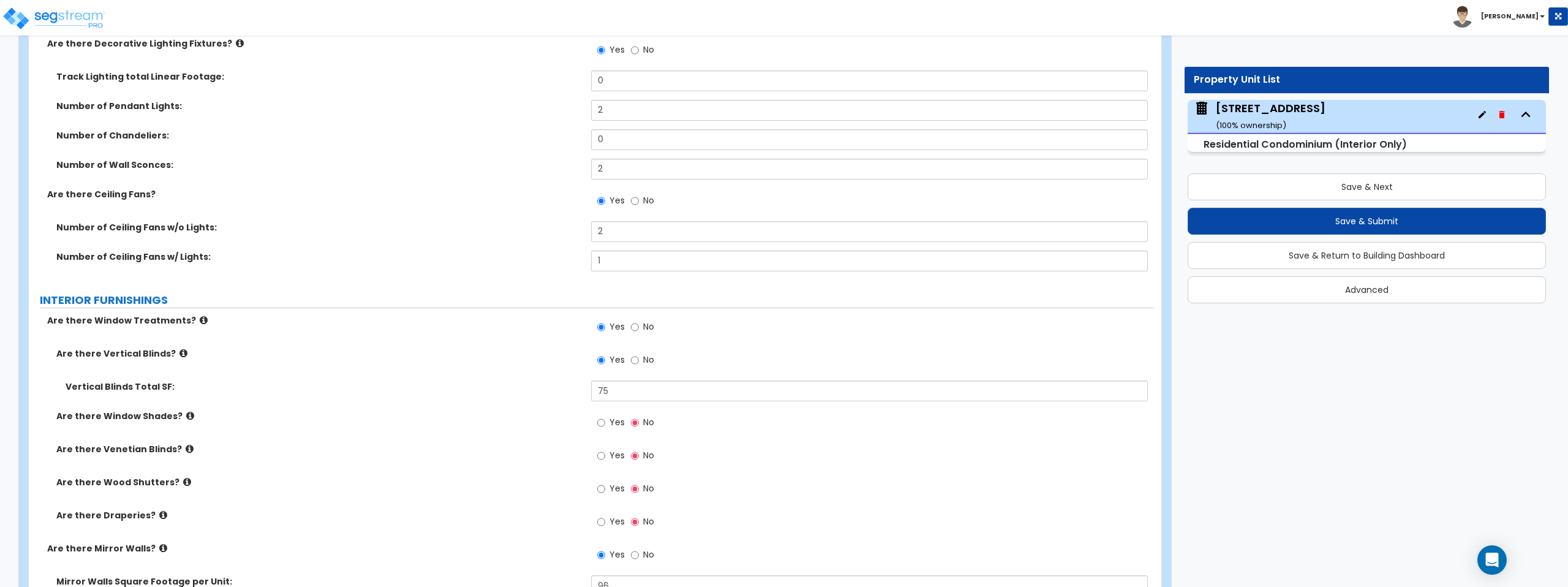
click at [607, 518] on label "Yes" at bounding box center [610, 523] width 28 height 21
click at [605, 518] on input "Yes" at bounding box center [601, 522] width 8 height 13
radio input "true"
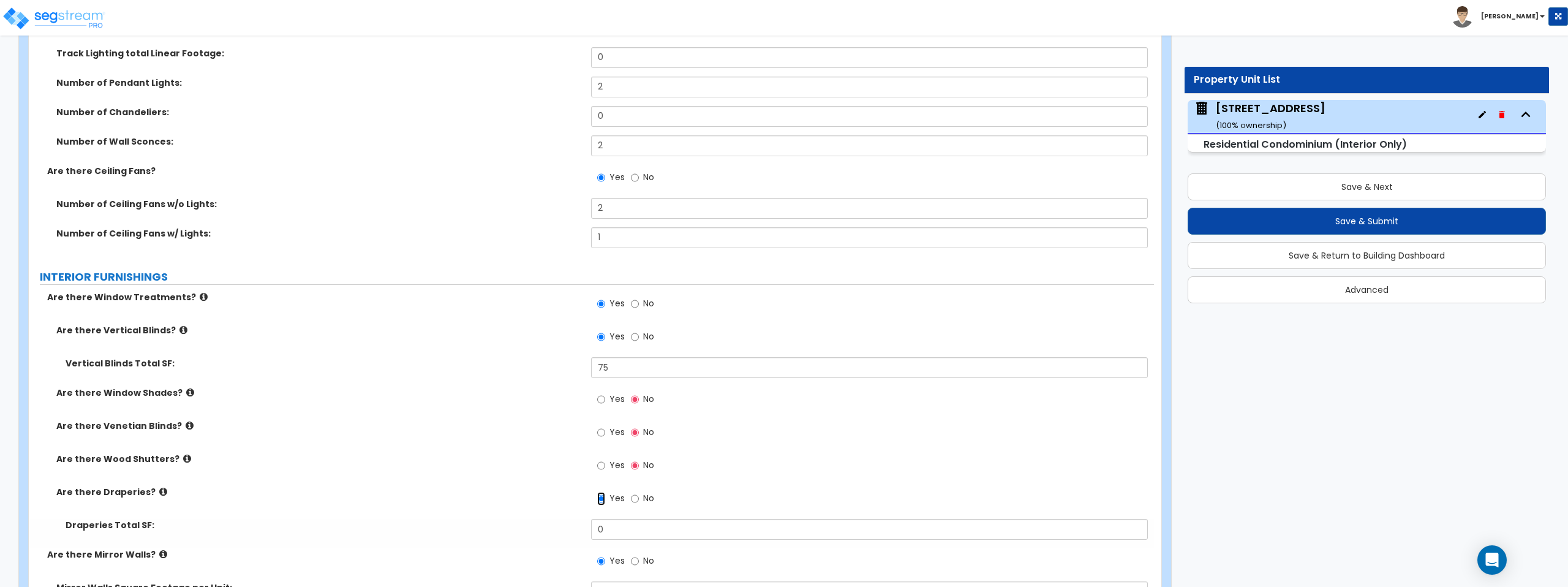
scroll to position [1393, 0]
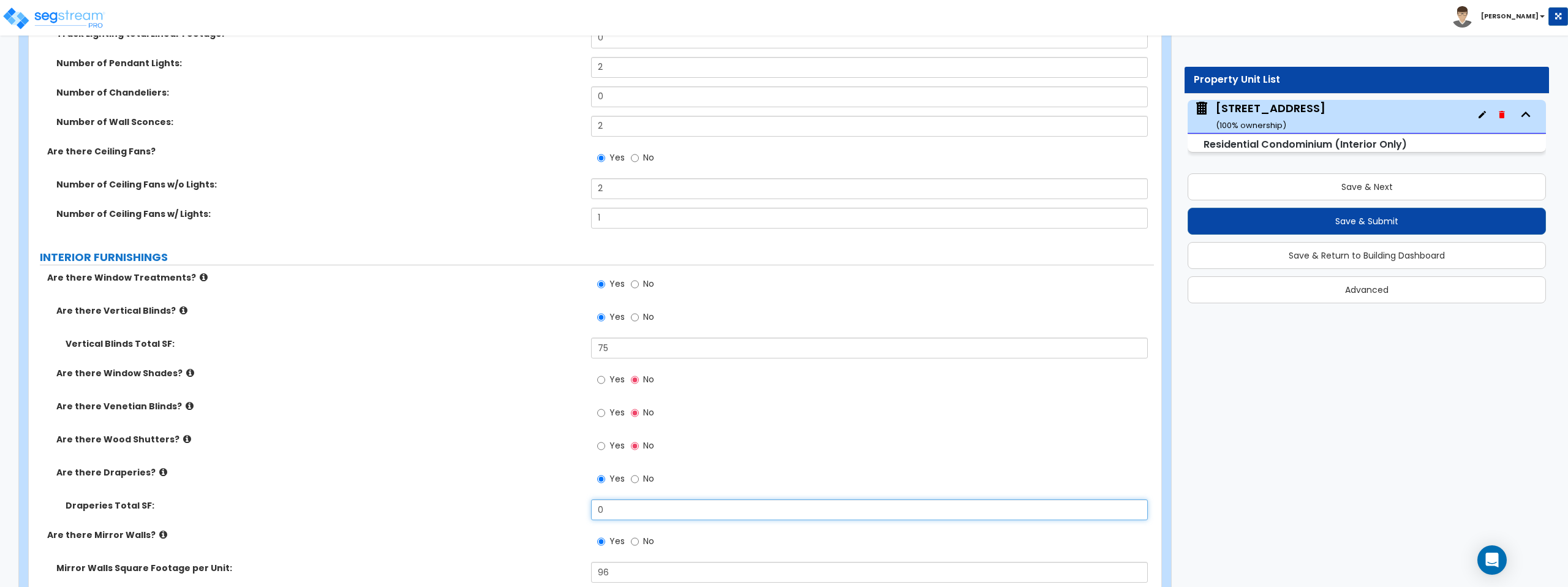
click at [636, 511] on input "0" at bounding box center [869, 509] width 556 height 21
click at [661, 512] on input "0" at bounding box center [869, 509] width 556 height 21
type input "50"
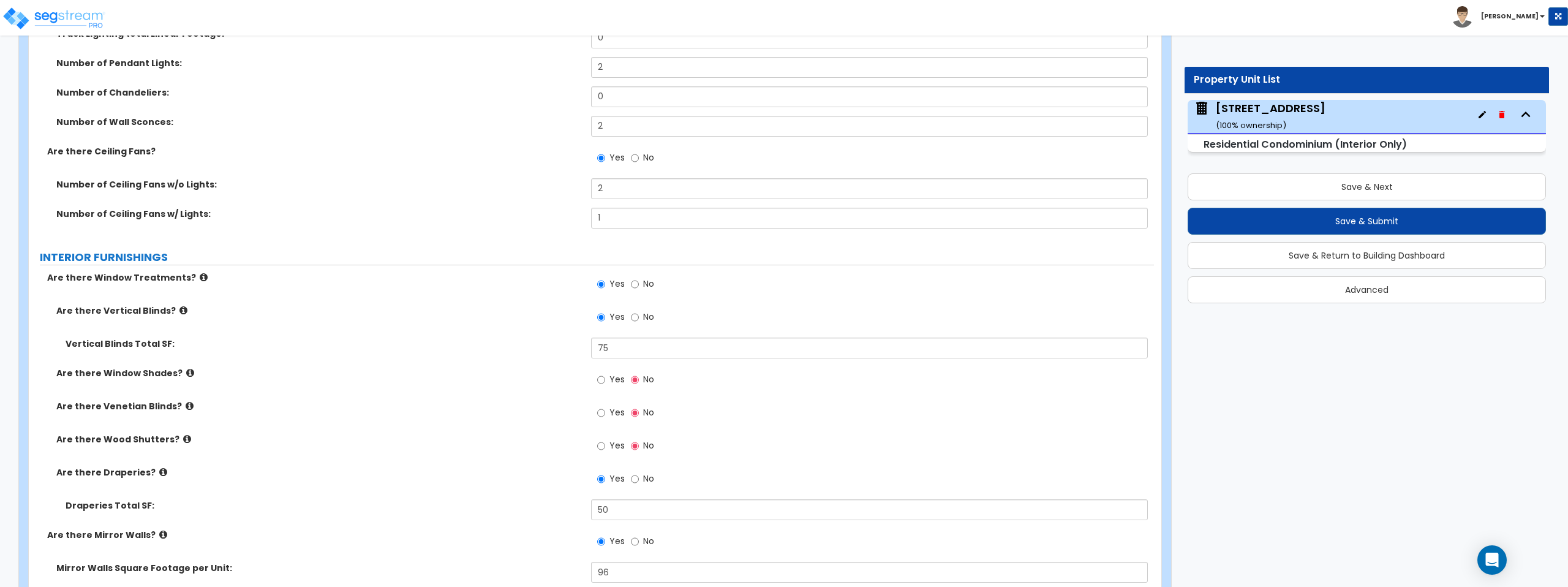
click at [515, 503] on label "Draperies Total SF:" at bounding box center [323, 505] width 517 height 13
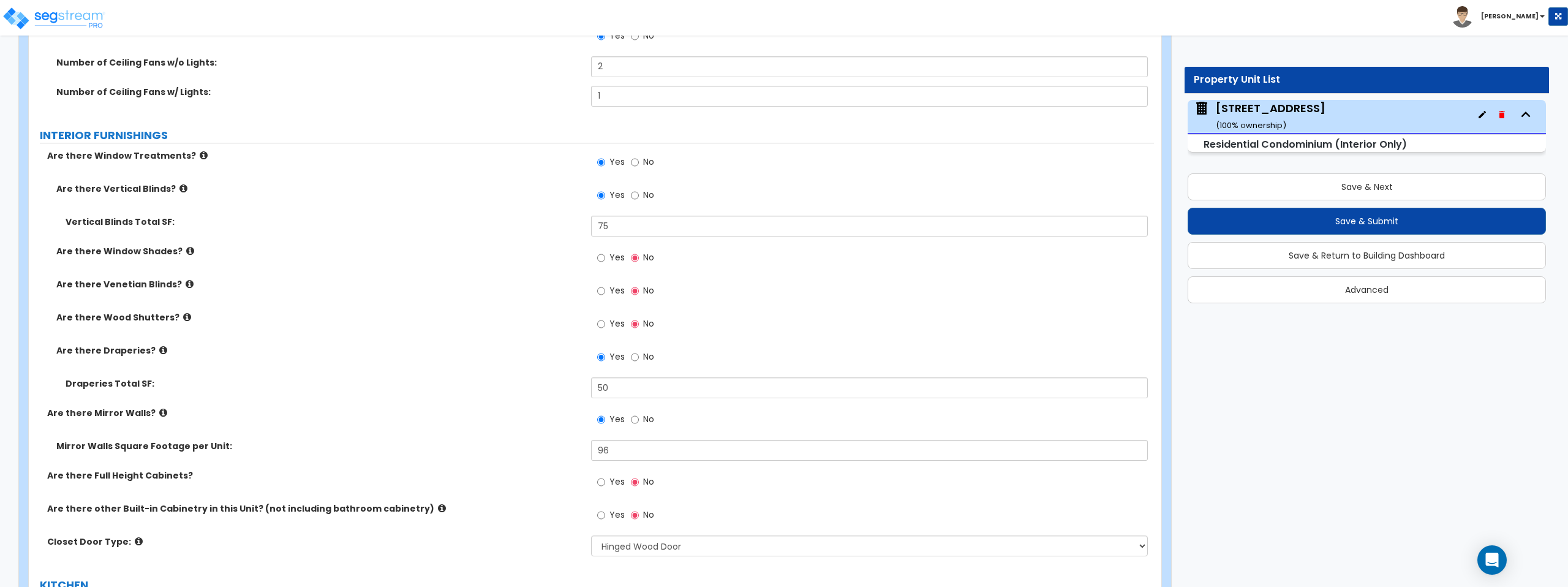
scroll to position [1519, 0]
click at [438, 507] on icon at bounding box center [442, 504] width 8 height 9
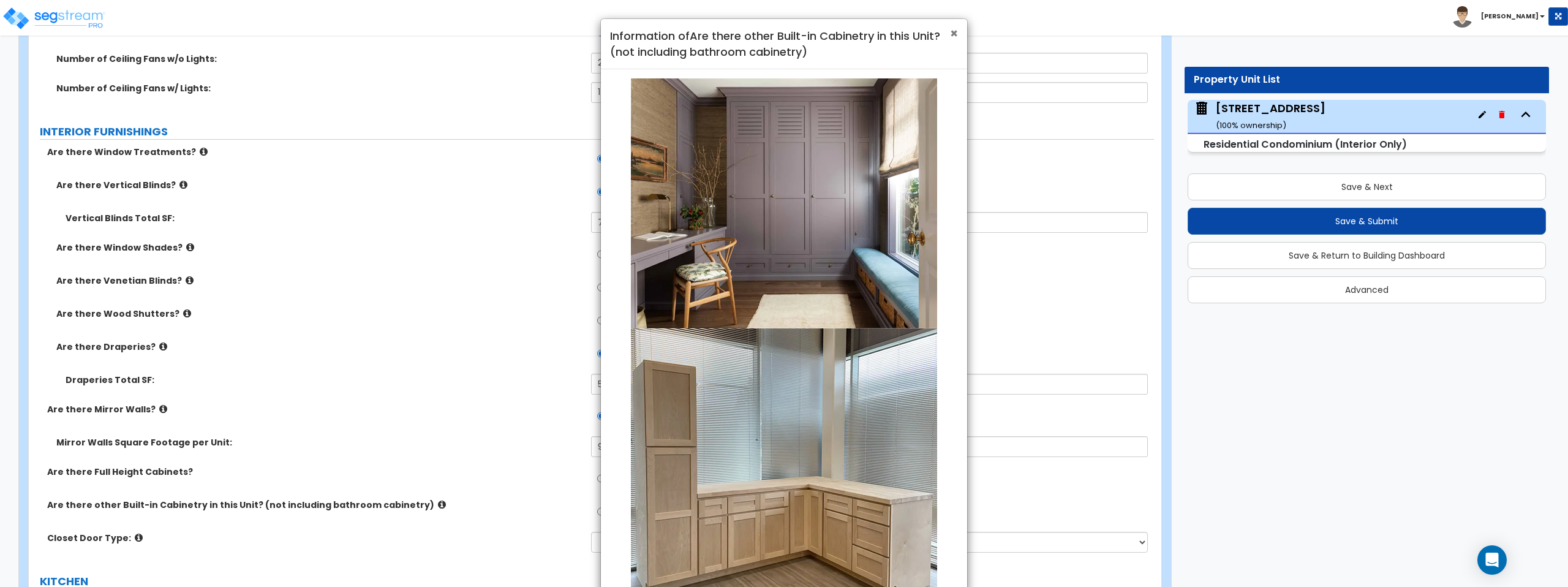
click at [959, 33] on div "× Information of Are there other Built-in Cabinetry in this Unit? (not includin…" at bounding box center [784, 44] width 367 height 50
click at [956, 33] on span "×" at bounding box center [954, 33] width 8 height 18
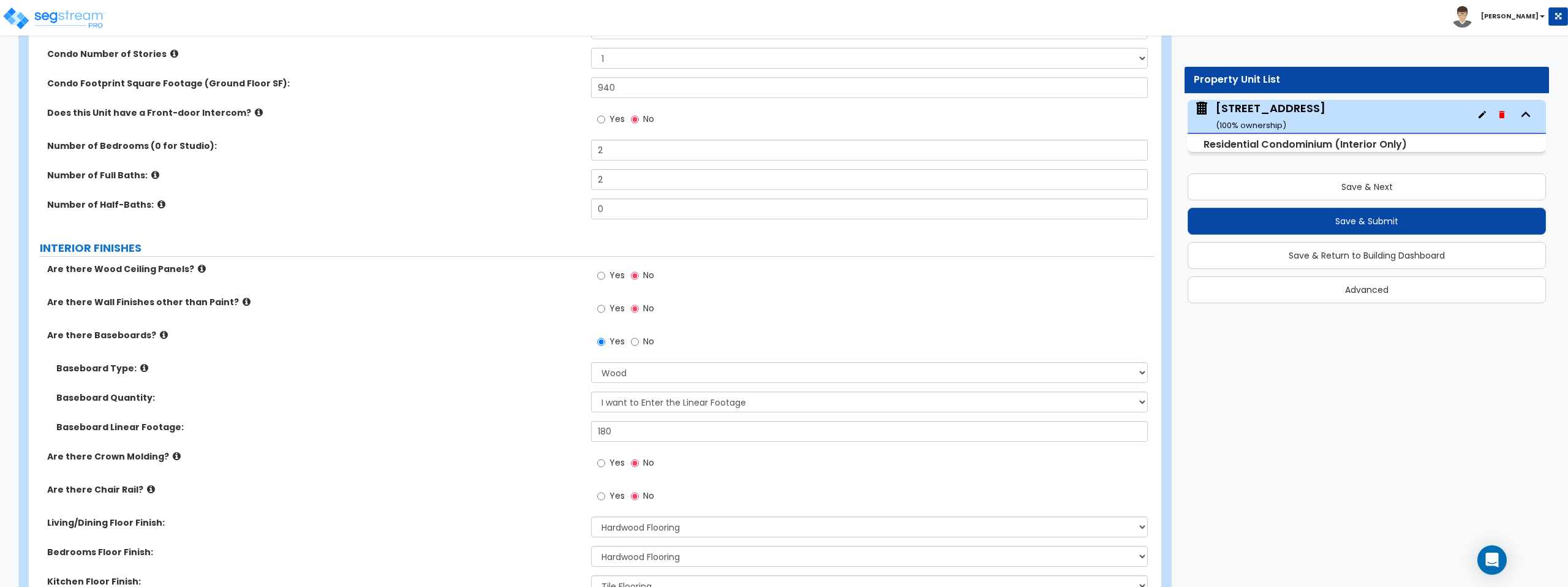
scroll to position [0, 0]
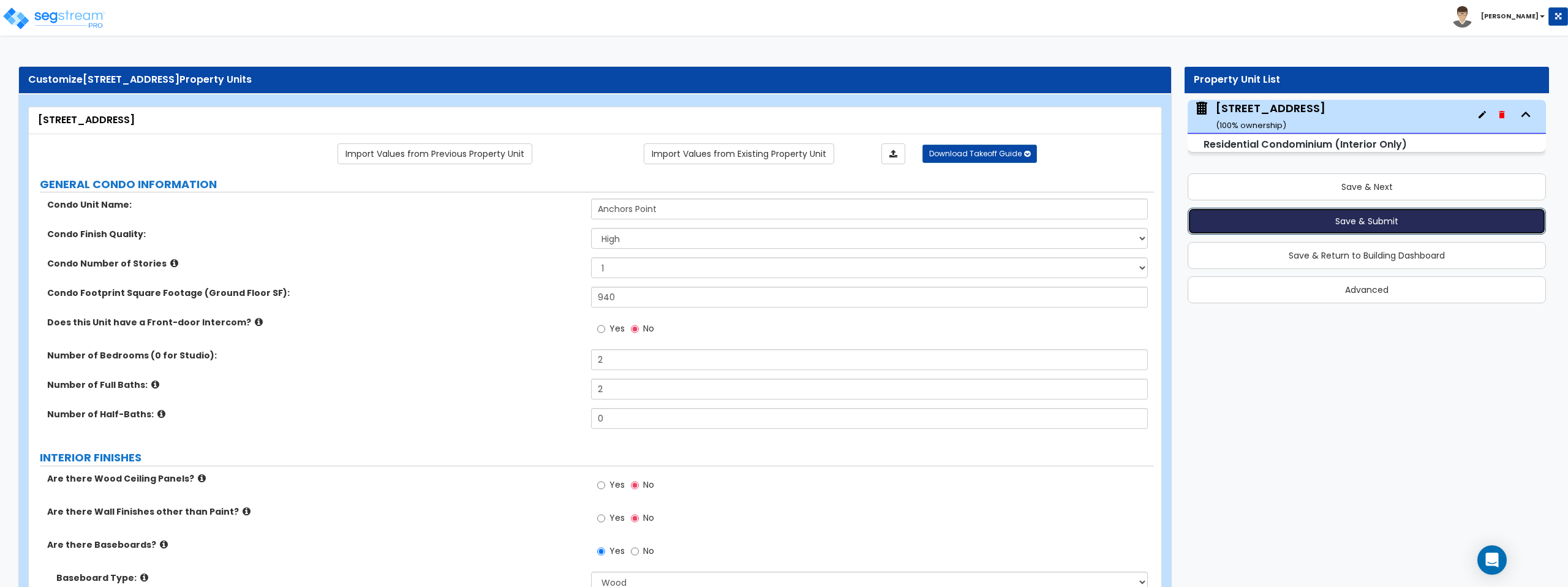
click at [1363, 220] on button "Save & Submit" at bounding box center [1367, 221] width 358 height 27
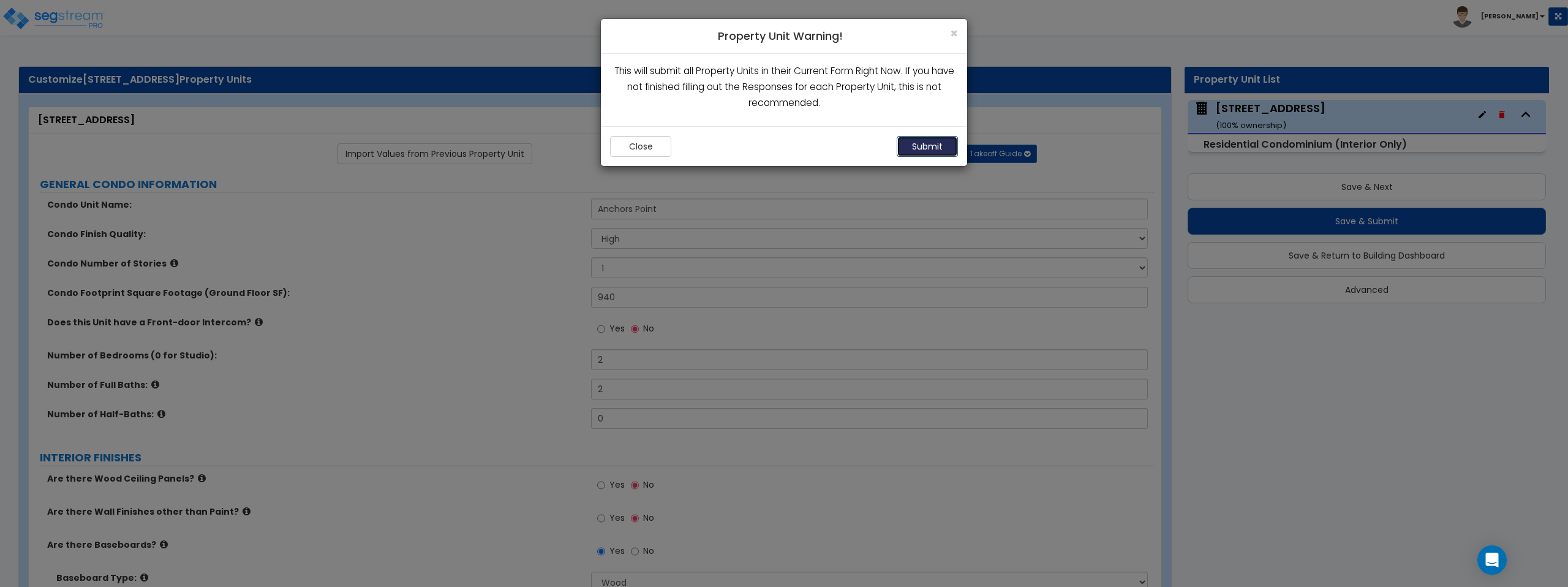
click at [936, 146] on button "Submit" at bounding box center [927, 146] width 61 height 21
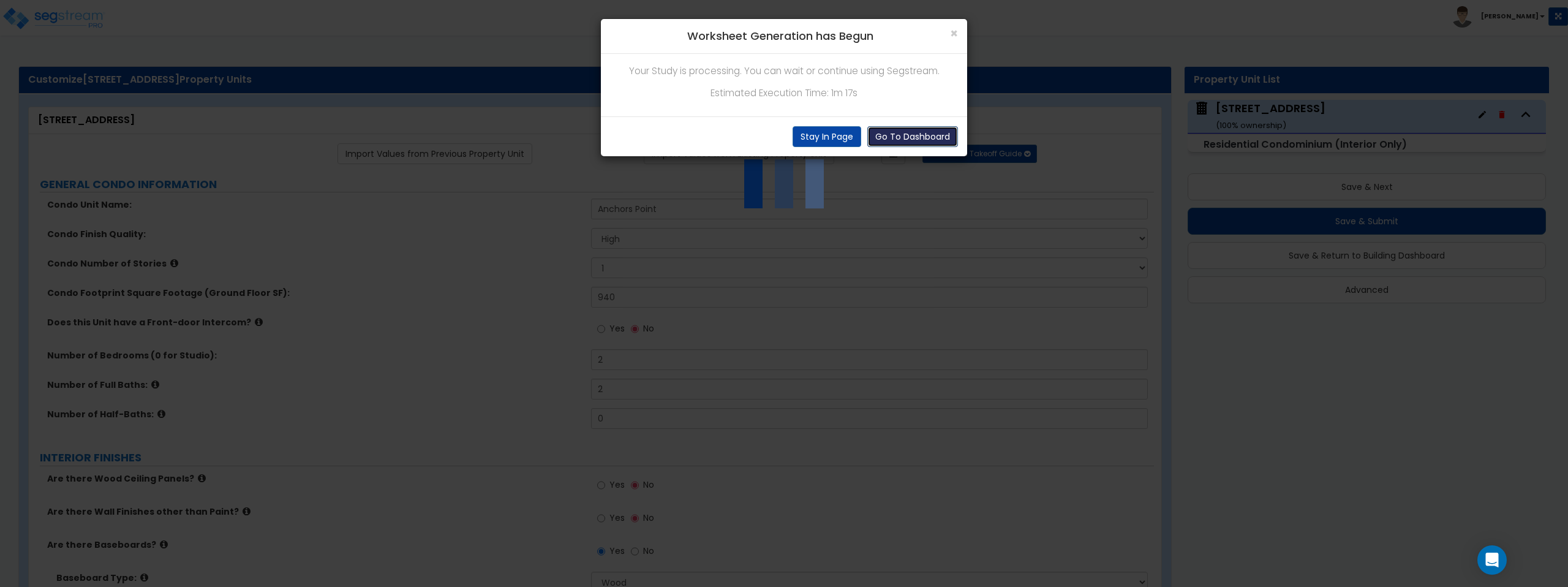
click at [906, 136] on button "Go To Dashboard" at bounding box center [913, 136] width 90 height 21
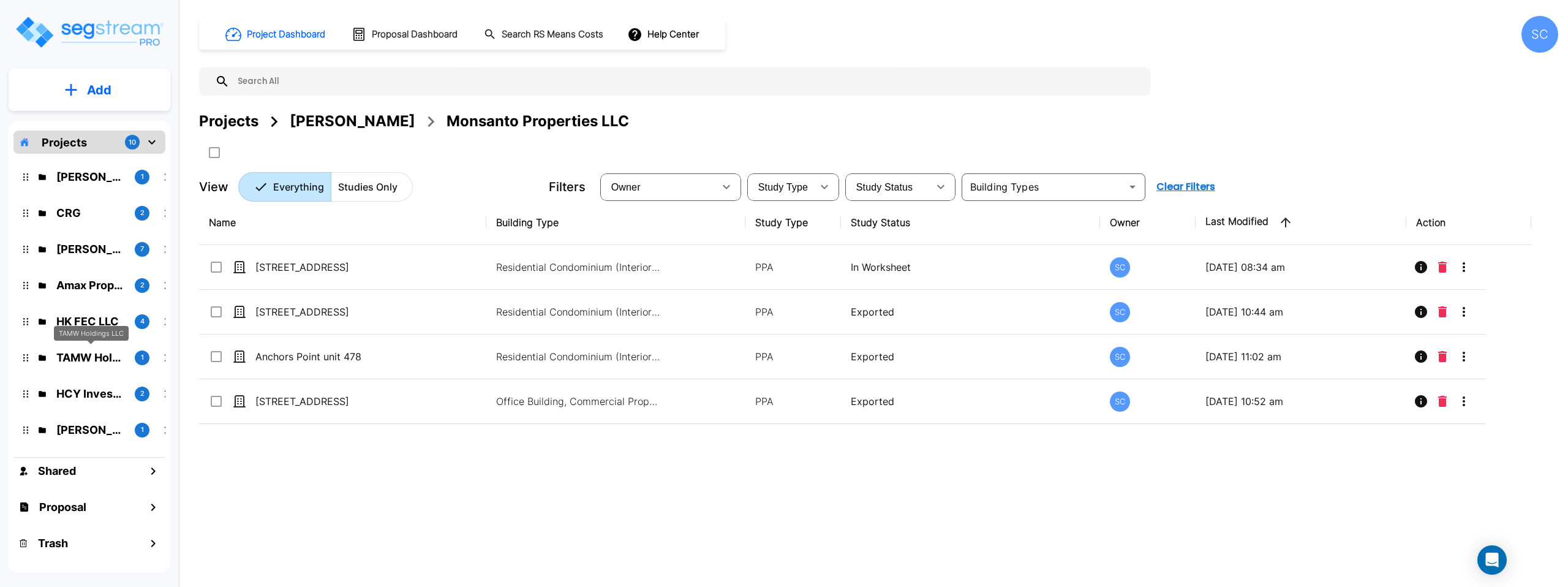
click at [96, 355] on p "TAMW Holdings LLC" at bounding box center [90, 358] width 69 height 17
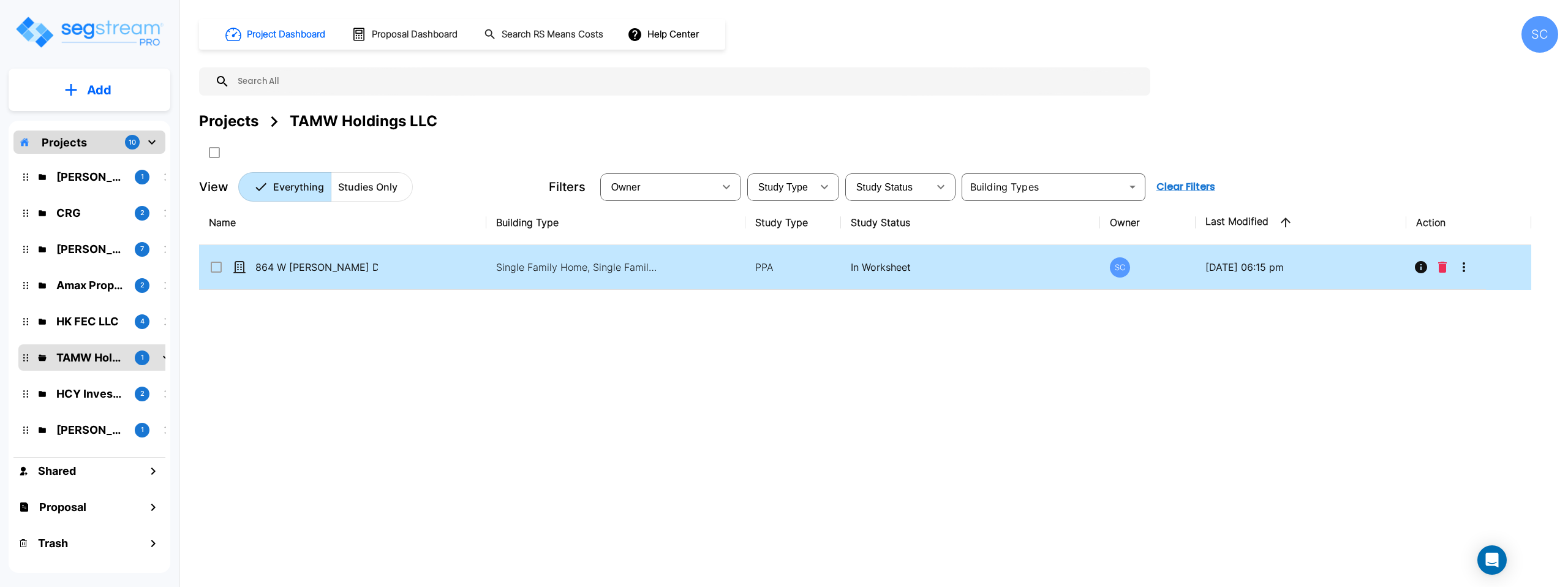
click at [384, 265] on div "864 W [PERSON_NAME] Dr" at bounding box center [301, 267] width 184 height 15
checkbox input "true"
click at [384, 265] on div "864 W [PERSON_NAME] Dr" at bounding box center [301, 267] width 184 height 15
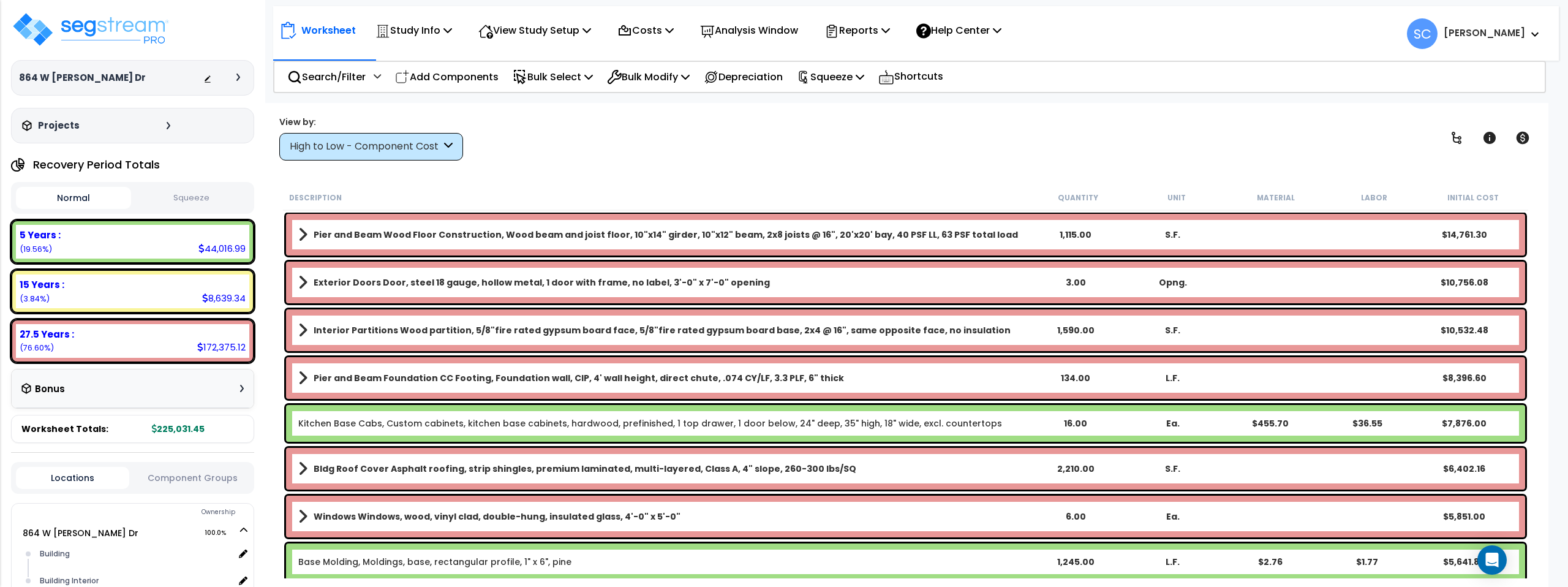
click at [201, 195] on button "Squeeze" at bounding box center [192, 198] width 116 height 22
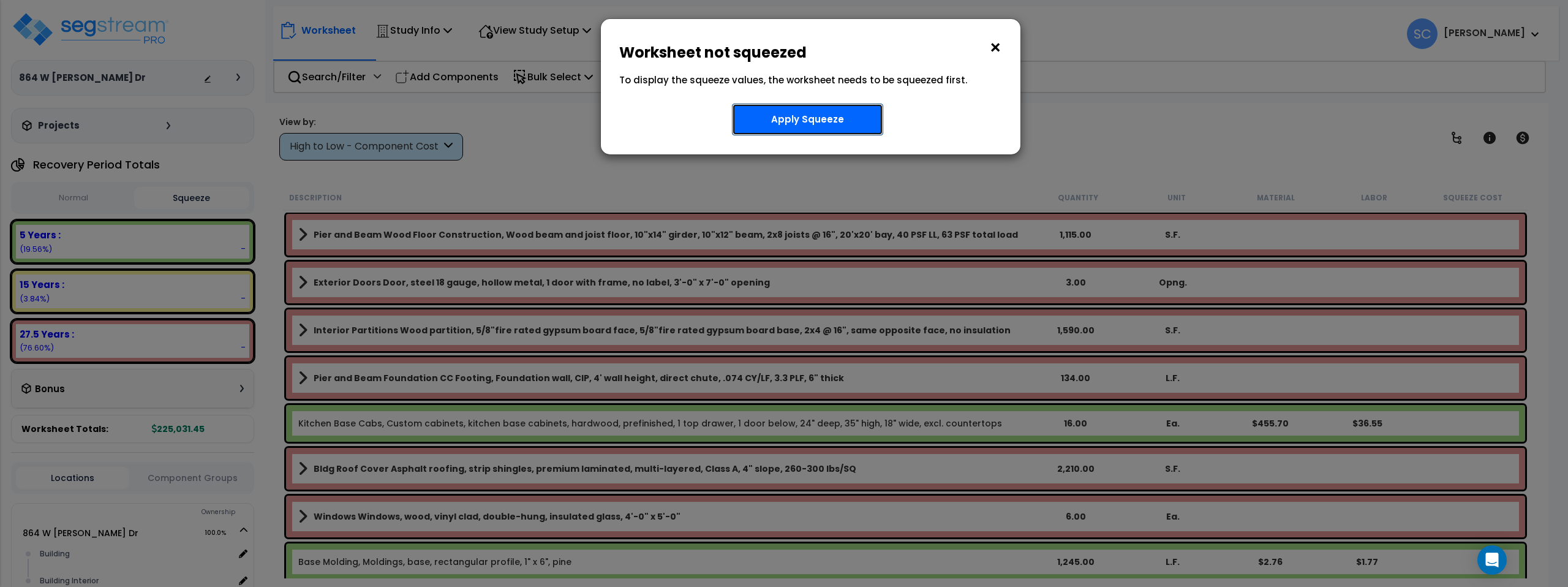
click at [812, 123] on button "Apply Squeeze" at bounding box center [807, 120] width 152 height 32
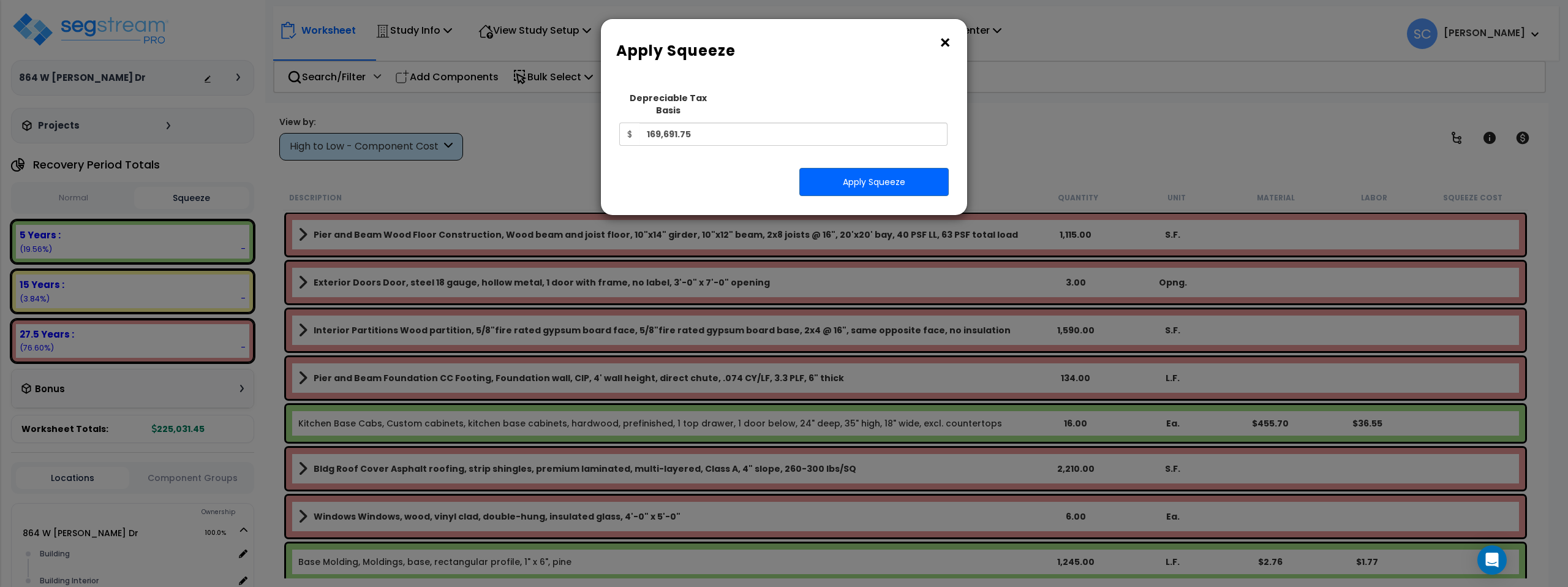
click at [946, 39] on button "×" at bounding box center [945, 43] width 13 height 19
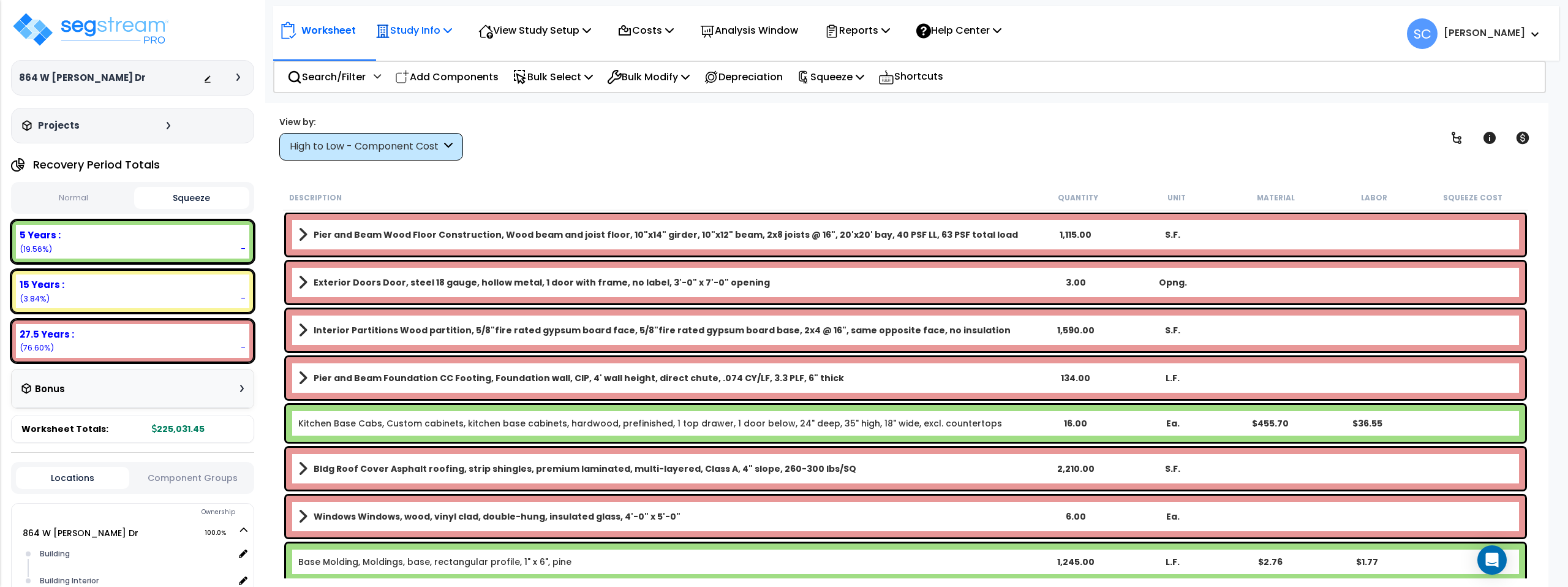
click at [424, 27] on p "Study Info" at bounding box center [414, 30] width 76 height 17
click at [425, 59] on link "Study Setup" at bounding box center [429, 58] width 121 height 24
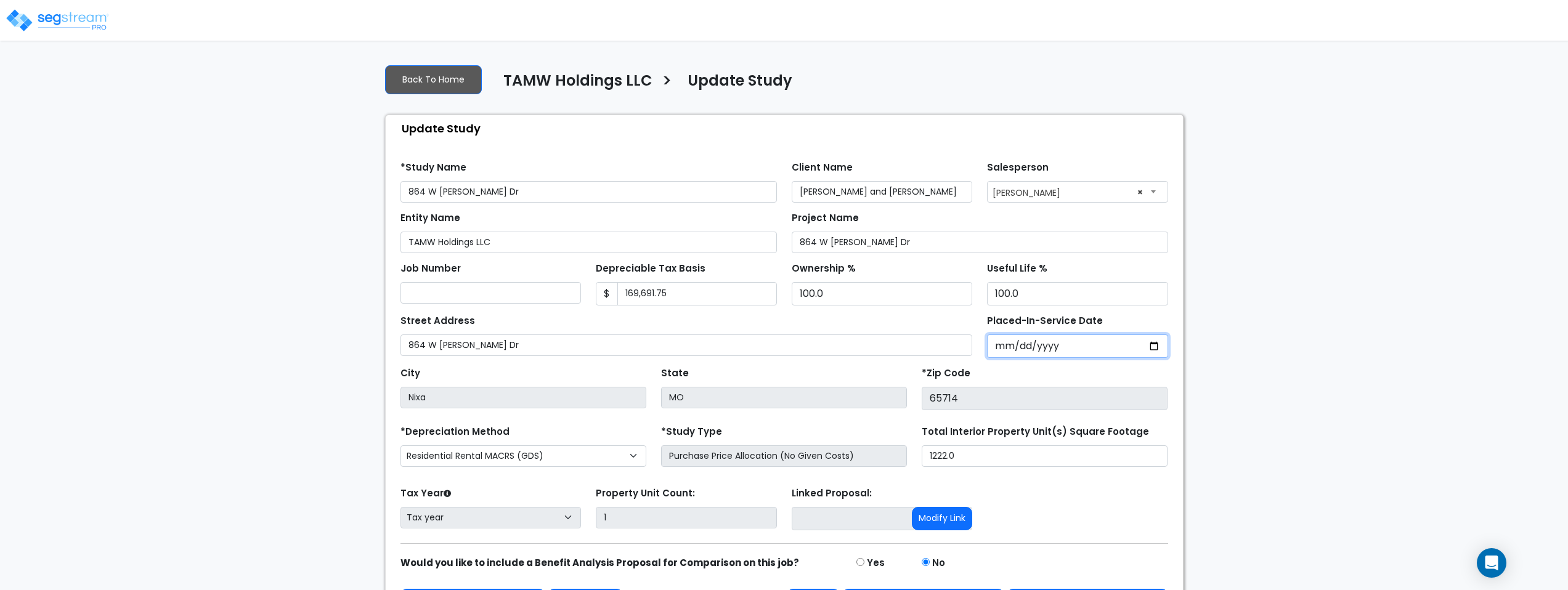
click at [1005, 348] on input "Placed-In-Service Date" at bounding box center [1077, 346] width 181 height 24
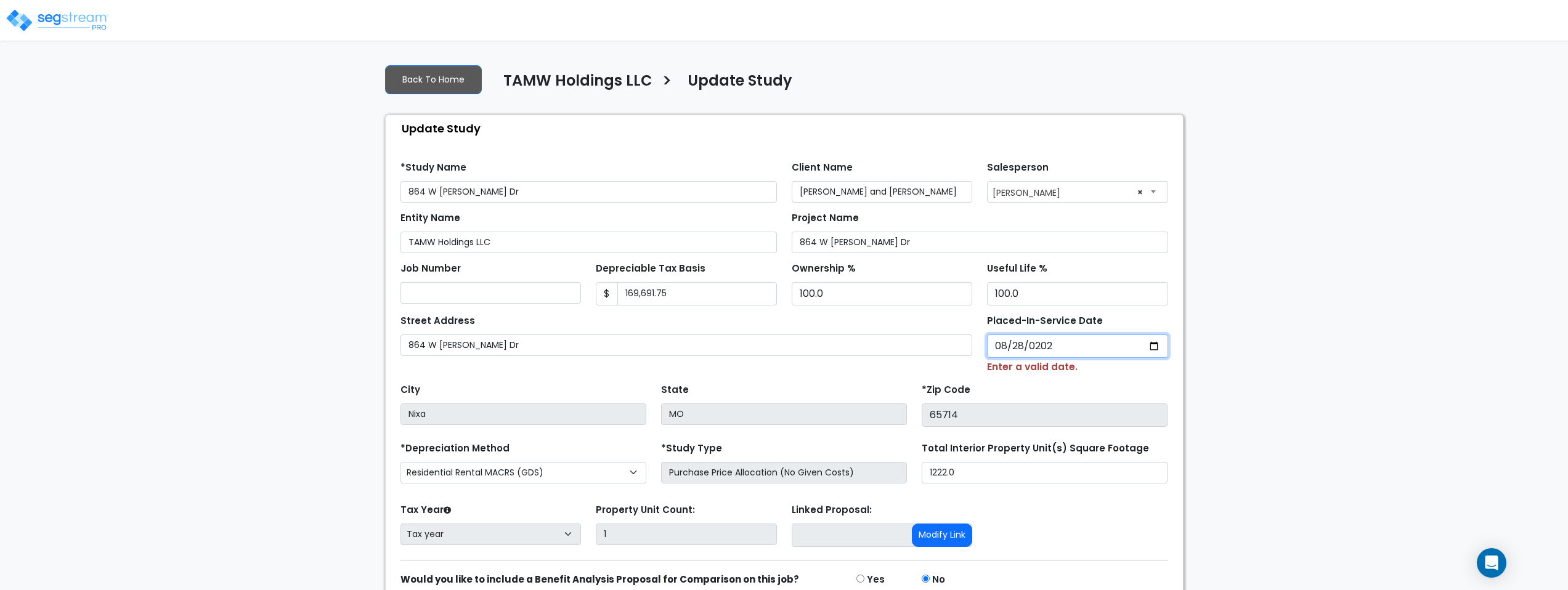
type input "[DATE]"
select select "2025"
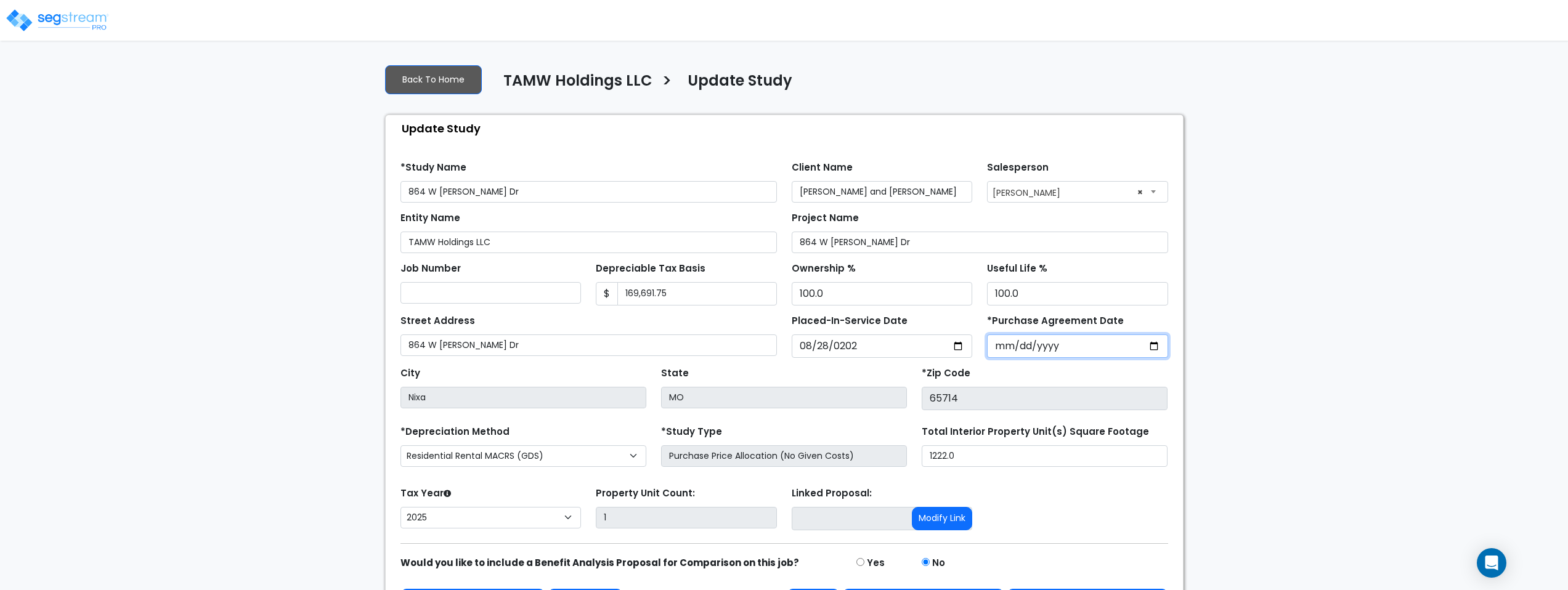
click at [1005, 346] on input "*Purchase Agreement Date" at bounding box center [1077, 346] width 181 height 24
type input "[DATE]"
click at [943, 327] on div "Placed-In-Service Date 2025-08-28" at bounding box center [883, 334] width 196 height 46
click at [702, 296] on input "169,691.75" at bounding box center [697, 294] width 160 height 24
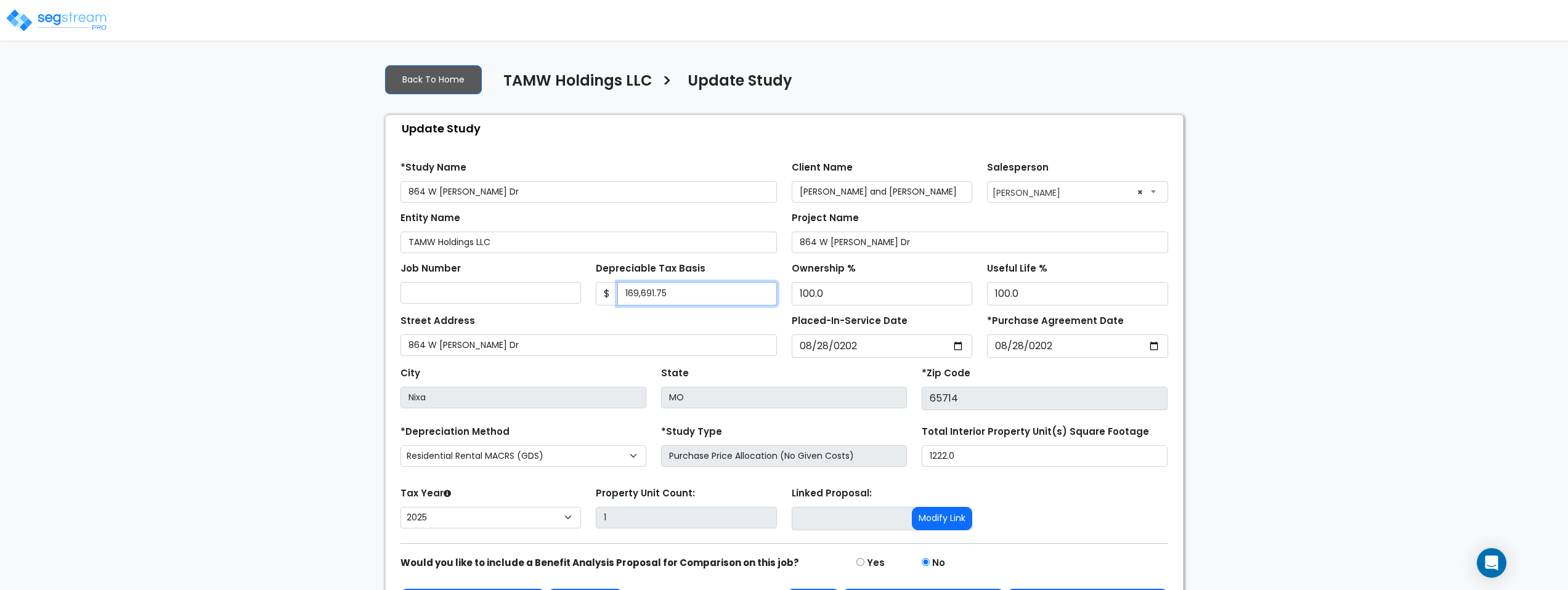
click at [702, 296] on input "169,691.75" at bounding box center [697, 294] width 160 height 24
type input "137,450.32"
click at [693, 325] on div "Street Address 864 W Lorenza Dr" at bounding box center [589, 333] width 376 height 45
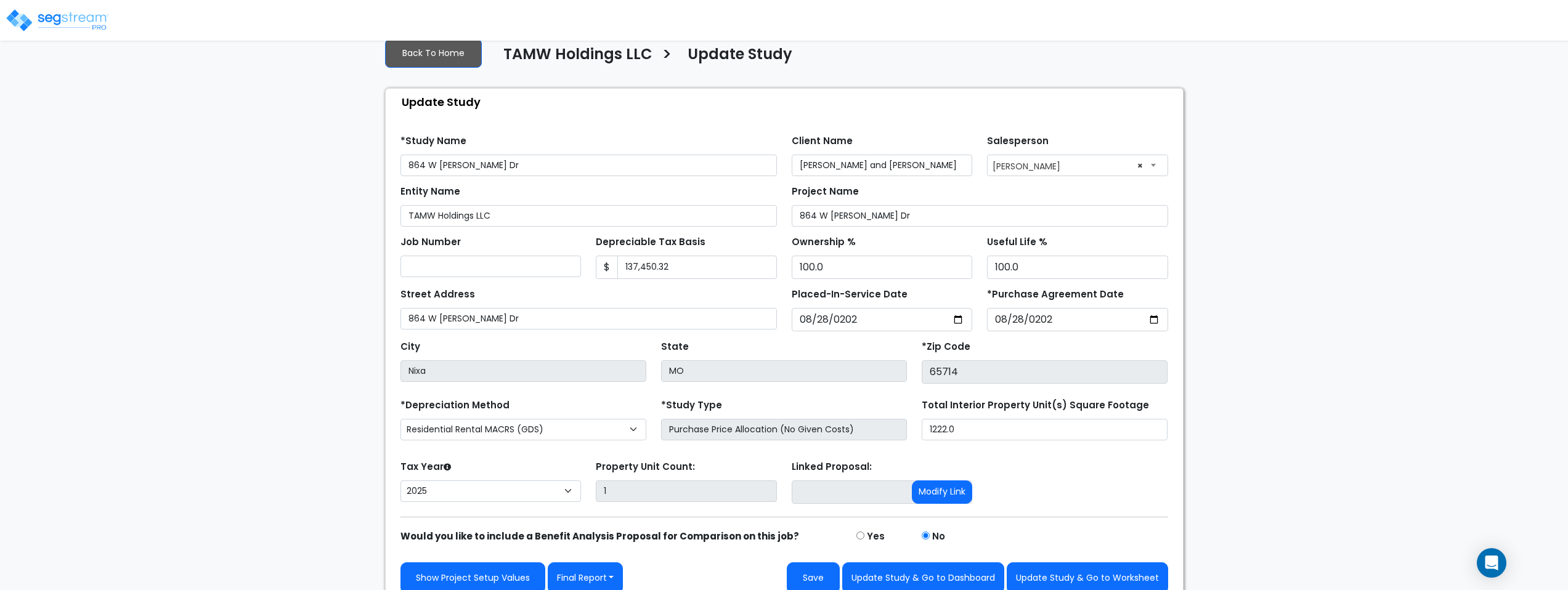
scroll to position [40, 0]
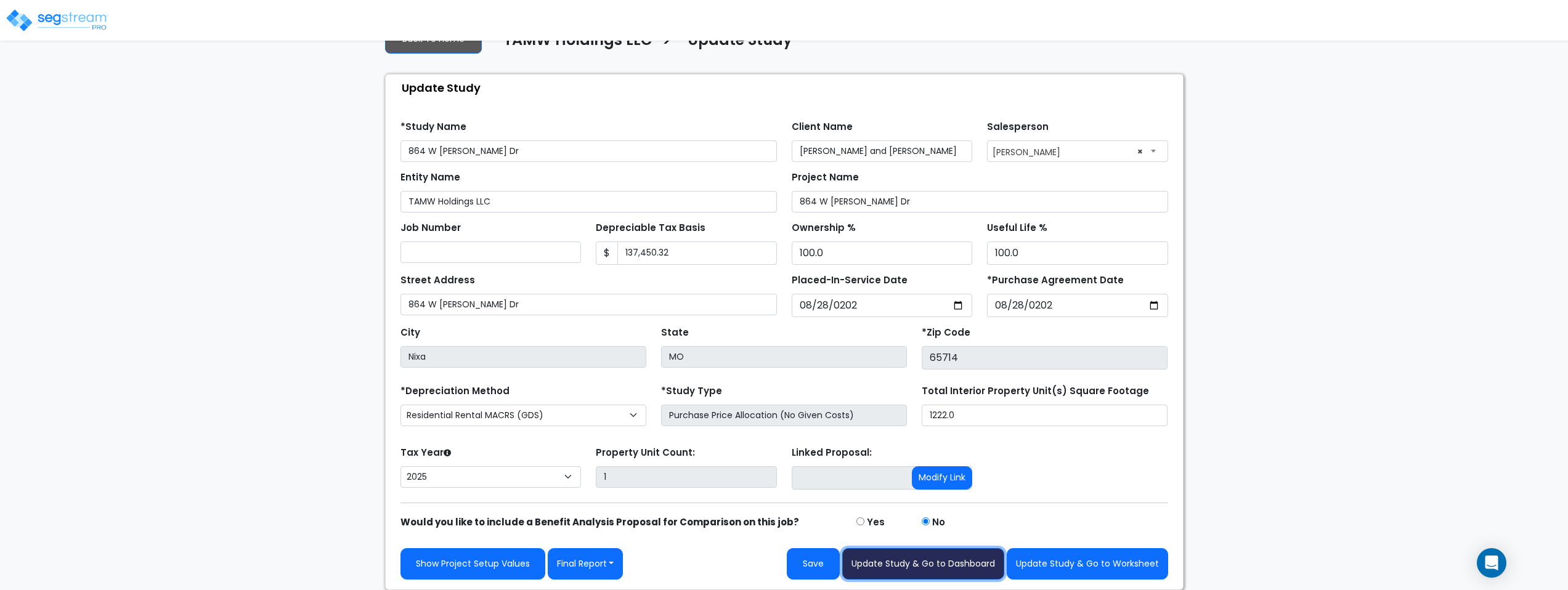
click at [911, 566] on button "Update Study & Go to Dashboard" at bounding box center [923, 563] width 162 height 31
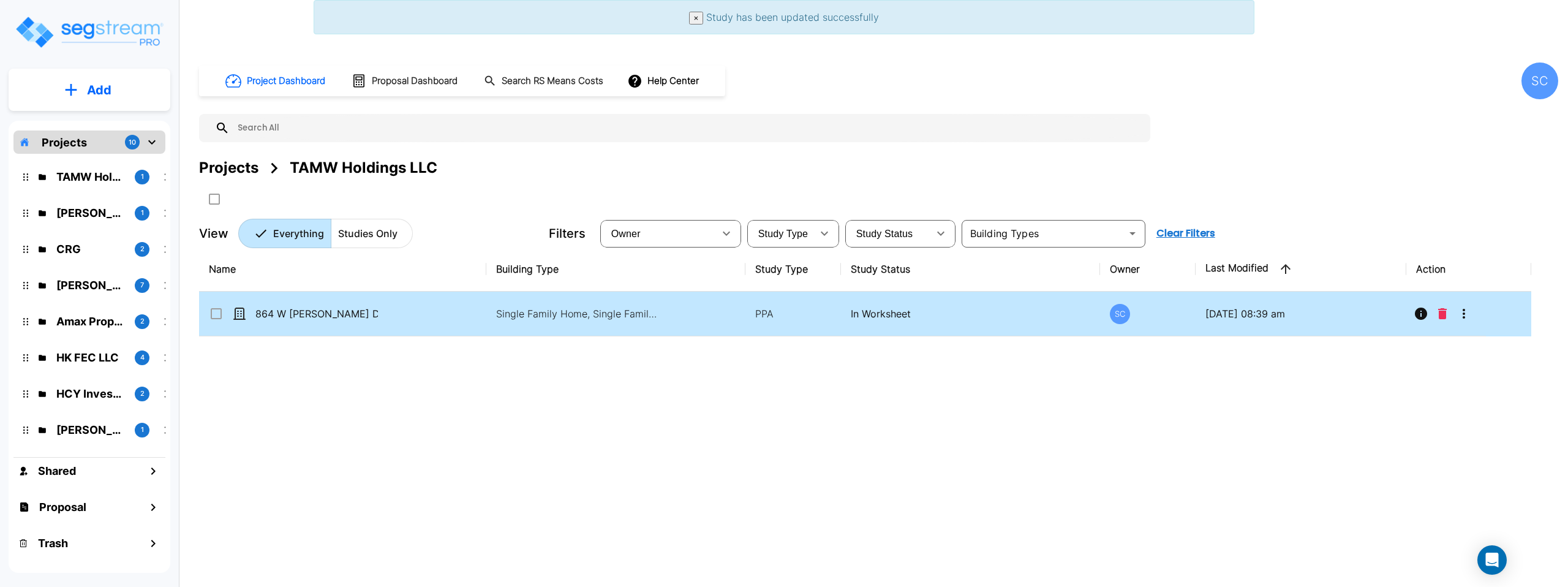
click at [652, 322] on td "Single Family Home, Single Family Home Site" at bounding box center [615, 313] width 259 height 44
checkbox input "true"
click at [652, 322] on td "Single Family Home, Single Family Home Site" at bounding box center [615, 313] width 259 height 44
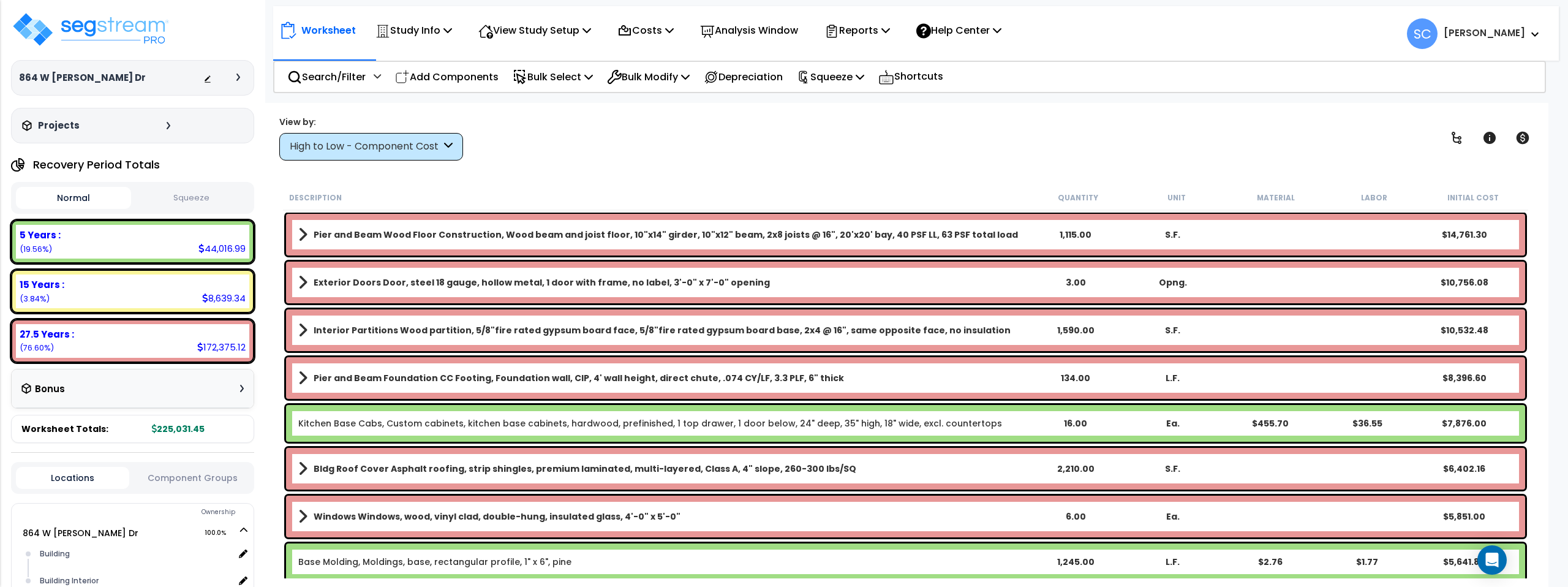
click at [207, 194] on button "Squeeze" at bounding box center [192, 198] width 116 height 22
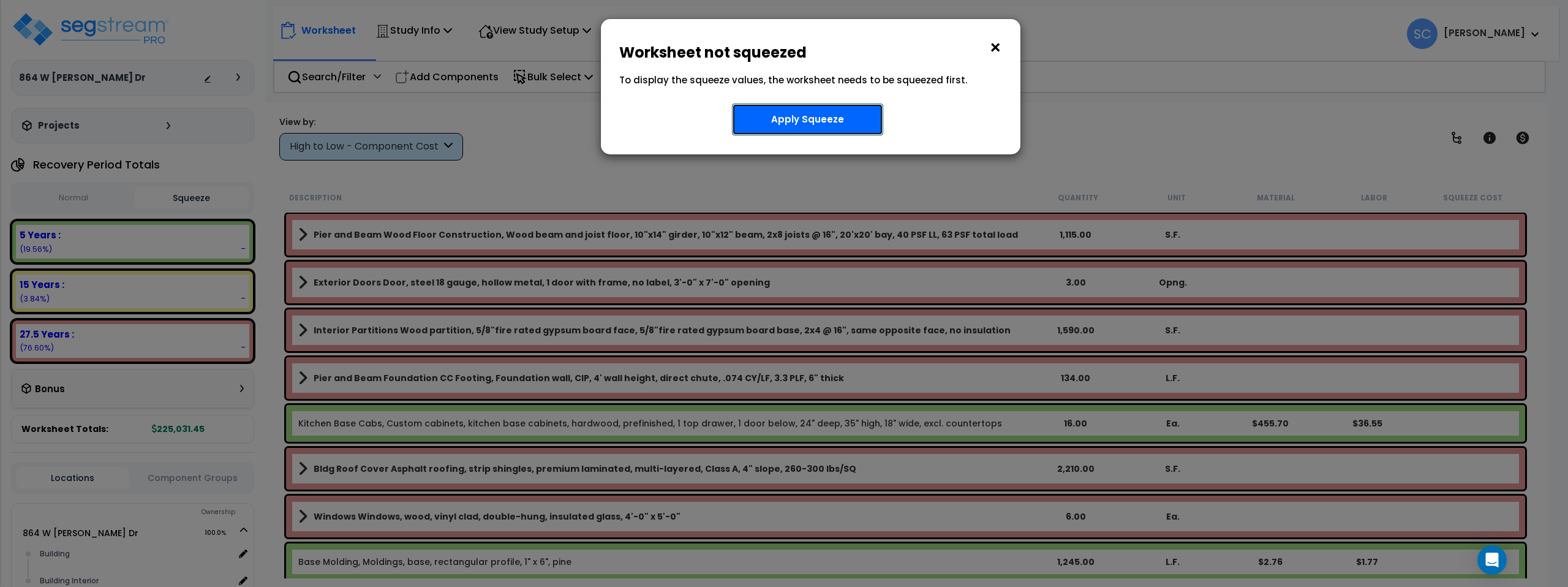
click at [839, 115] on button "Apply Squeeze" at bounding box center [807, 120] width 152 height 32
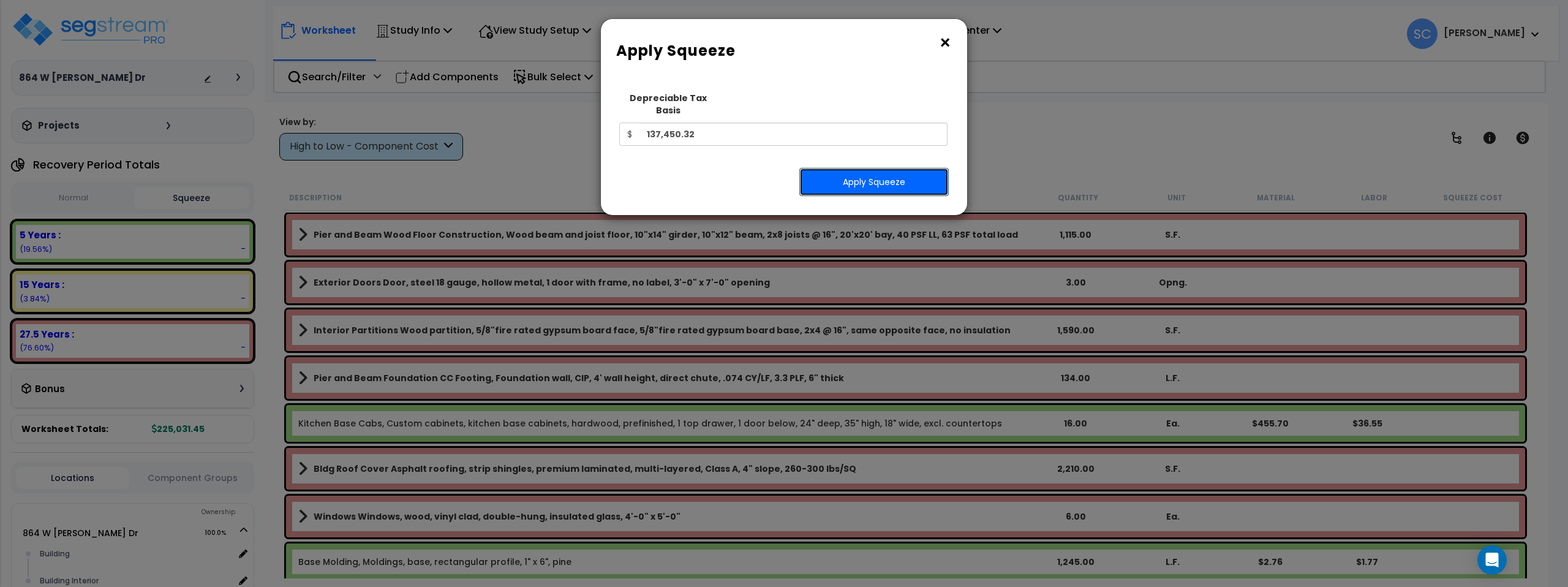
click at [878, 168] on button "Apply Squeeze" at bounding box center [874, 183] width 150 height 28
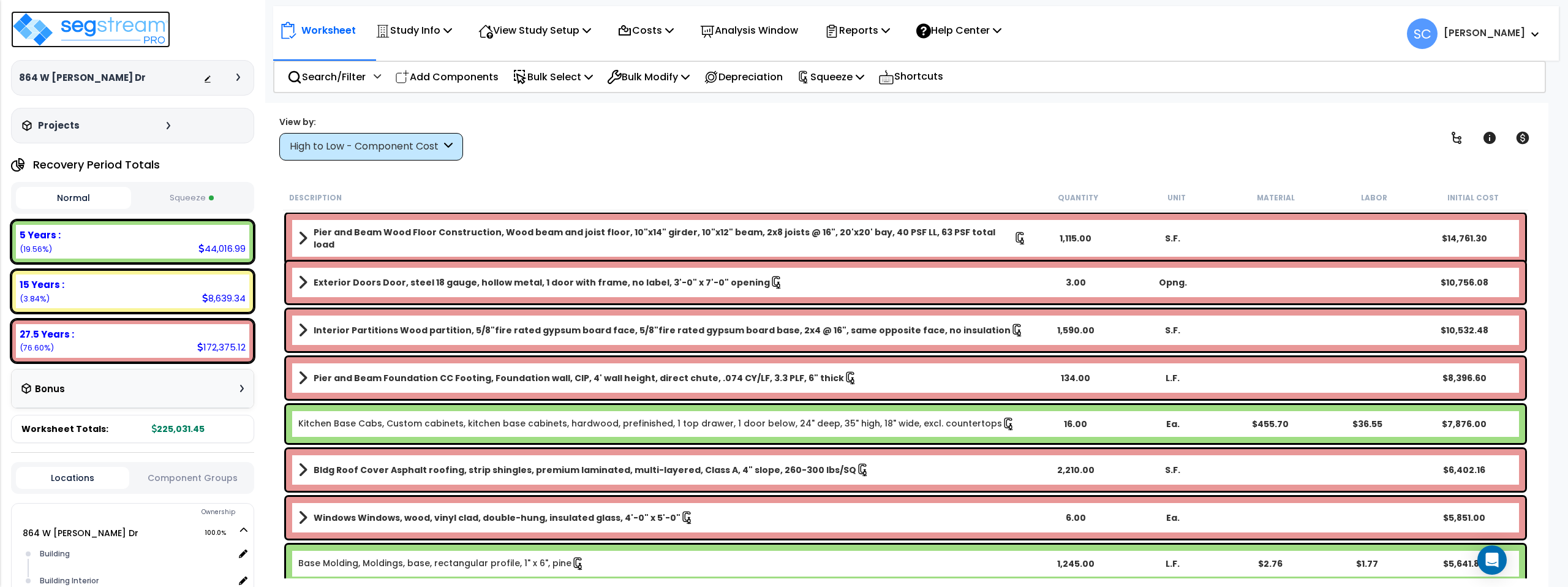
click at [131, 24] on img at bounding box center [90, 29] width 159 height 37
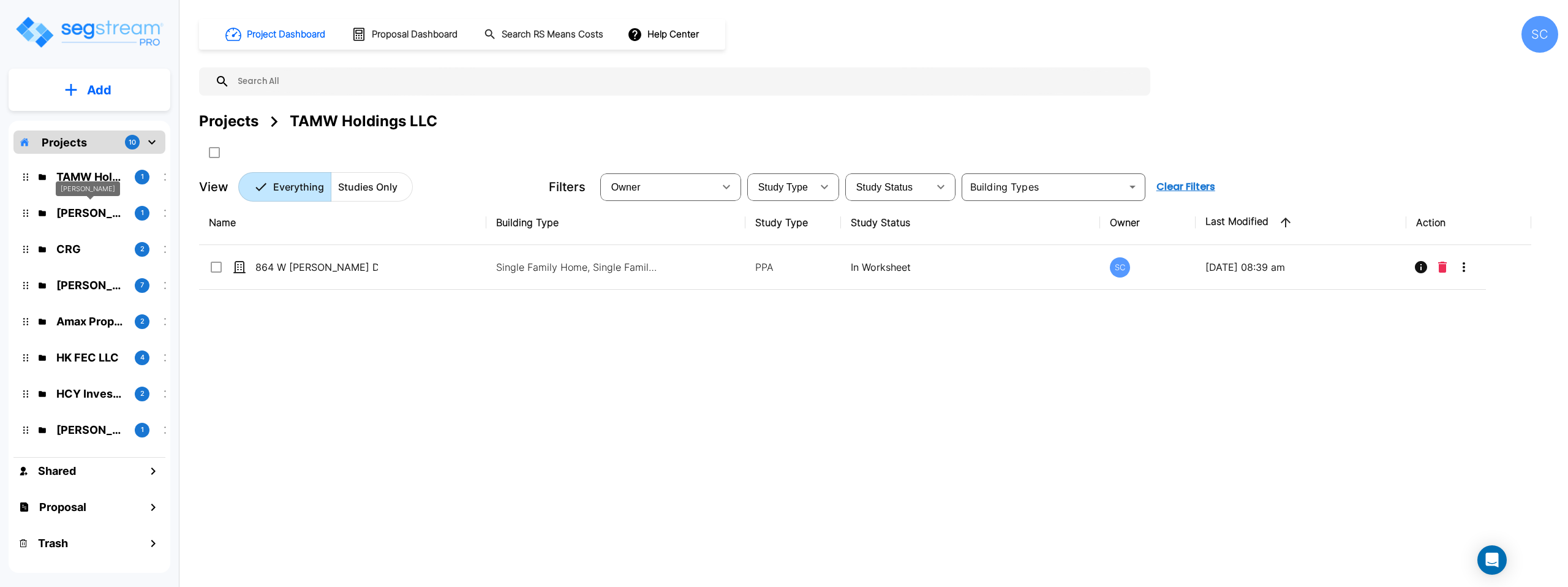
click at [97, 214] on p "Brandon Monsanto" at bounding box center [90, 213] width 69 height 17
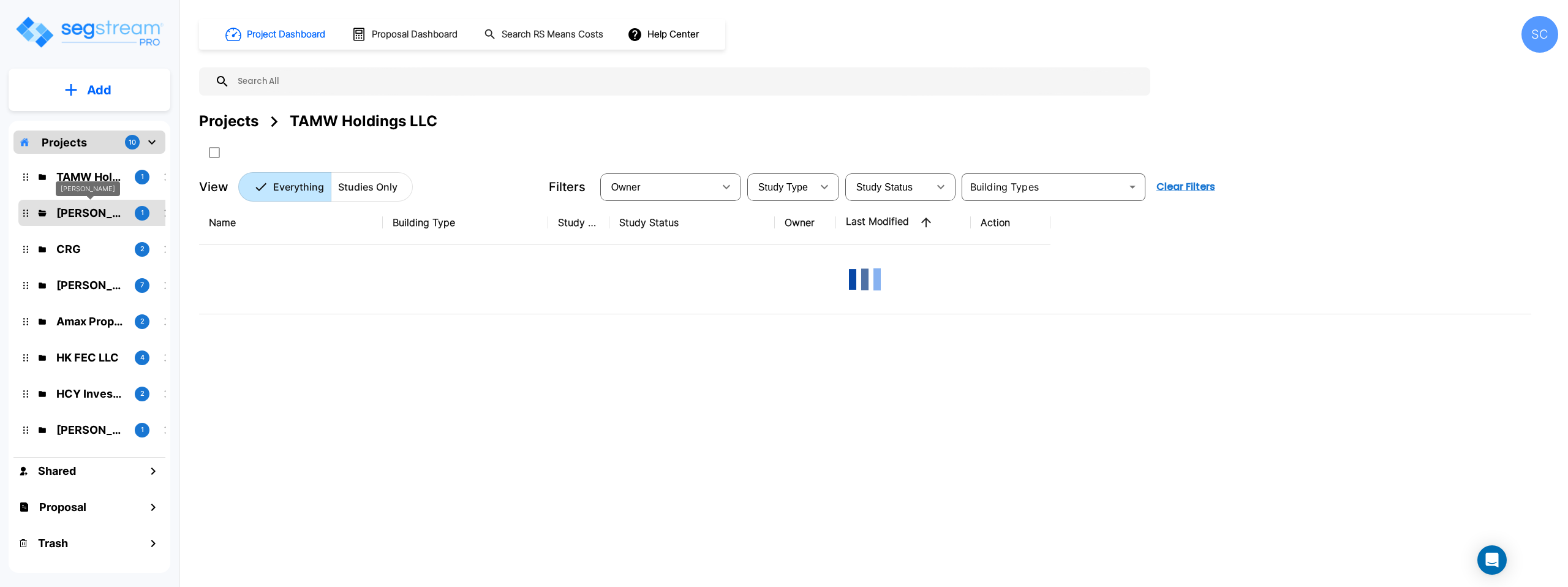
click at [97, 214] on p "Brandon Monsanto" at bounding box center [90, 213] width 69 height 17
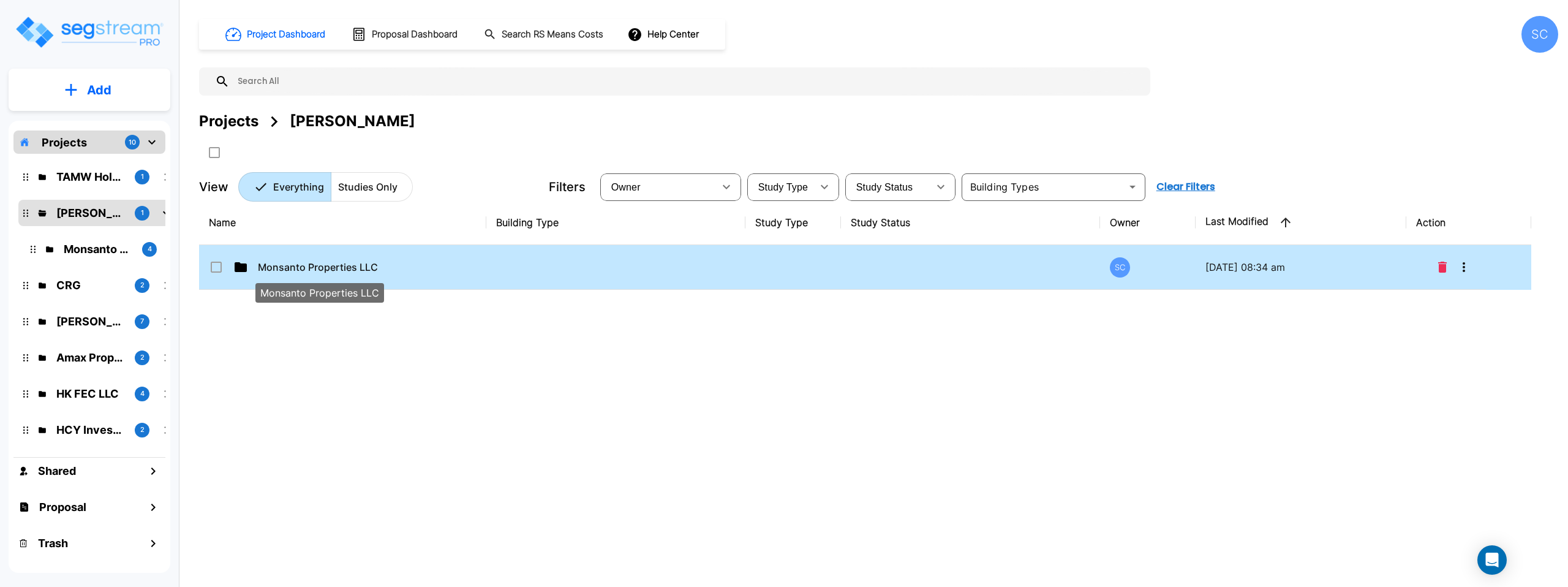
click at [349, 261] on p "Monsanto Properties LLC" at bounding box center [319, 267] width 122 height 15
checkbox input "true"
click at [349, 261] on p "Monsanto Properties LLC" at bounding box center [319, 267] width 122 height 15
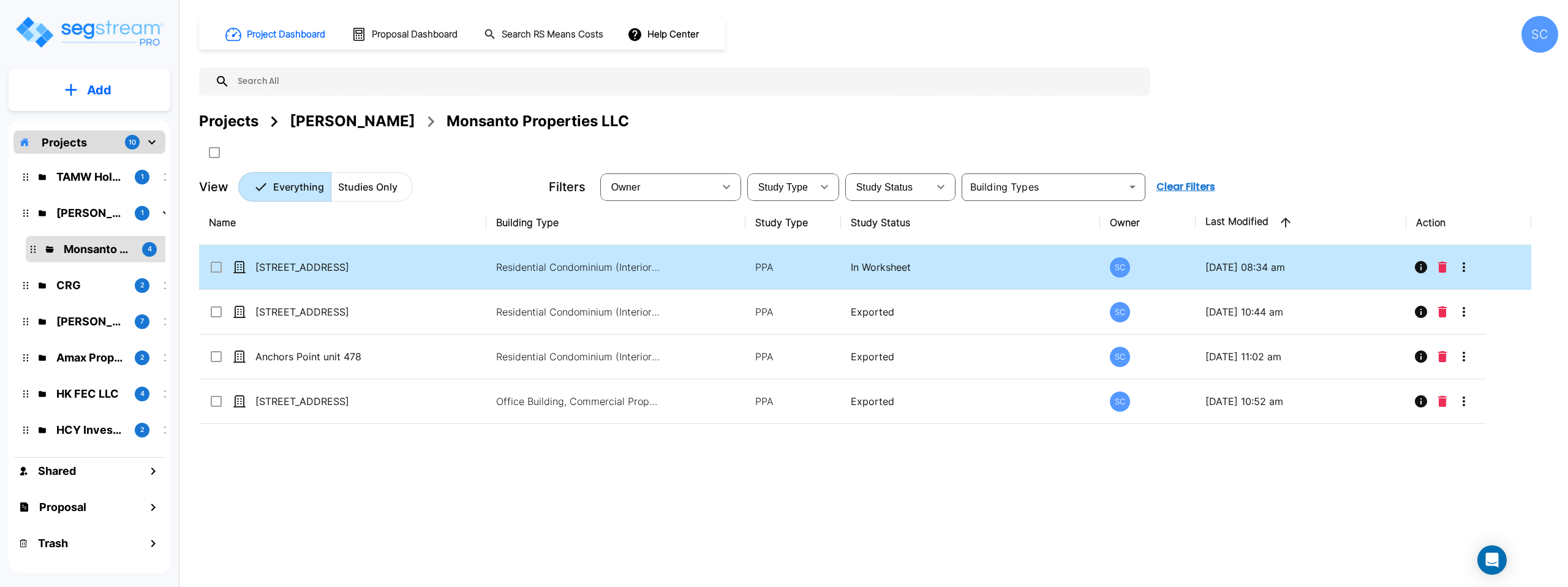
click at [753, 263] on td "PPA" at bounding box center [794, 267] width 95 height 44
checkbox input "true"
click at [753, 263] on td "PPA" at bounding box center [794, 267] width 95 height 44
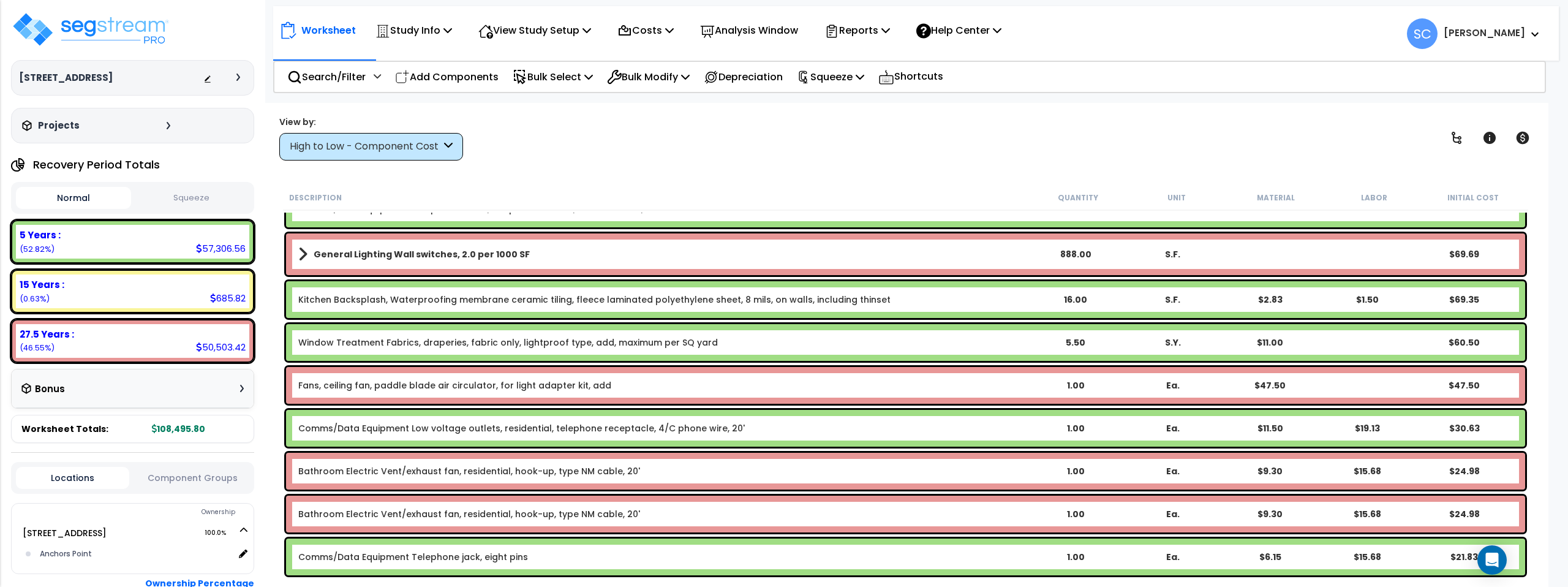
scroll to position [3543, 0]
